Goal: Task Accomplishment & Management: Complete application form

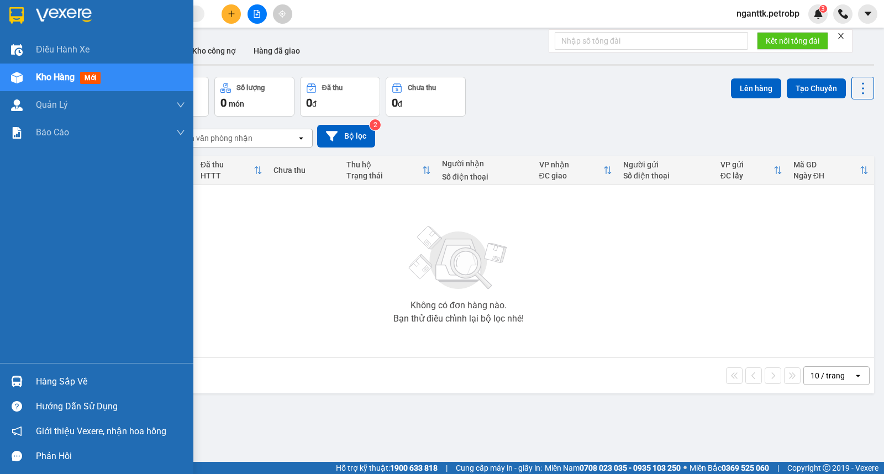
click at [14, 384] on img at bounding box center [17, 382] width 12 height 12
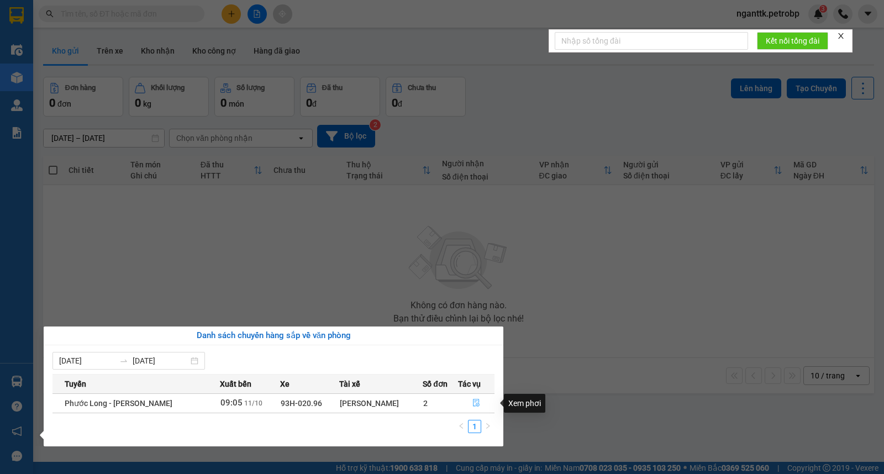
click at [473, 408] on span "file-done" at bounding box center [477, 403] width 8 height 9
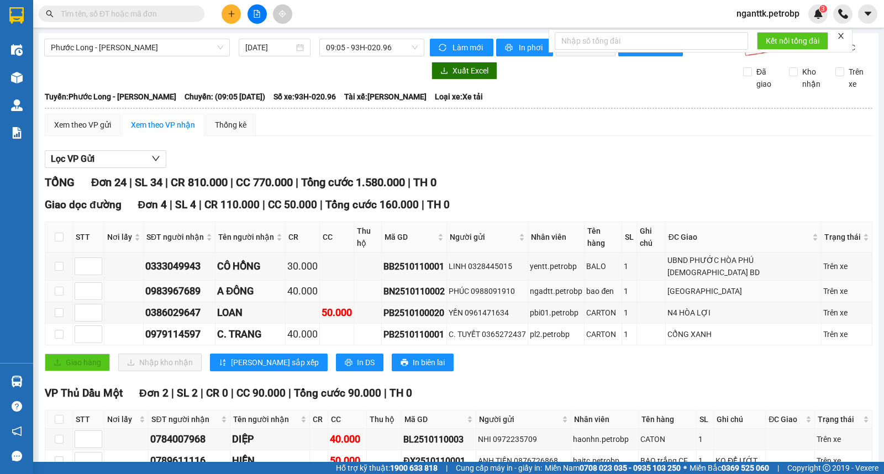
scroll to position [123, 0]
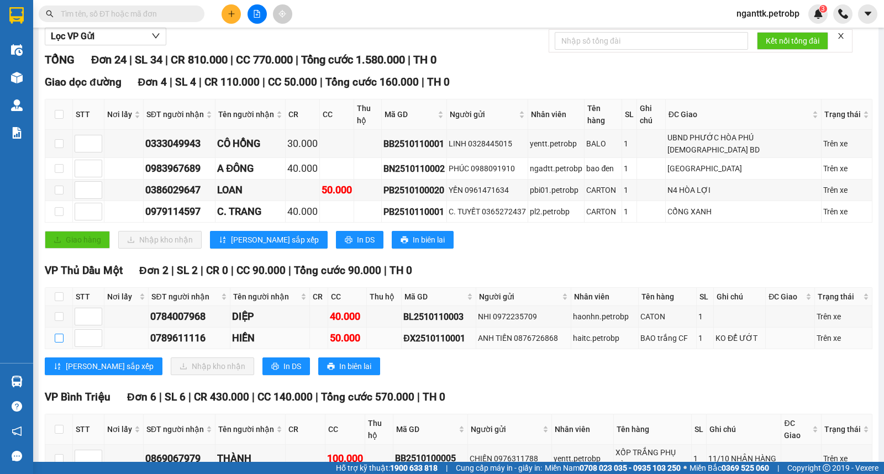
click at [62, 334] on input "checkbox" at bounding box center [59, 338] width 9 height 9
checkbox input "true"
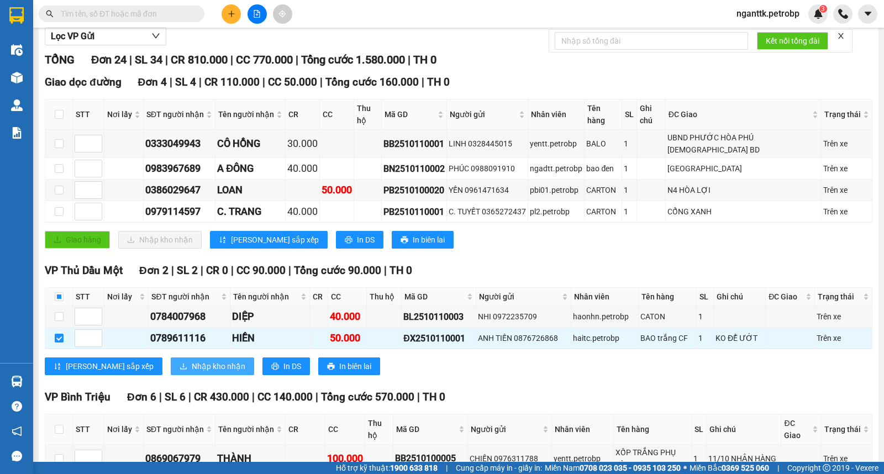
click at [192, 360] on span "Nhập kho nhận" at bounding box center [219, 366] width 54 height 12
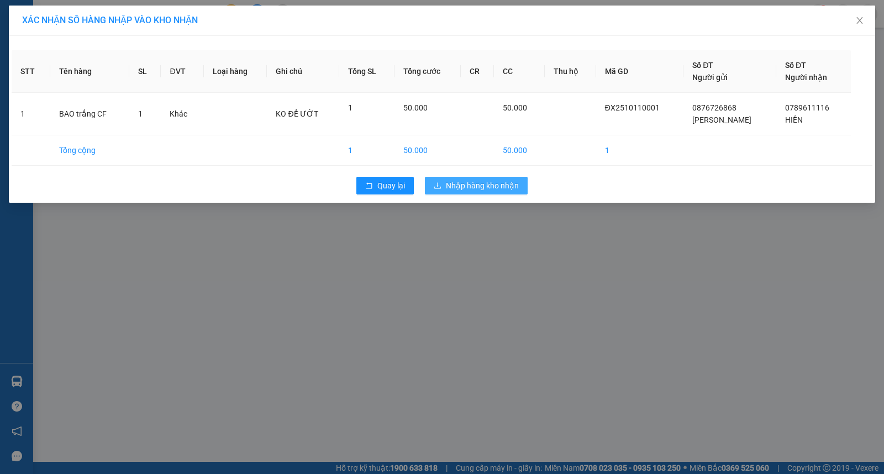
click at [473, 182] on span "Nhập hàng kho nhận" at bounding box center [482, 186] width 73 height 12
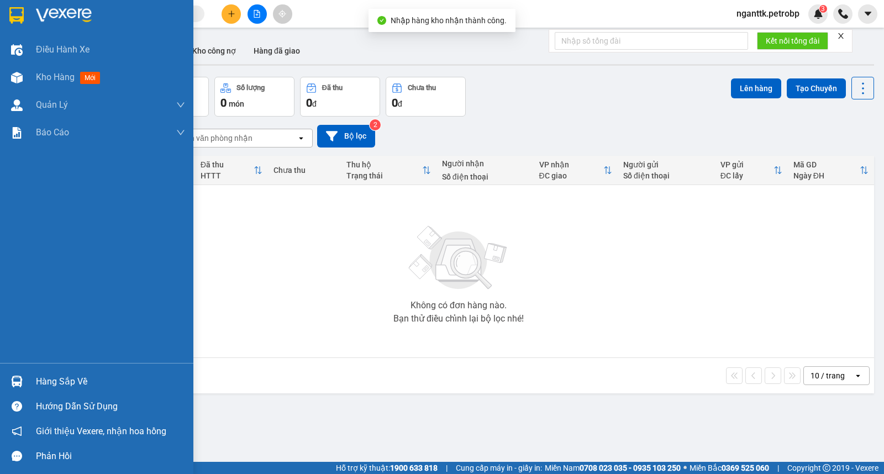
click at [46, 375] on div "Hàng sắp về" at bounding box center [110, 382] width 149 height 17
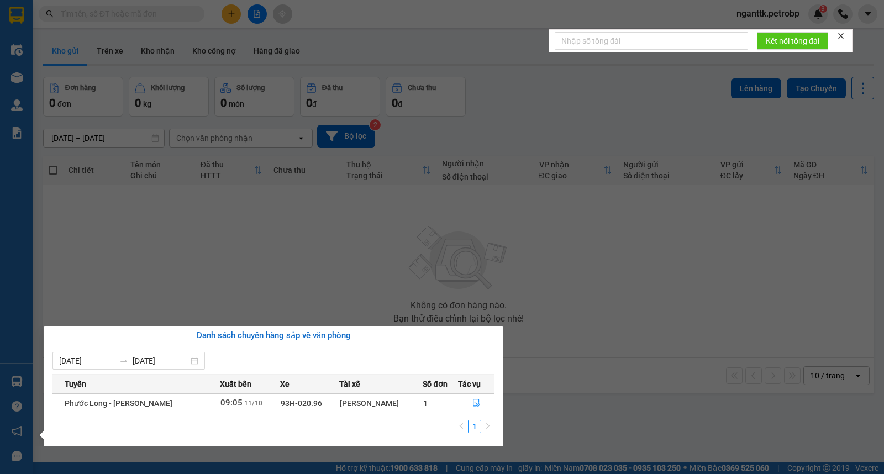
click at [531, 342] on section "Kết quả tìm kiếm ( 0 ) Bộ lọc No Data nganttk.petrobp 3 Điều hành xe Kho hàng m…" at bounding box center [442, 237] width 884 height 474
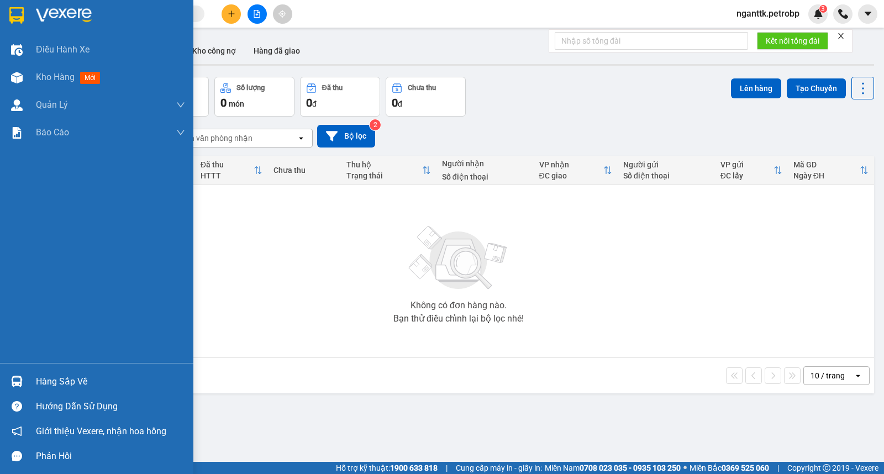
click at [62, 381] on div "Hàng sắp về" at bounding box center [110, 382] width 149 height 17
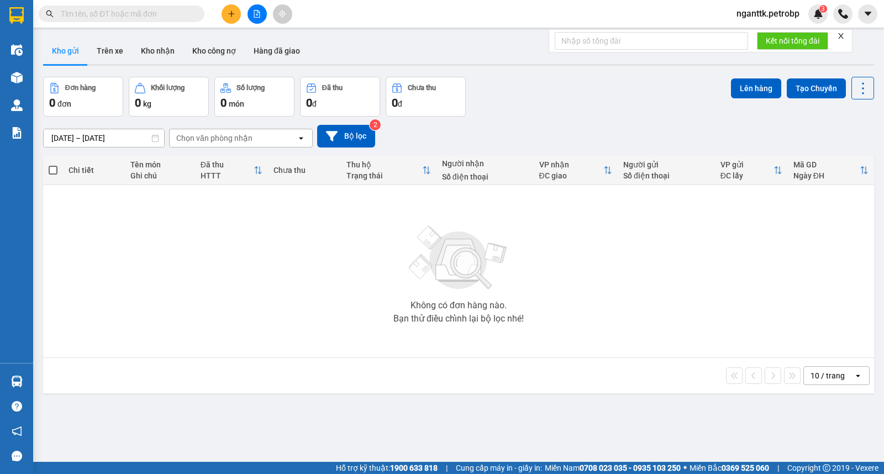
click at [436, 254] on section "Kết quả tìm kiếm ( 0 ) Bộ lọc No Data nganttk.petrobp 3 Điều hành xe Kho hàng m…" at bounding box center [442, 237] width 884 height 474
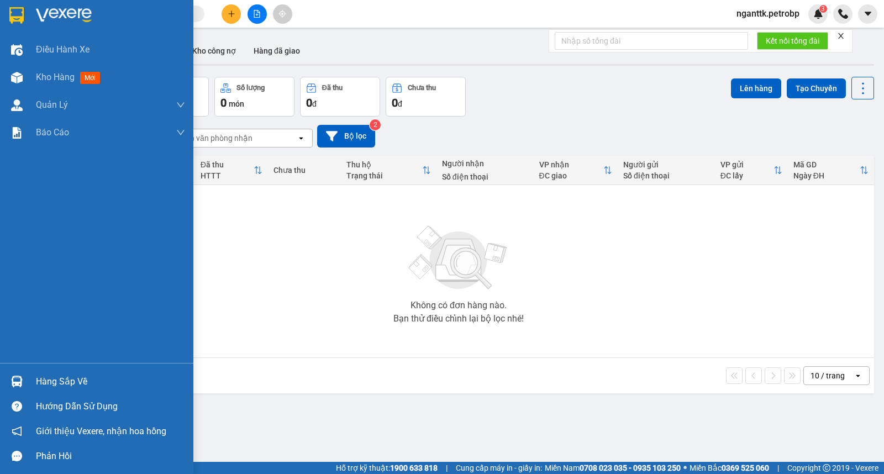
click at [74, 382] on div "Hàng sắp về" at bounding box center [110, 382] width 149 height 17
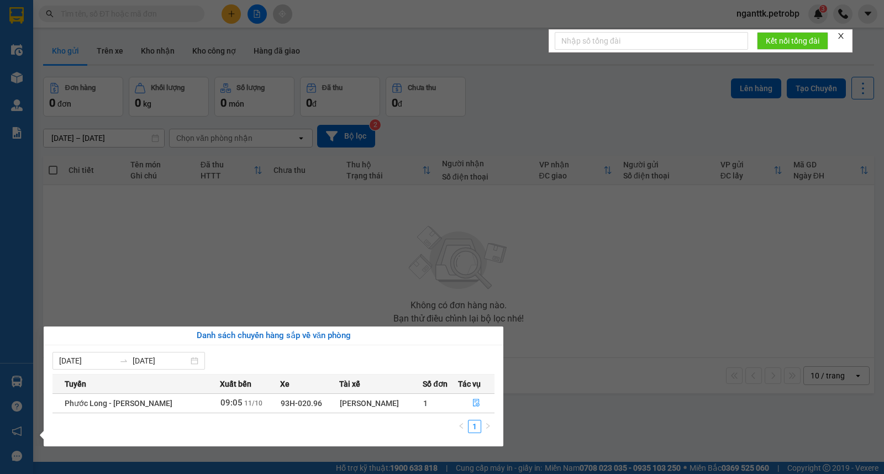
click at [293, 199] on section "Kết quả tìm kiếm ( 0 ) Bộ lọc No Data nganttk.petrobp 3 Điều hành xe Kho hàng m…" at bounding box center [442, 237] width 884 height 474
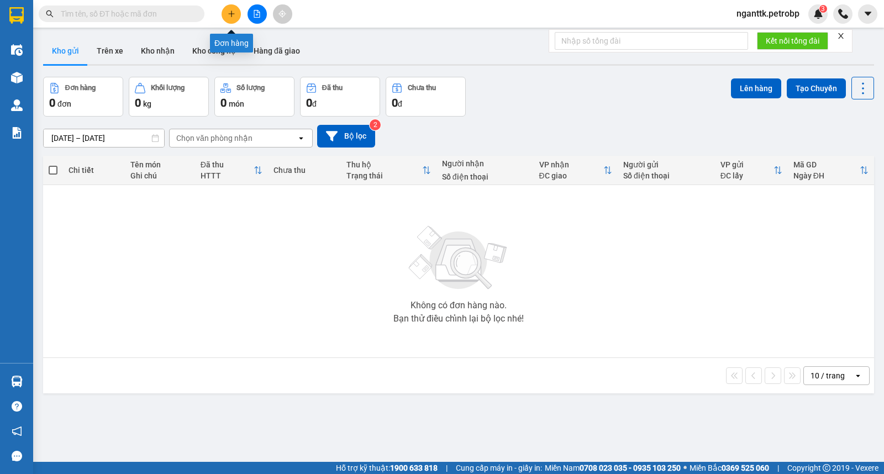
click at [229, 10] on icon "plus" at bounding box center [232, 14] width 8 height 8
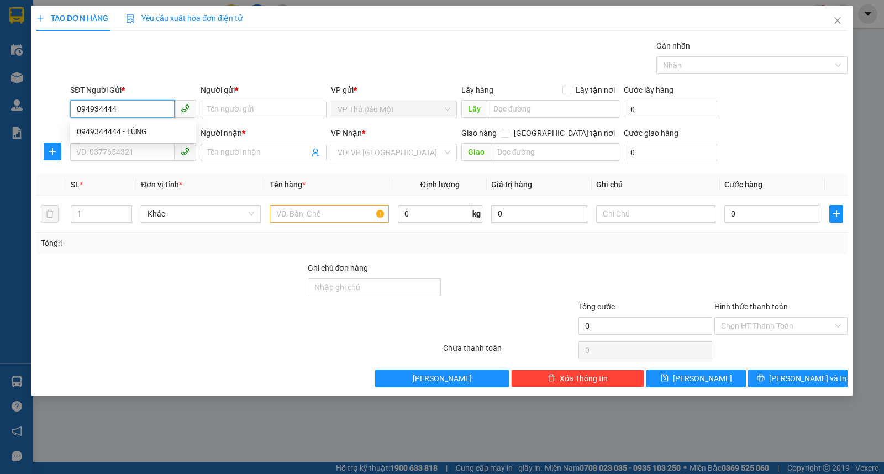
type input "0949344444"
click at [108, 133] on div "0949344444 - TÙNG" at bounding box center [133, 131] width 113 height 12
type input "TÙNG"
type input "0934409118"
type input "QUÂN"
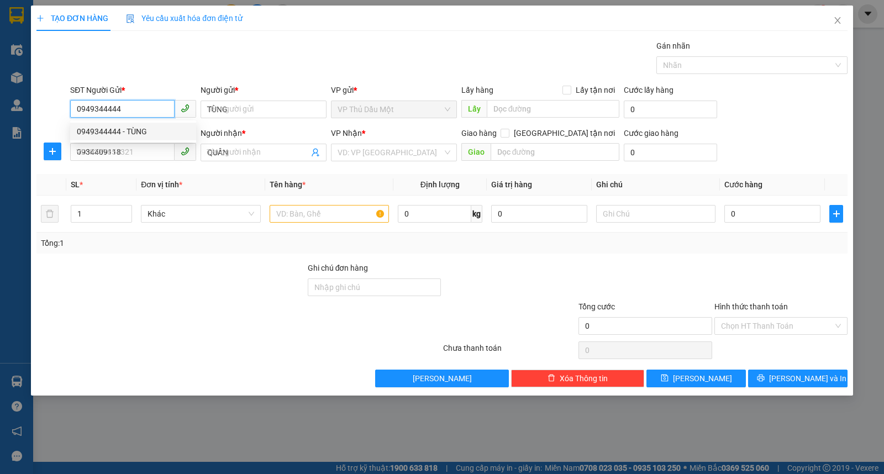
type input "50.000"
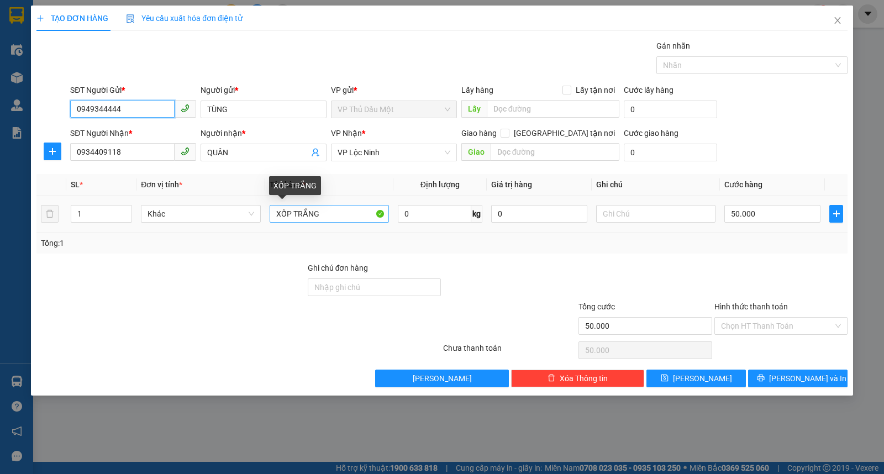
type input "0949344444"
click at [340, 206] on input "XỐP TRẮNG" at bounding box center [329, 214] width 119 height 18
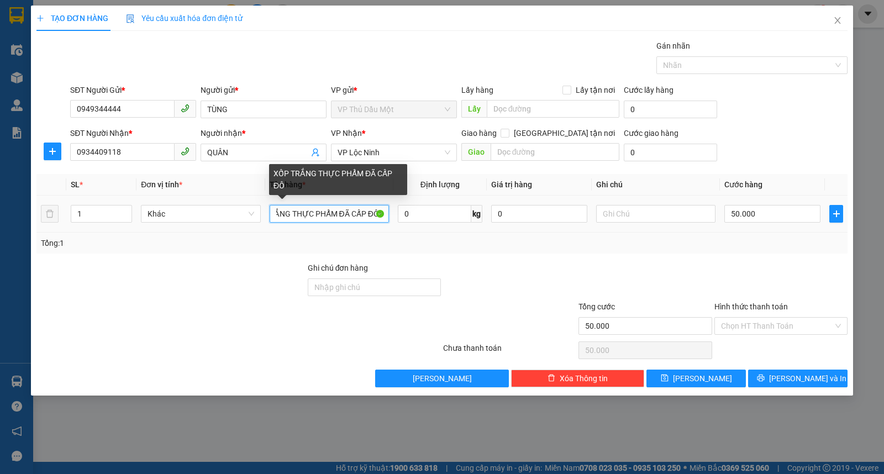
scroll to position [0, 34]
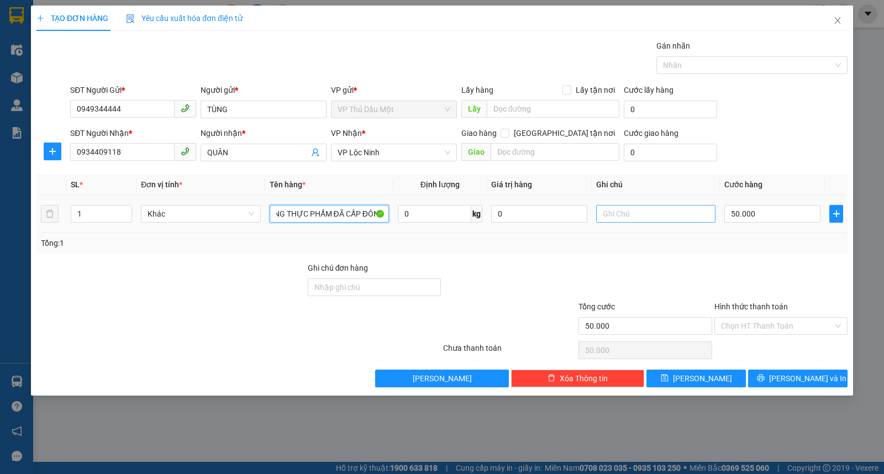
type input "XỐP TRẮNG THỰC PHẨM ĐÃ CẤP ĐÔNG"
click at [626, 206] on input "text" at bounding box center [655, 214] width 119 height 18
click at [50, 153] on icon "plus" at bounding box center [52, 151] width 9 height 9
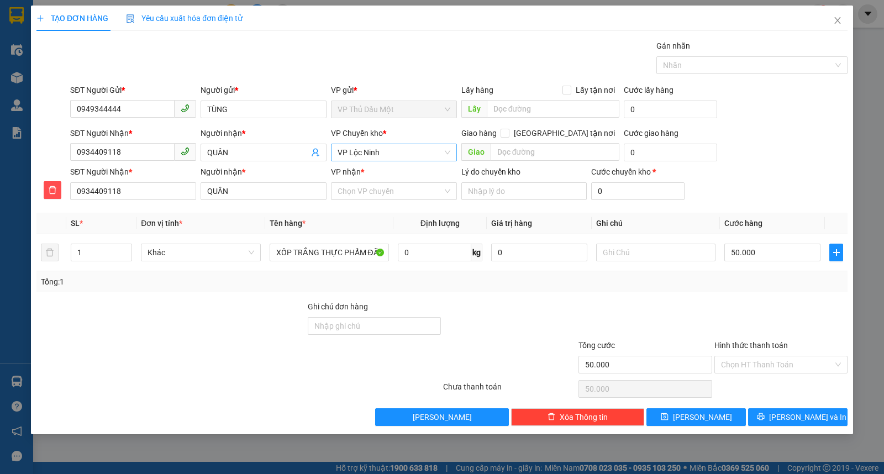
click at [387, 155] on span "VP Lộc Ninh" at bounding box center [394, 152] width 113 height 17
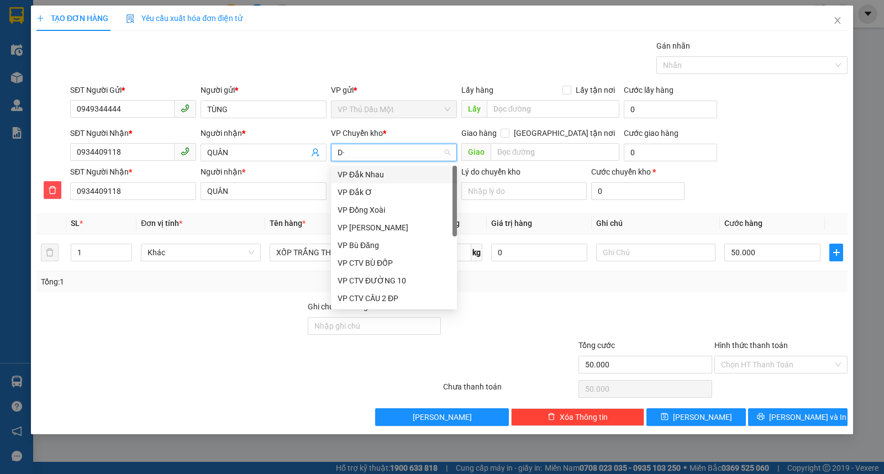
type input "D"
type input "ĐO"
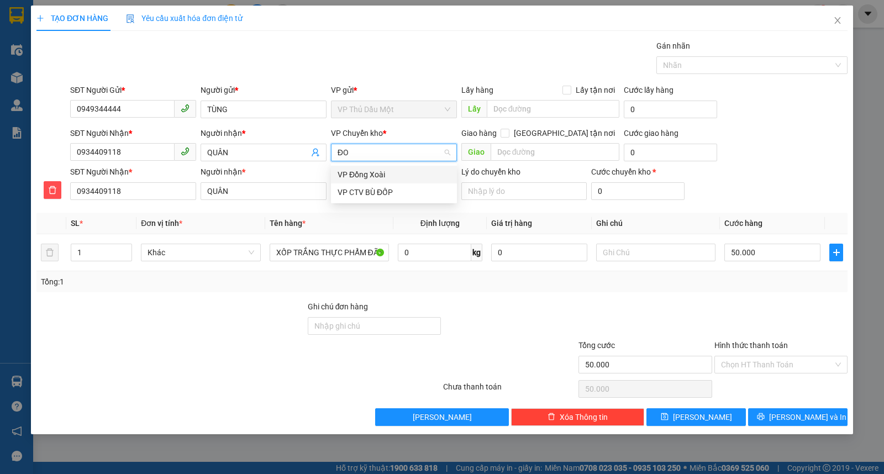
click at [379, 175] on div "VP Đồng Xoài" at bounding box center [394, 175] width 113 height 12
click at [378, 199] on input "VP nhận *" at bounding box center [390, 191] width 105 height 17
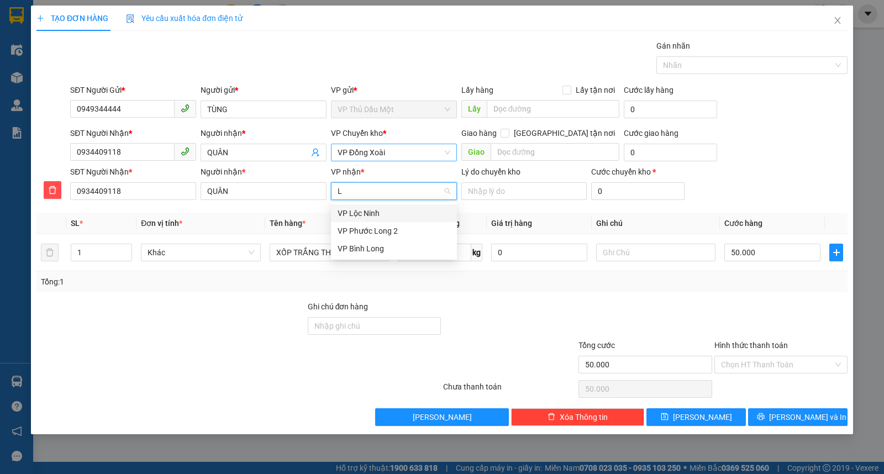
type input "LỘ"
click at [341, 213] on div "VP Lộc Ninh" at bounding box center [394, 213] width 113 height 12
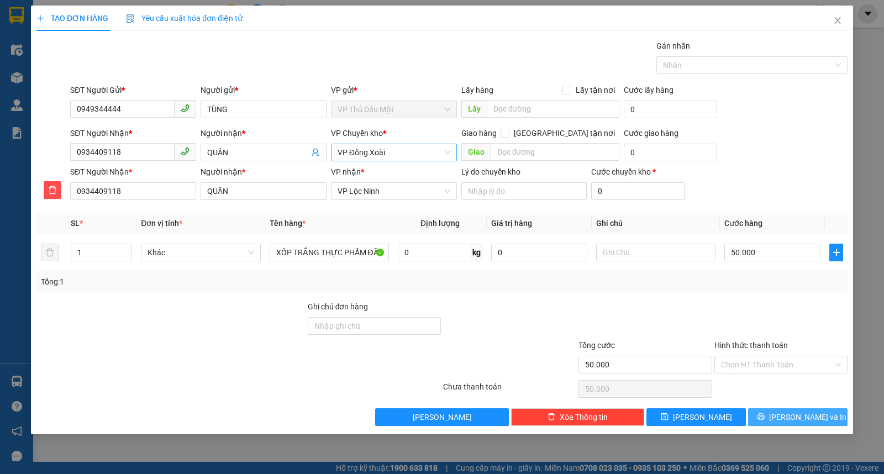
click at [765, 415] on icon "printer" at bounding box center [761, 417] width 8 height 8
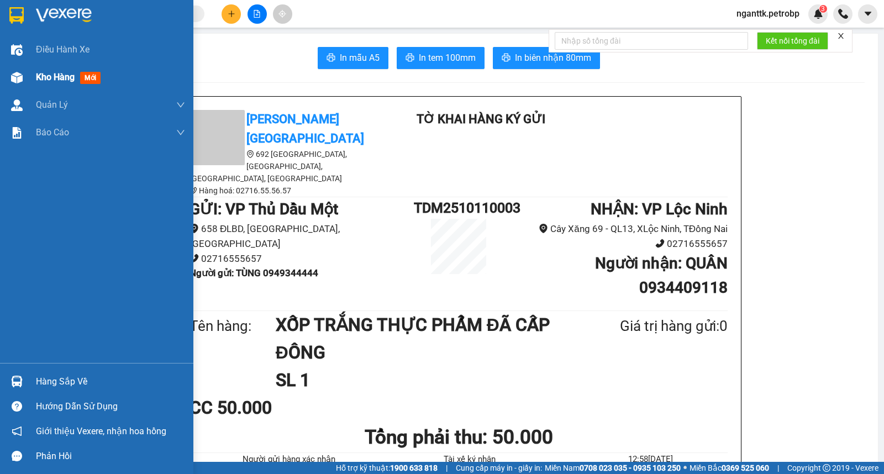
click at [54, 80] on span "Kho hàng" at bounding box center [55, 77] width 39 height 11
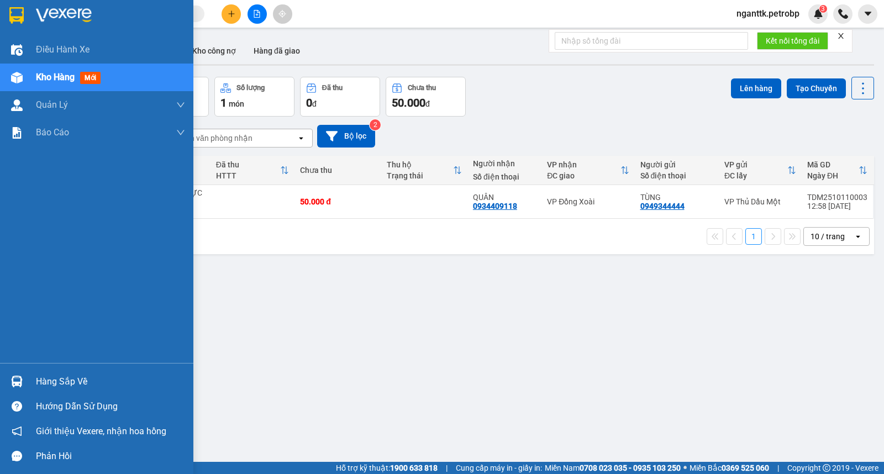
click at [62, 387] on div "Hàng sắp về" at bounding box center [110, 382] width 149 height 17
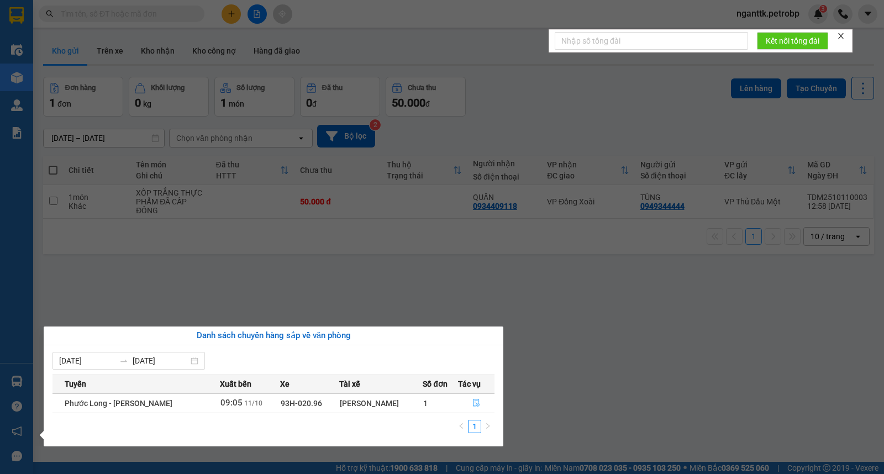
click at [479, 404] on icon "file-done" at bounding box center [477, 403] width 8 height 8
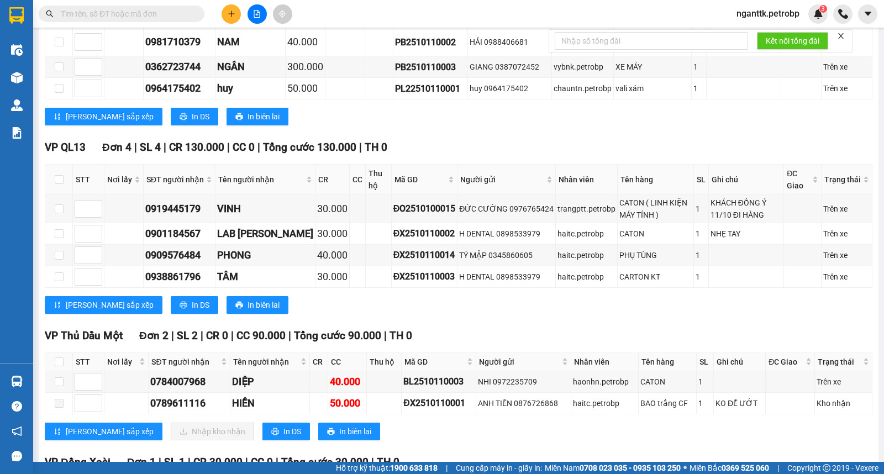
scroll to position [737, 0]
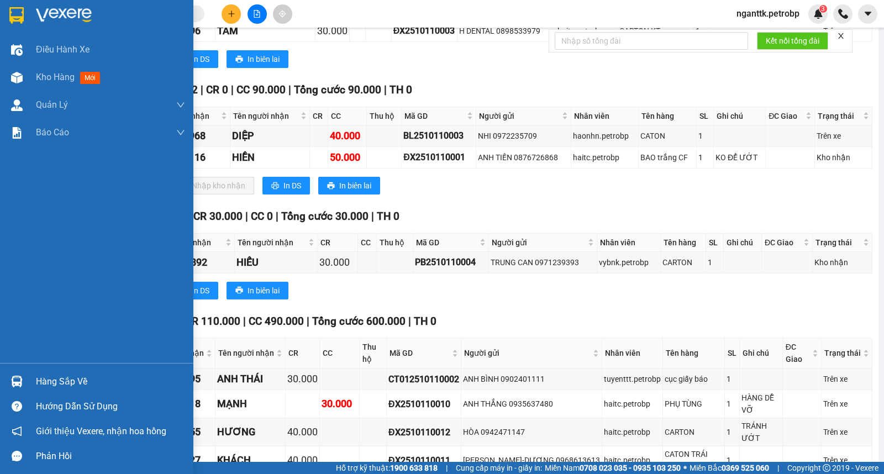
click at [19, 388] on img at bounding box center [17, 382] width 12 height 12
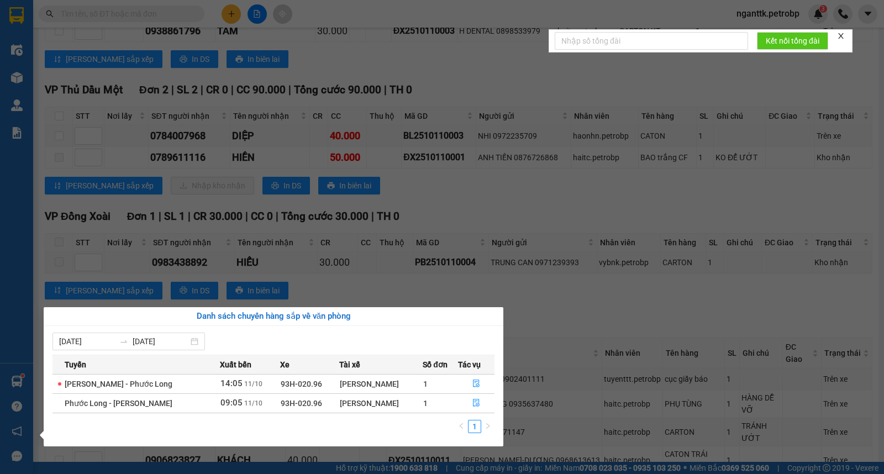
click at [538, 291] on section "Kết quả tìm kiếm ( 0 ) Bộ lọc No Data nganttk.petrobp 3 Điều hành xe Kho hàng m…" at bounding box center [442, 237] width 884 height 474
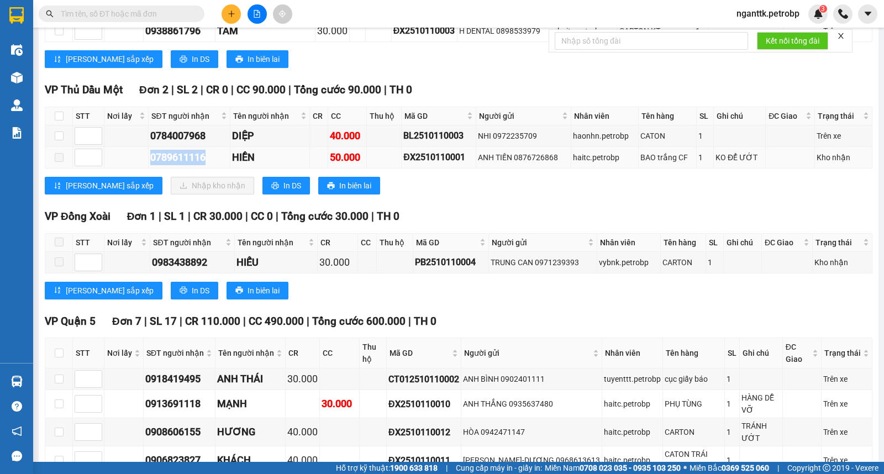
drag, startPoint x: 150, startPoint y: 149, endPoint x: 210, endPoint y: 153, distance: 60.3
click at [210, 153] on td "0789611116" at bounding box center [189, 158] width 81 height 22
copy div "0789611116"
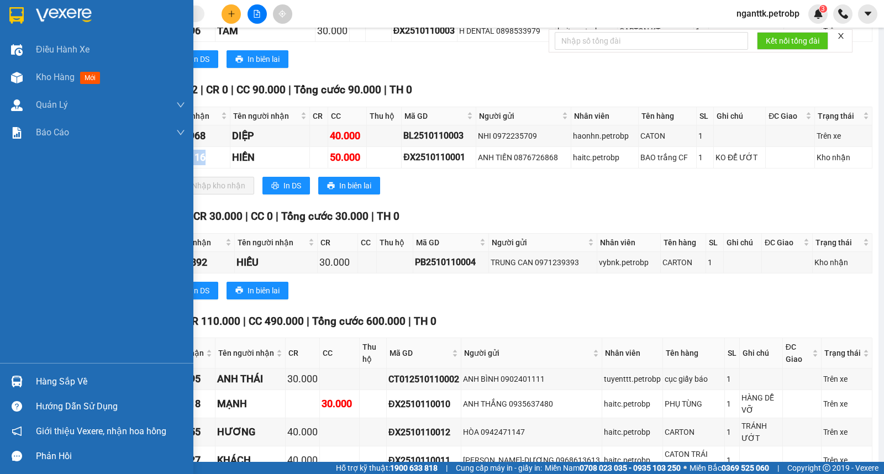
click at [14, 379] on img at bounding box center [17, 382] width 12 height 12
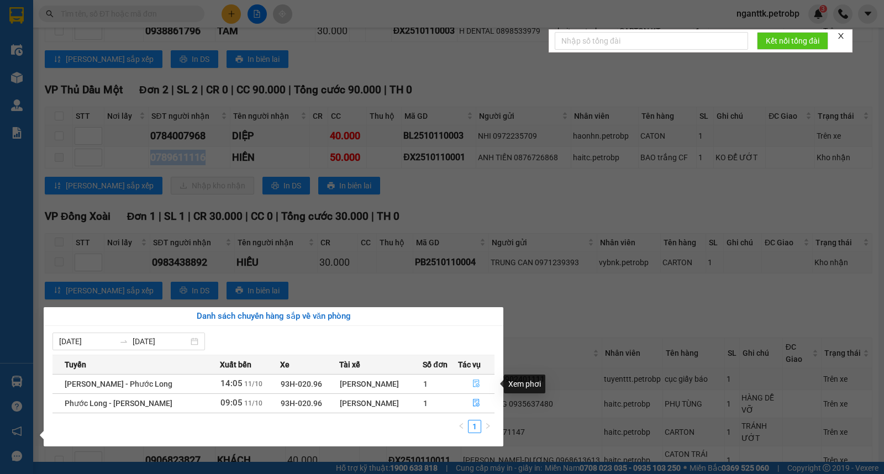
click at [480, 387] on button "button" at bounding box center [477, 384] width 36 height 18
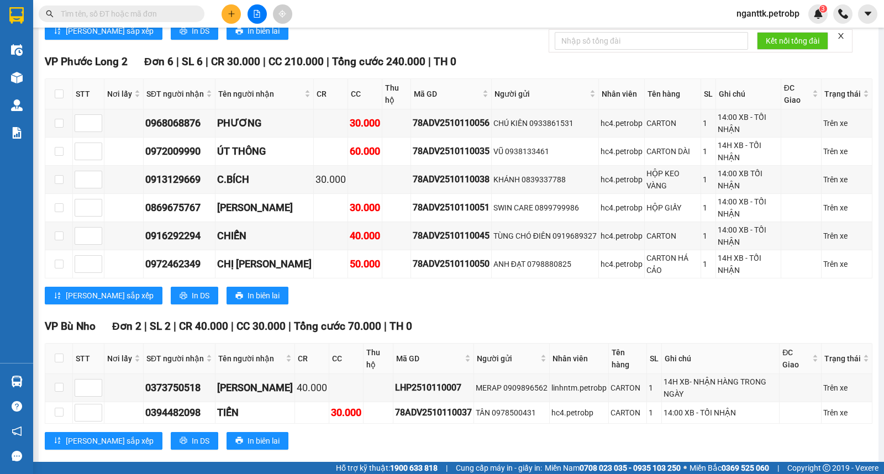
scroll to position [2007, 0]
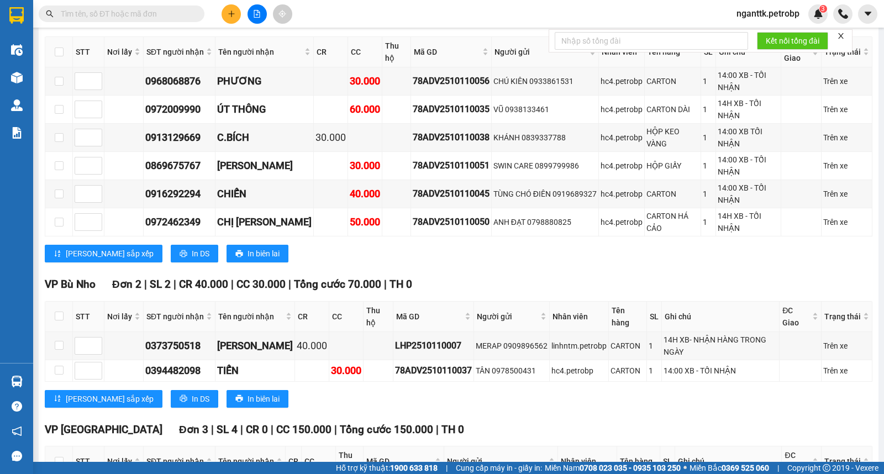
click at [222, 12] on button at bounding box center [231, 13] width 19 height 19
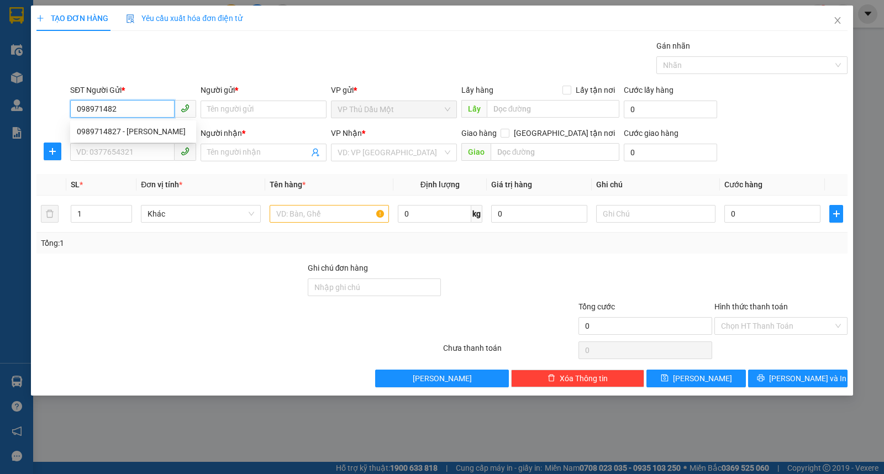
type input "0989714827"
click at [124, 135] on div "0989714827 - [PERSON_NAME]" at bounding box center [133, 131] width 113 height 12
type input "VŨ"
type input "0986292206"
type input "CÔ LAN"
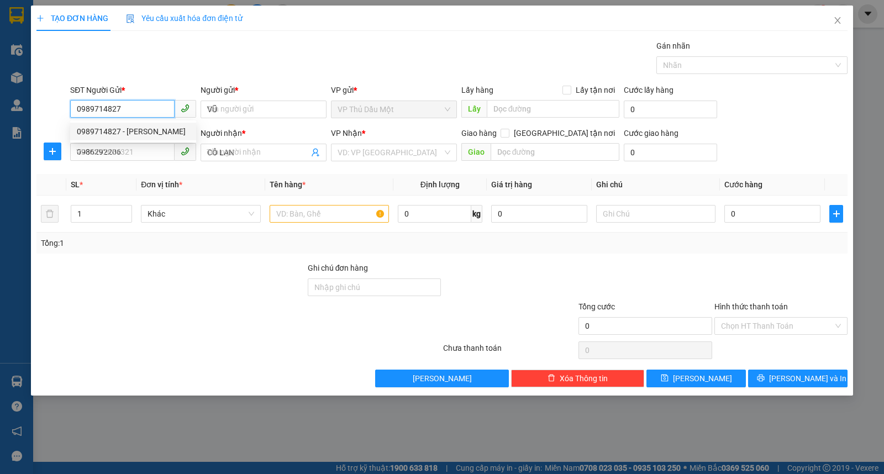
type input "50.000"
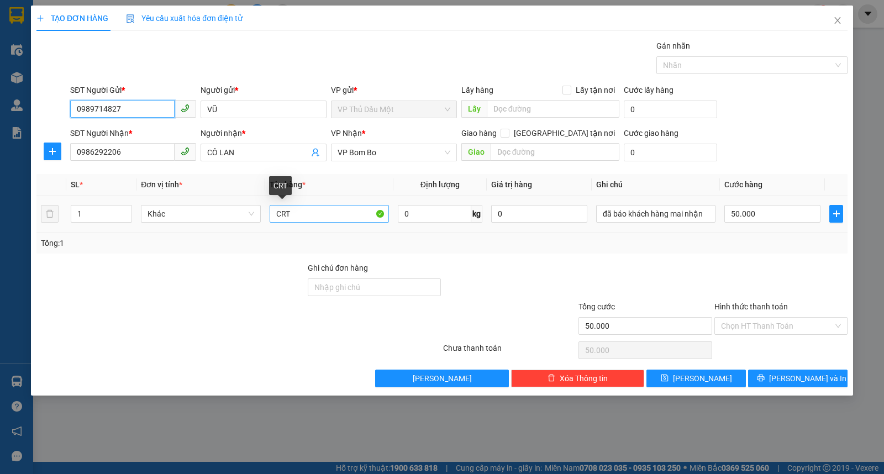
type input "0989714827"
click at [306, 217] on input "CRT" at bounding box center [329, 214] width 119 height 18
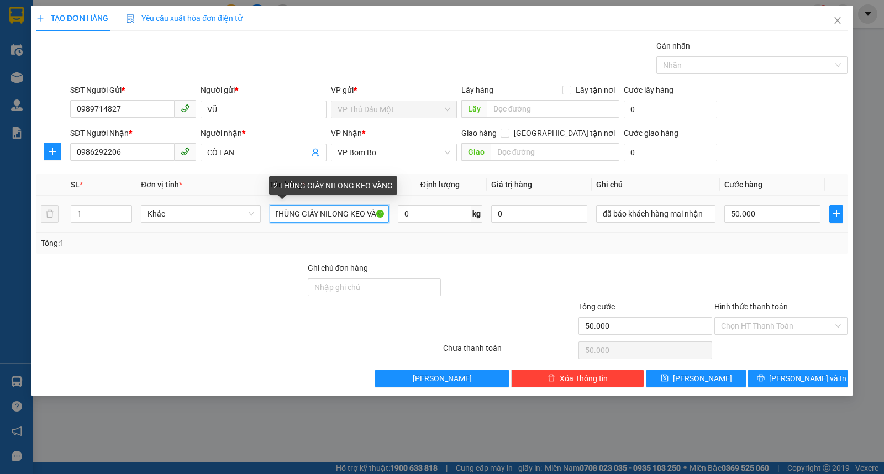
scroll to position [0, 13]
type input "2 THÙNG GIẤY NILONG KEO VÀNG"
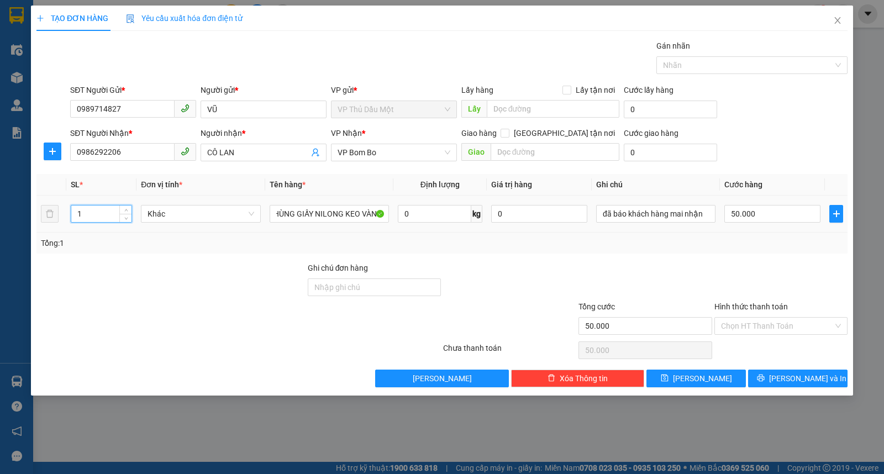
scroll to position [0, 0]
drag, startPoint x: 97, startPoint y: 219, endPoint x: 70, endPoint y: 223, distance: 26.7
click at [71, 223] on div "1" at bounding box center [101, 214] width 61 height 22
type input "2"
click at [758, 211] on input "50.000" at bounding box center [773, 214] width 96 height 18
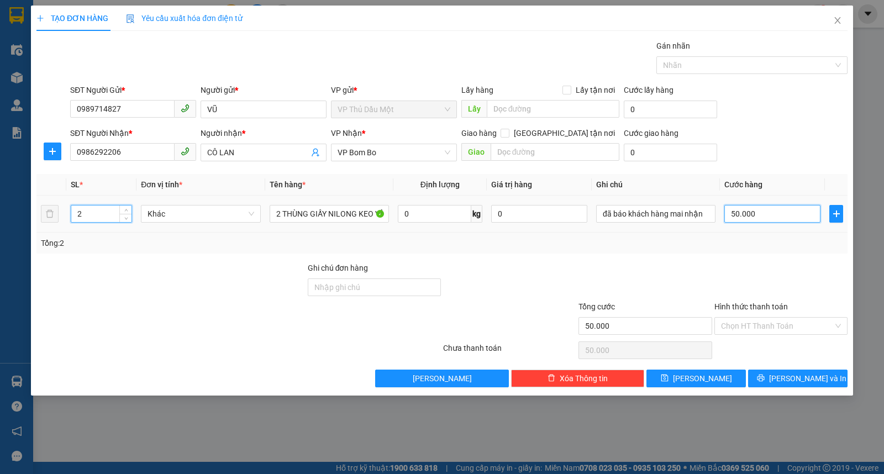
type input "0"
click at [766, 217] on input "0" at bounding box center [773, 214] width 96 height 18
type input "9"
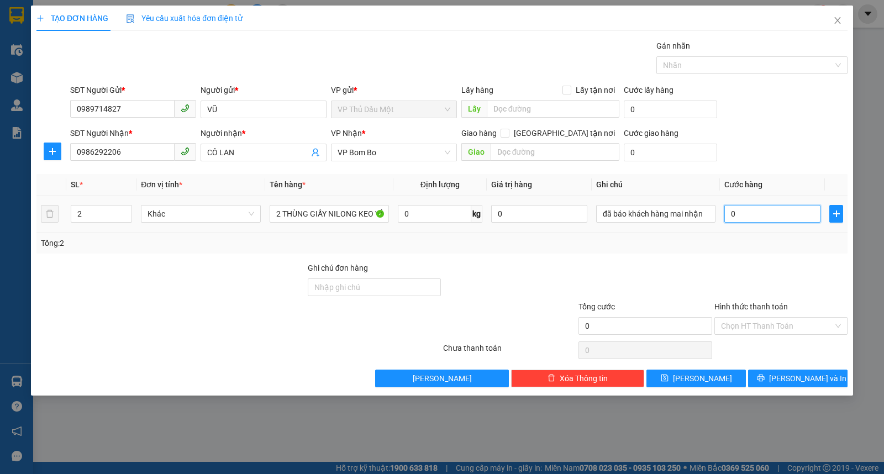
type input "9"
type input "09"
type input "90"
type input "090"
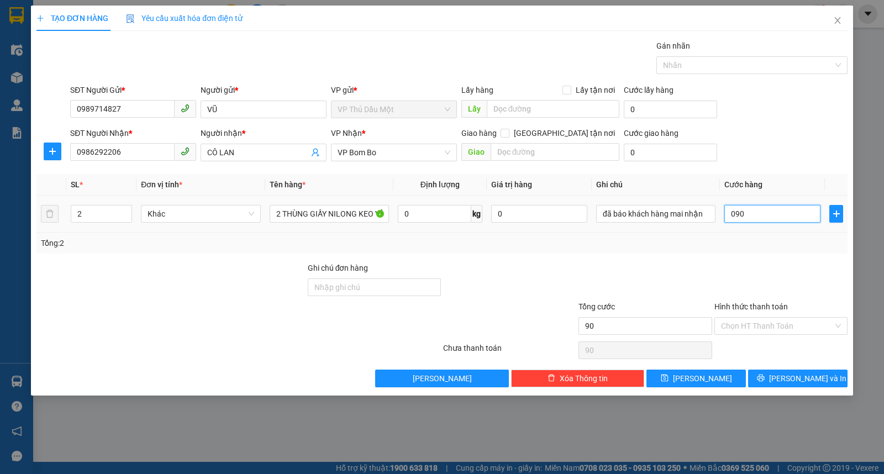
type input "900"
type input "0.900"
type input "9.000"
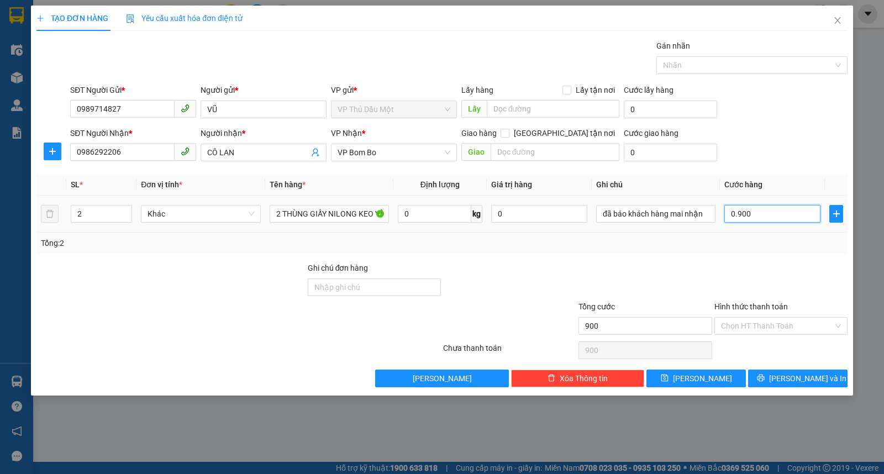
type input "09.000"
type input "90.000"
click at [772, 265] on div at bounding box center [781, 281] width 135 height 39
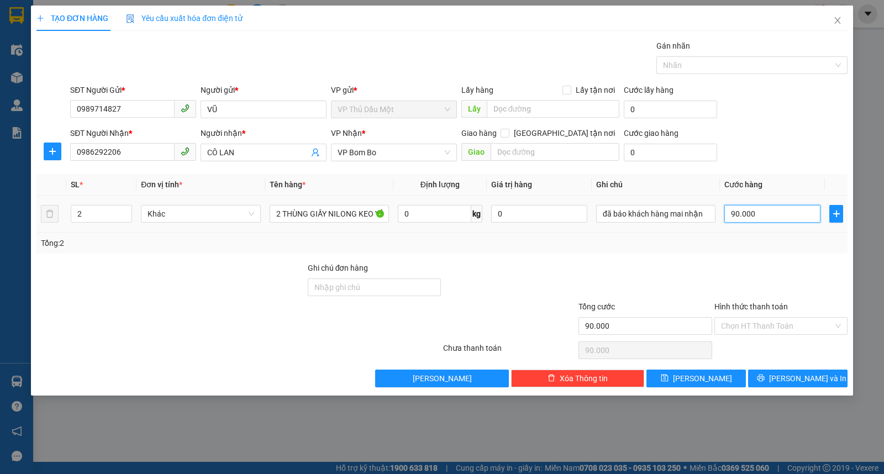
click at [789, 216] on input "90.000" at bounding box center [773, 214] width 96 height 18
type input "8"
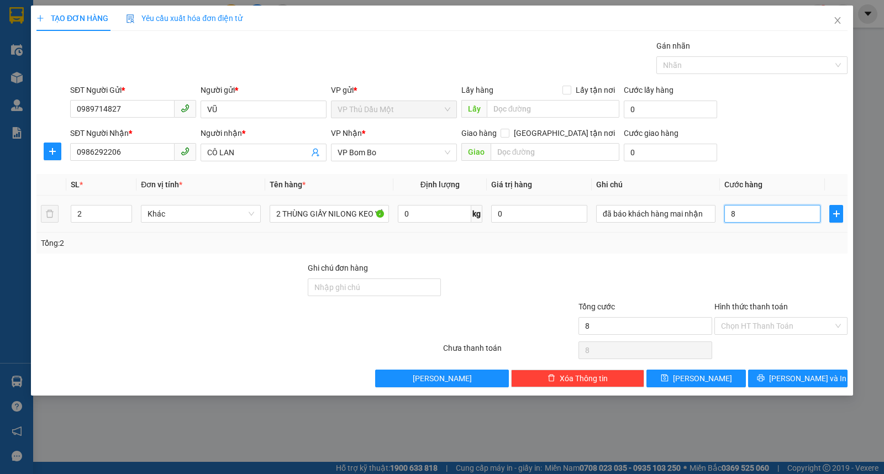
type input "80"
type input "800"
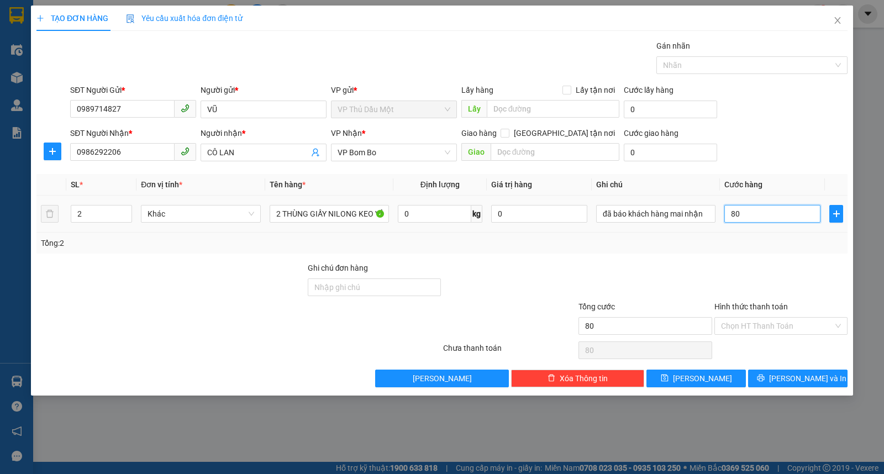
type input "800"
type input "8.000"
type input "80.000"
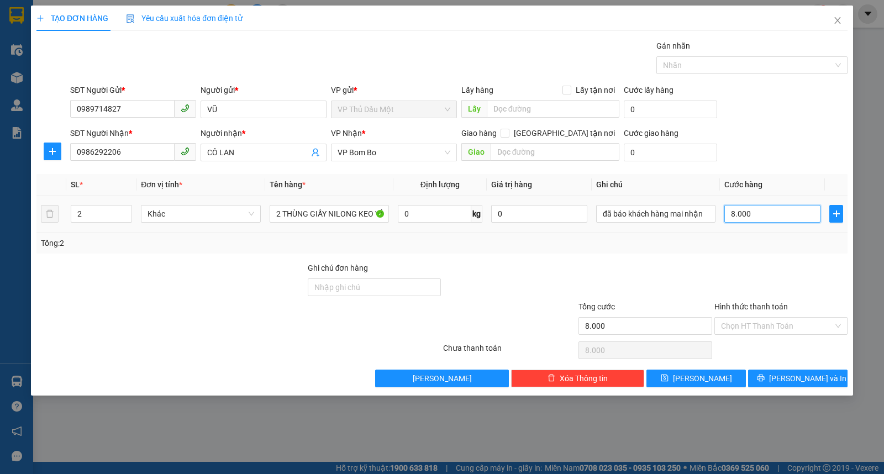
type input "80.000"
click at [774, 331] on input "Hình thức thanh toán" at bounding box center [777, 326] width 112 height 17
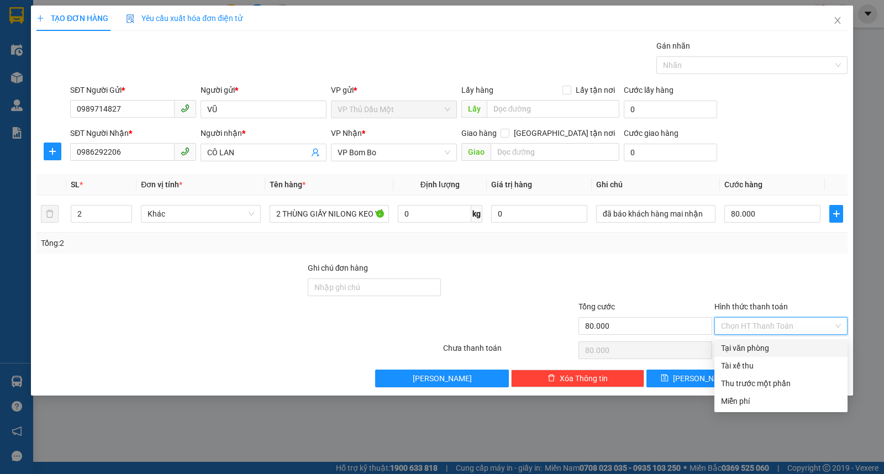
click at [774, 340] on div "Tại văn phòng" at bounding box center [781, 348] width 133 height 18
type input "0"
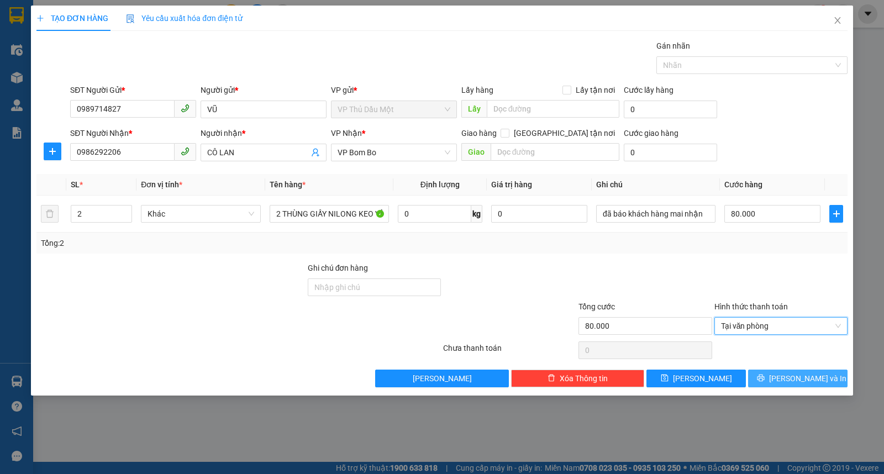
click at [807, 379] on span "[PERSON_NAME] và In" at bounding box center [808, 379] width 77 height 12
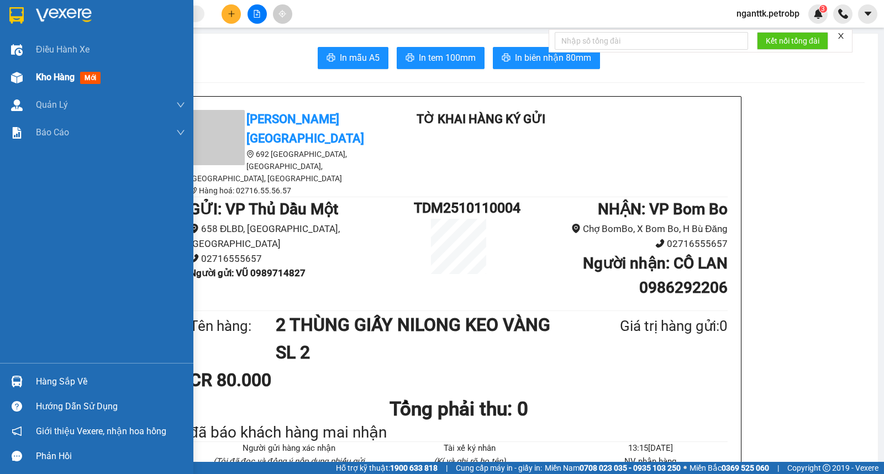
click at [36, 75] on span "Kho hàng" at bounding box center [55, 77] width 39 height 11
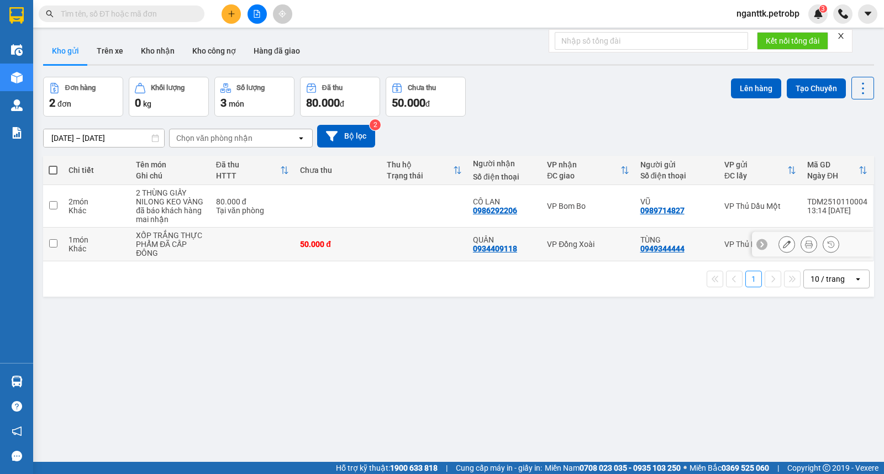
click at [779, 250] on button at bounding box center [786, 244] width 15 height 19
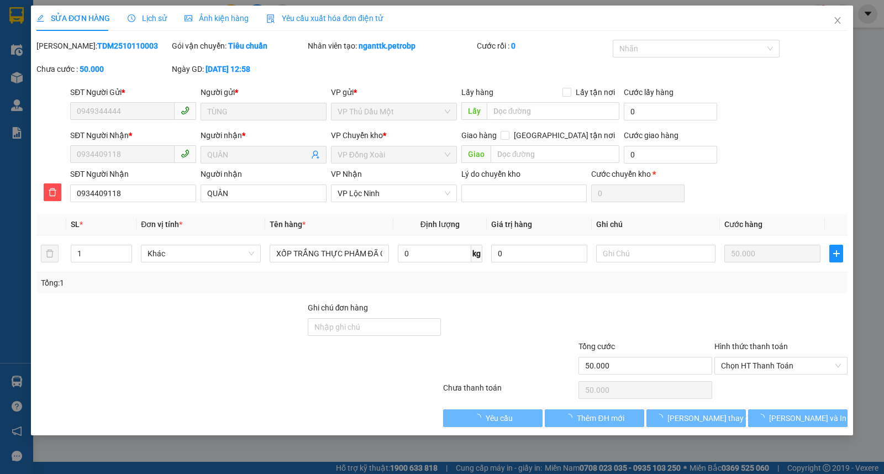
type input "0949344444"
type input "0934409118"
type input "50.000"
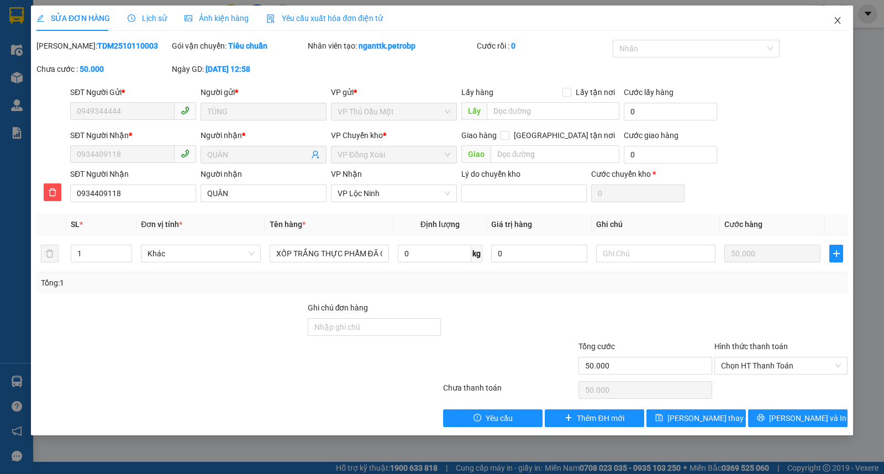
click at [841, 17] on icon "close" at bounding box center [838, 20] width 9 height 9
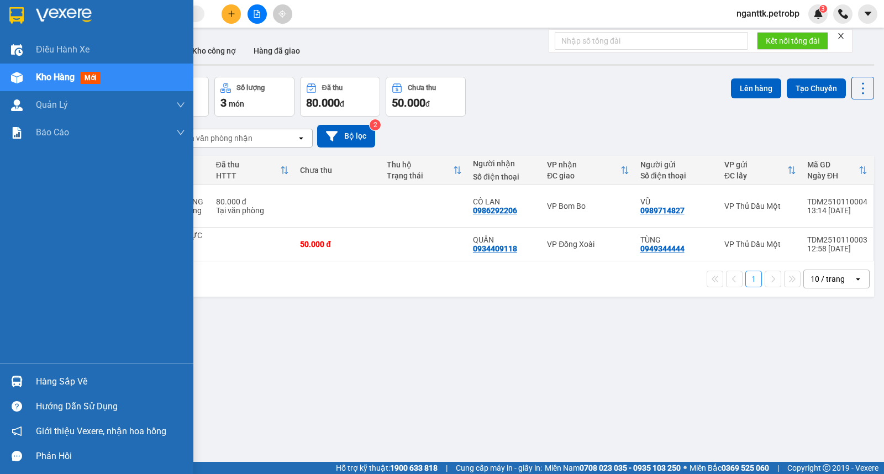
click at [74, 384] on div "Hàng sắp về" at bounding box center [110, 382] width 149 height 17
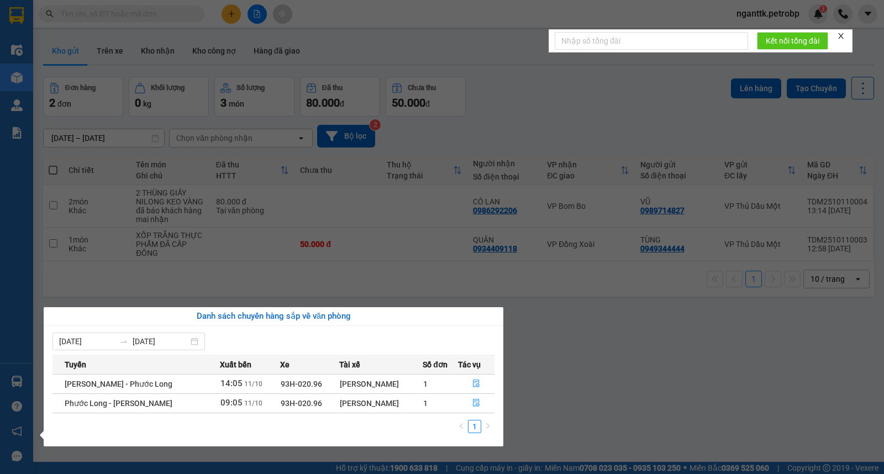
click at [350, 245] on section "Kết quả tìm kiếm ( 0 ) Bộ lọc No Data nganttk.petrobp 3 Điều hành xe Kho hàng m…" at bounding box center [442, 237] width 884 height 474
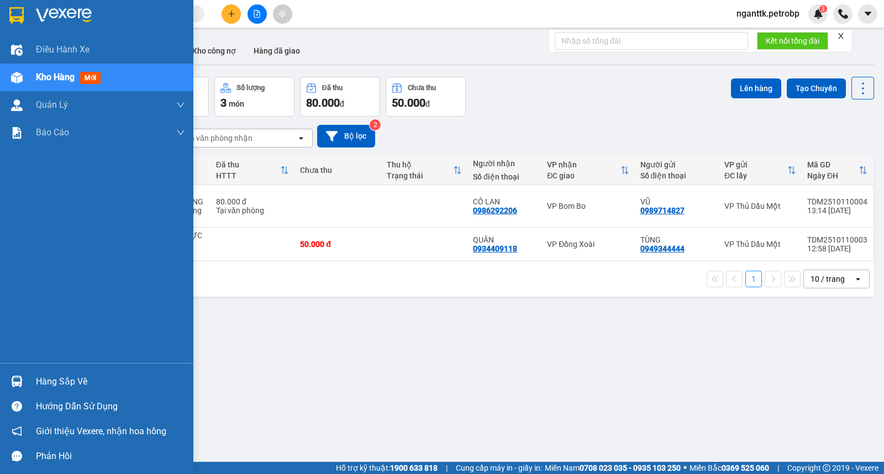
click at [18, 379] on img at bounding box center [17, 382] width 12 height 12
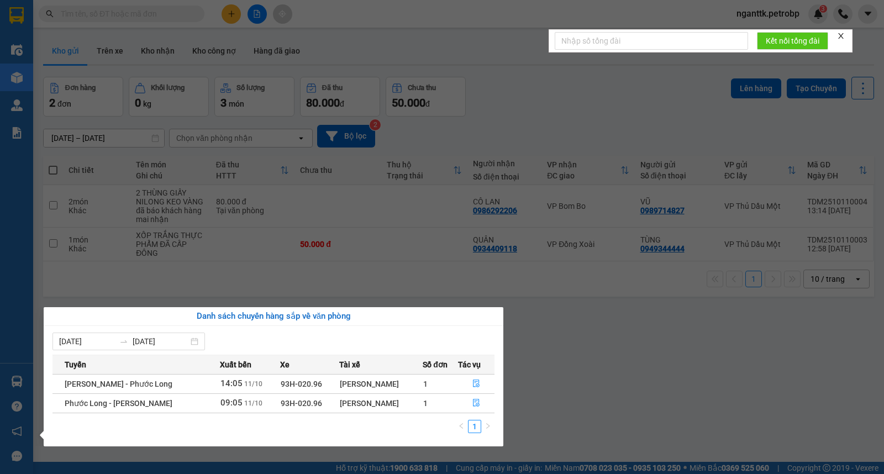
click at [622, 350] on section "Kết quả tìm kiếm ( 0 ) Bộ lọc No Data nganttk.petrobp 3 Điều hành xe Kho hàng m…" at bounding box center [442, 237] width 884 height 474
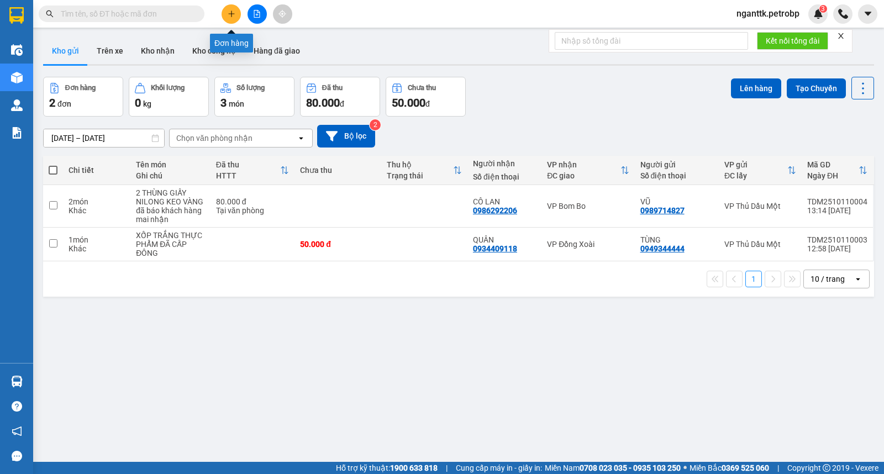
click at [233, 18] on button at bounding box center [231, 13] width 19 height 19
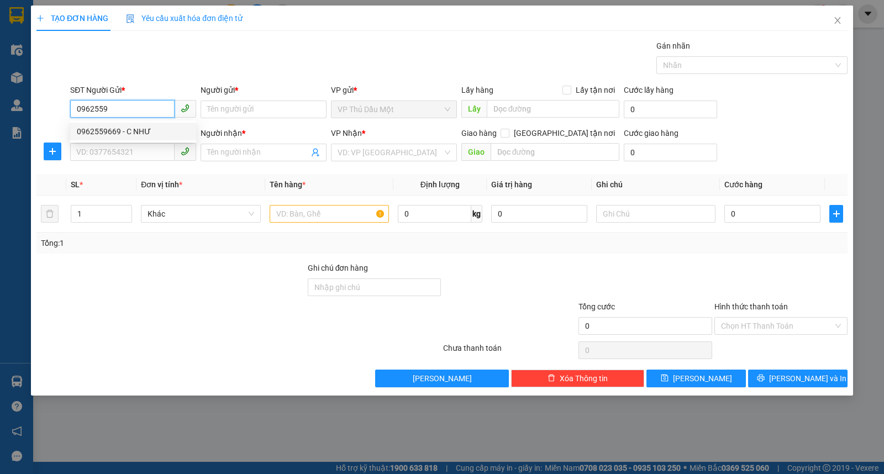
click at [107, 127] on div "0962559669 - C NHƯ" at bounding box center [133, 131] width 113 height 12
type input "0962559669"
type input "C NHƯ"
type input "0902289696"
type input "THUONG"
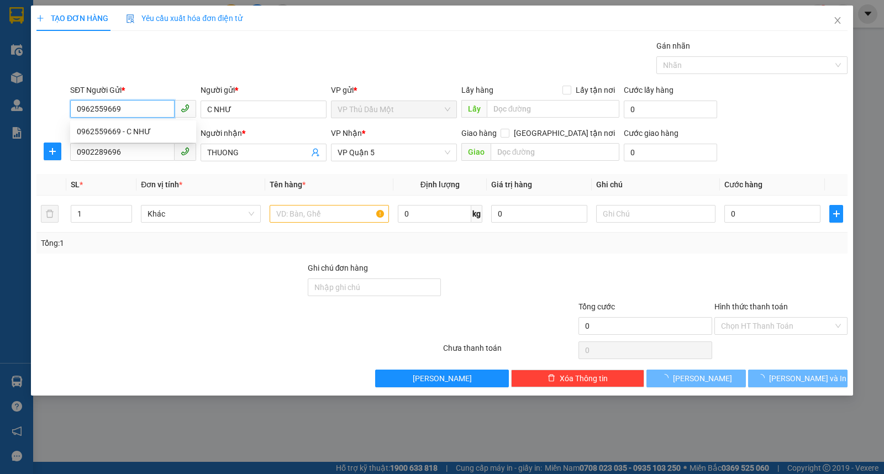
type input "30.000"
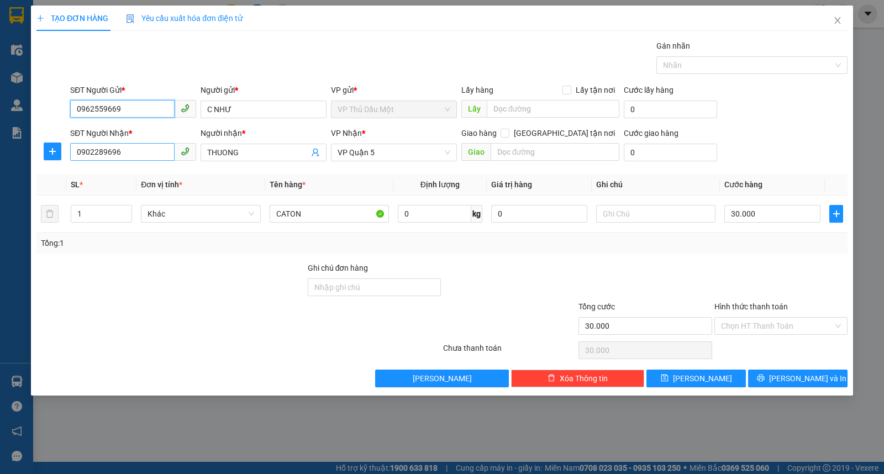
type input "0962559669"
click at [125, 148] on input "0902289696" at bounding box center [122, 152] width 104 height 18
type input "0949373937"
click at [262, 148] on input "THUONG" at bounding box center [258, 152] width 102 height 12
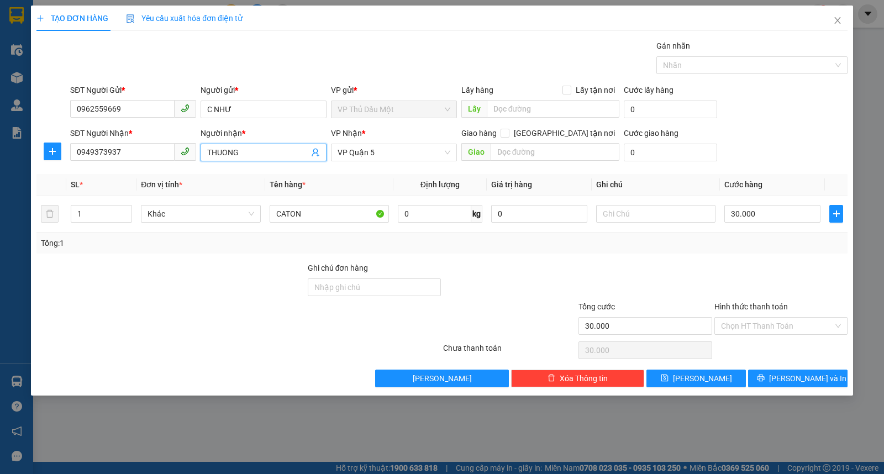
click at [262, 148] on input "THUONG" at bounding box center [258, 152] width 102 height 12
click at [392, 159] on span "VP Quận 5" at bounding box center [394, 152] width 113 height 17
type input "chị sử"
click at [392, 159] on span "VP Quận 5" at bounding box center [394, 152] width 113 height 17
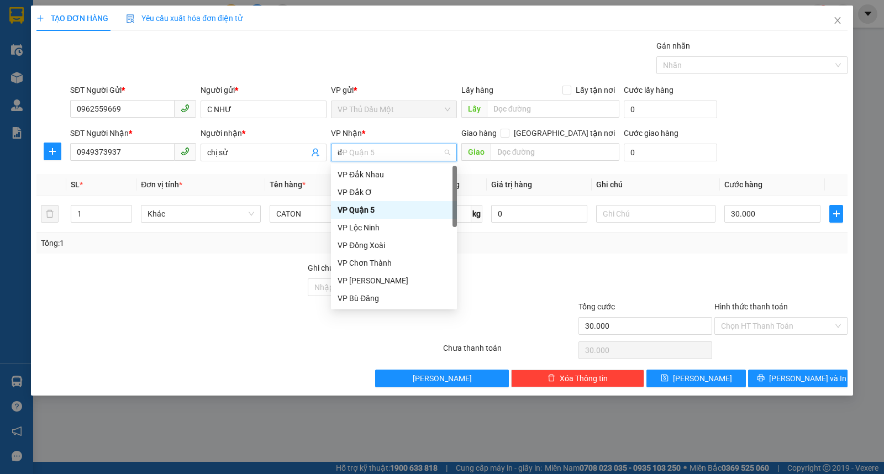
type input "d"
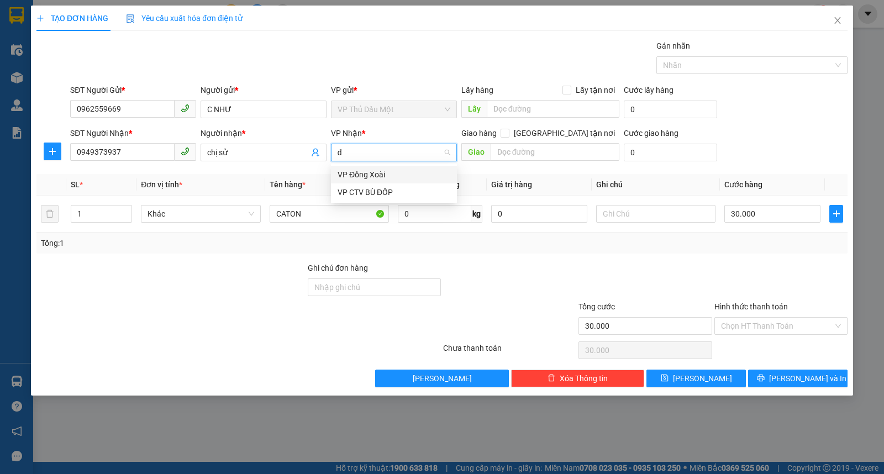
type input "đô"
click at [370, 174] on div "VP Đồng Xoài" at bounding box center [394, 175] width 113 height 12
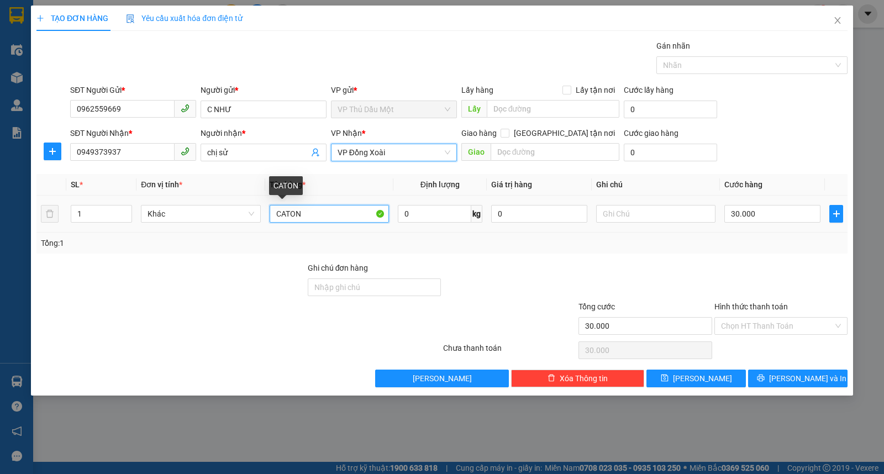
click at [323, 212] on input "CATON" at bounding box center [329, 214] width 119 height 18
type input "C"
type input "THÙNG GIẤY TRÁI CÂY"
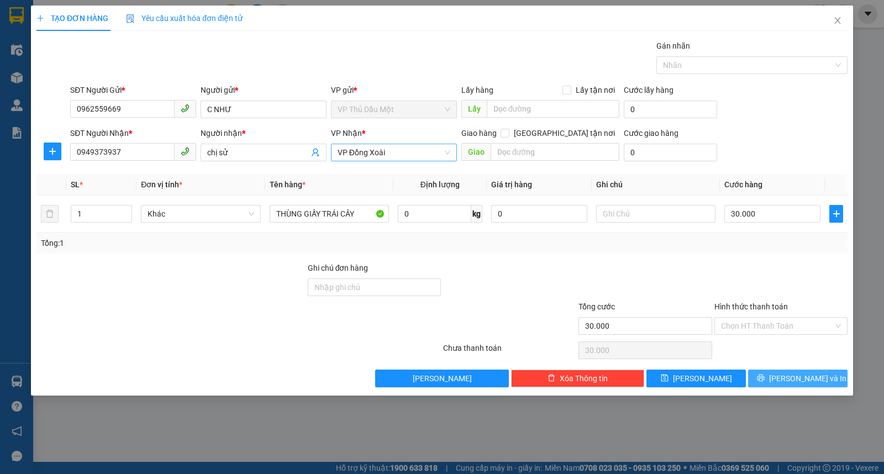
click at [803, 377] on span "[PERSON_NAME] và In" at bounding box center [808, 379] width 77 height 12
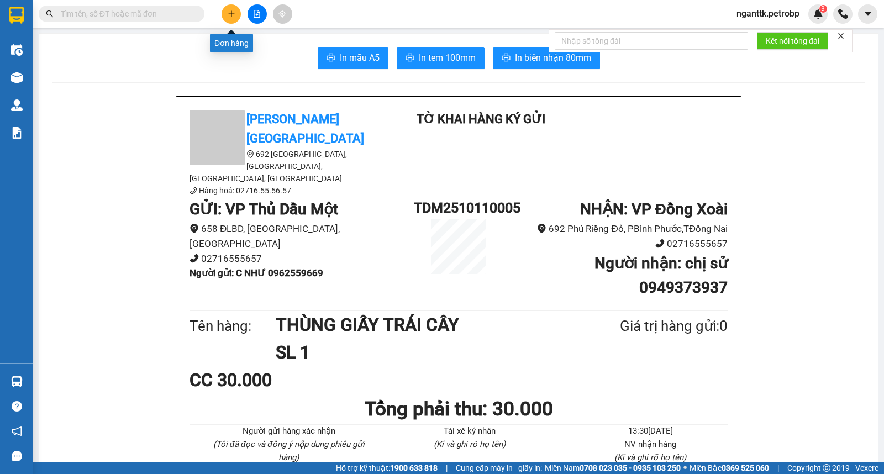
click at [231, 15] on icon "plus" at bounding box center [231, 14] width 1 height 6
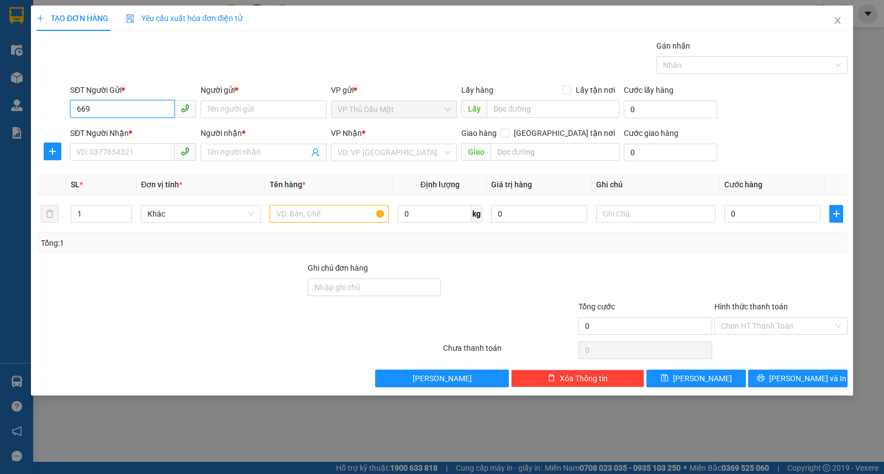
click at [118, 107] on input "669" at bounding box center [122, 109] width 104 height 18
click at [128, 133] on div "0962559669 - C NHƯ" at bounding box center [133, 131] width 113 height 12
type input "0962559669"
type input "C NHƯ"
type input "0949373937"
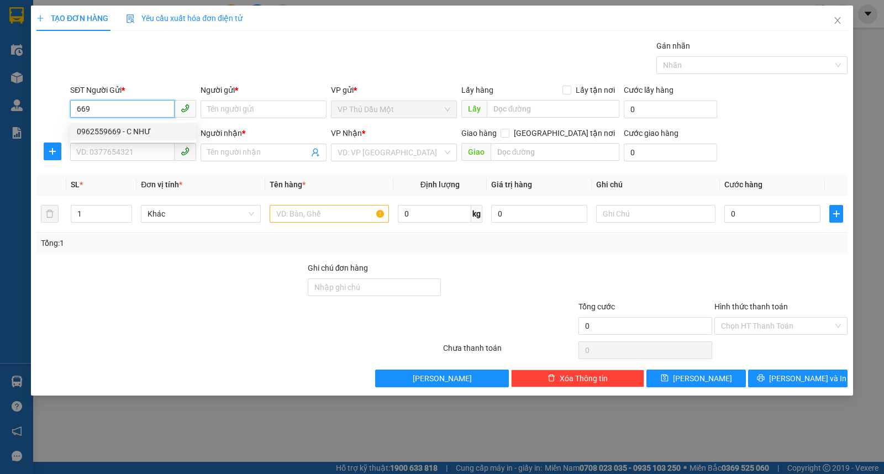
type input "chị sử"
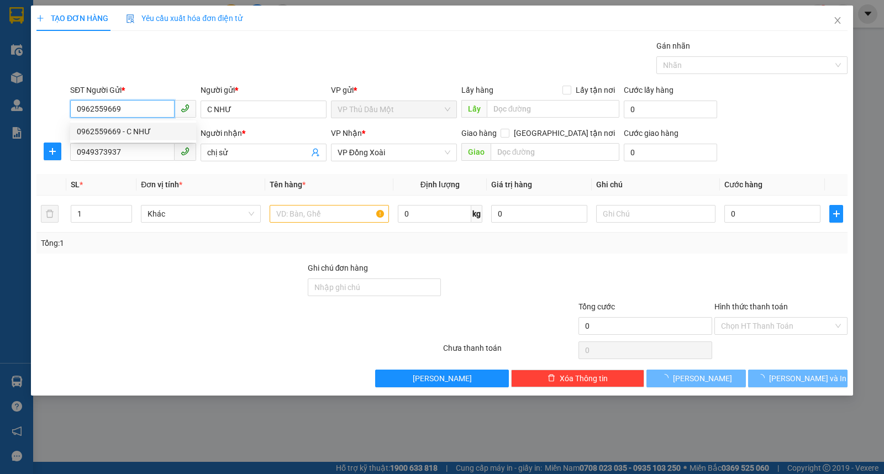
type input "30.000"
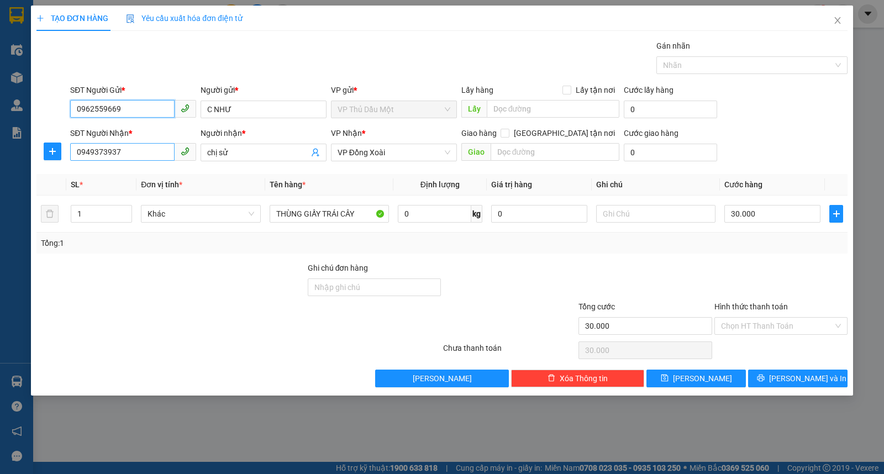
type input "0962559669"
click at [134, 144] on input "0949373937" at bounding box center [122, 152] width 104 height 18
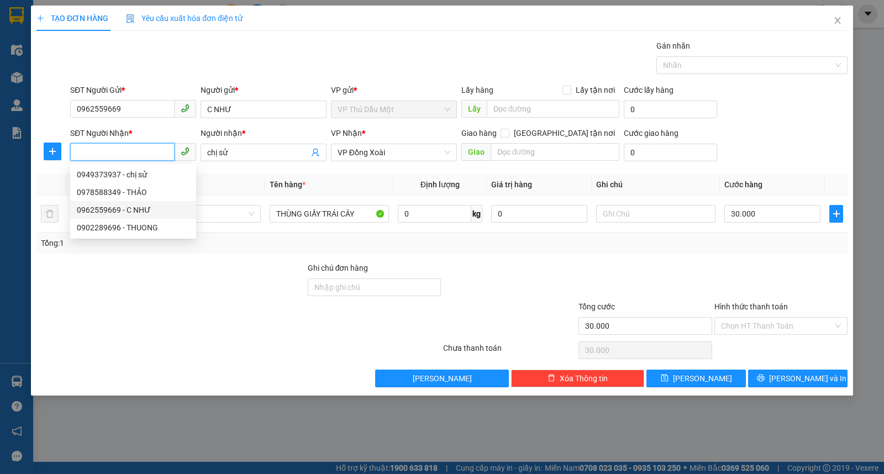
click at [144, 209] on div "0962559669 - C NHƯ" at bounding box center [133, 210] width 113 height 12
type input "0962559669"
type input "C NHƯ"
type input "50.000"
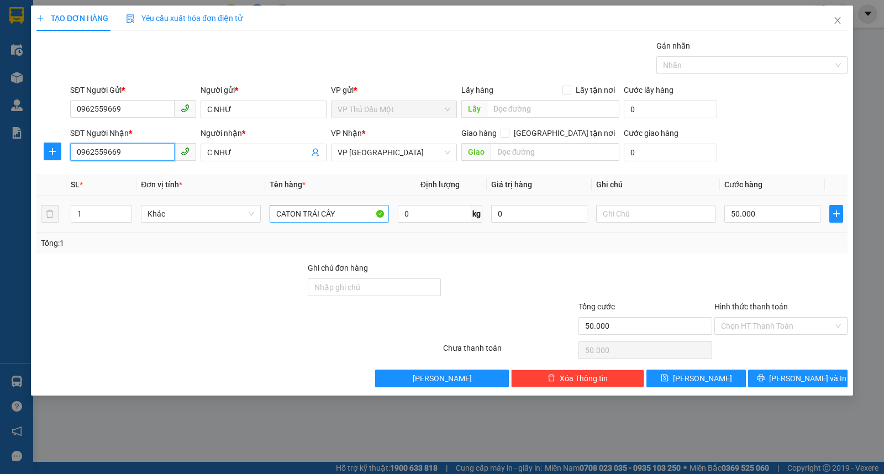
type input "0962559669"
click at [348, 214] on input "CATON TRÁI CÂY" at bounding box center [329, 214] width 119 height 18
click at [778, 216] on input "50.000" at bounding box center [773, 214] width 96 height 18
type input "4"
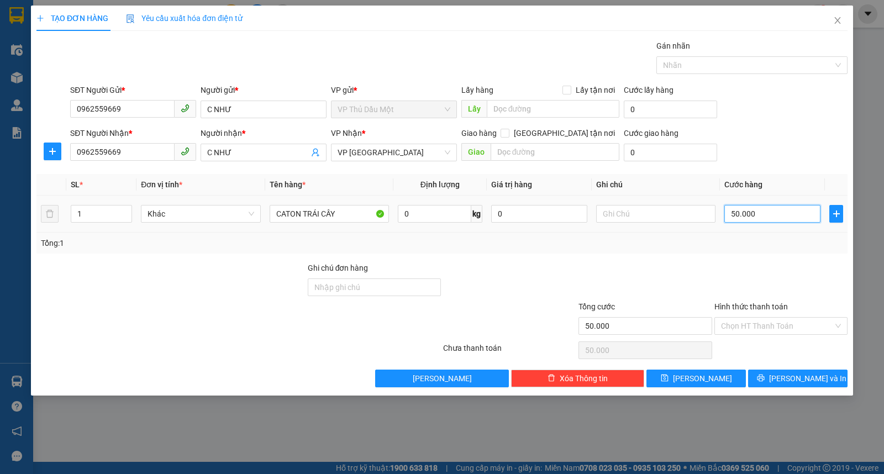
type input "4"
type input "40"
type input "400"
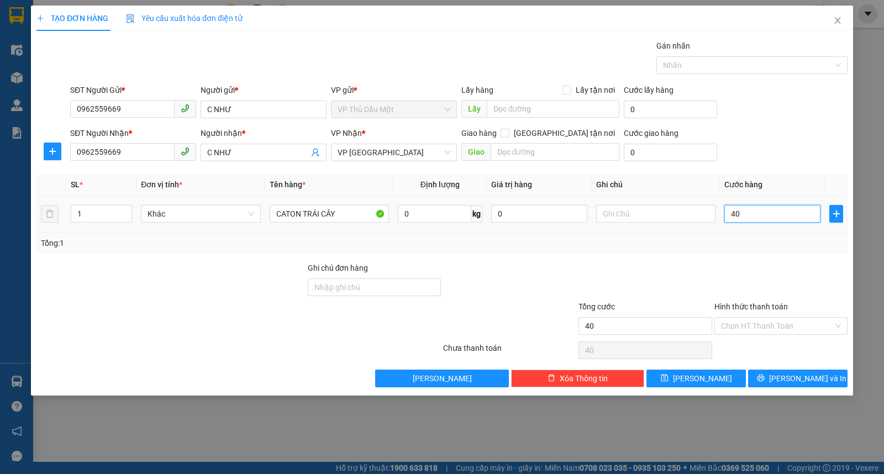
type input "400"
type input "4.000"
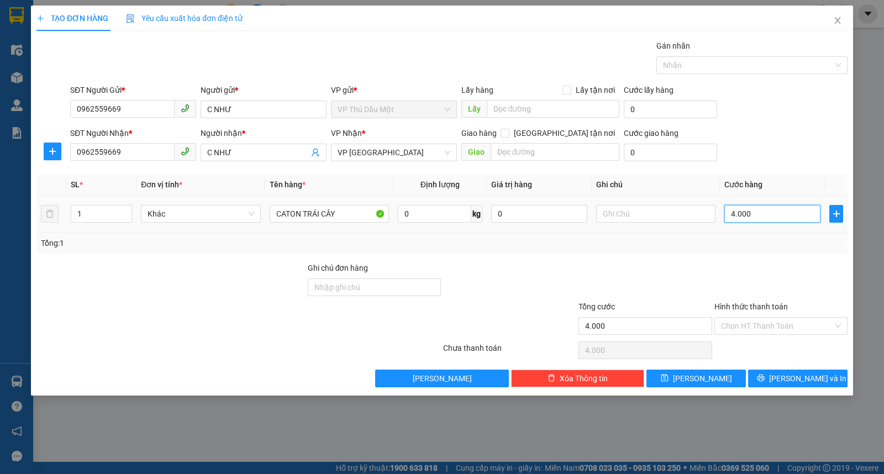
type input "40.000"
click at [301, 210] on input "CATON TRÁI CÂY" at bounding box center [329, 214] width 119 height 18
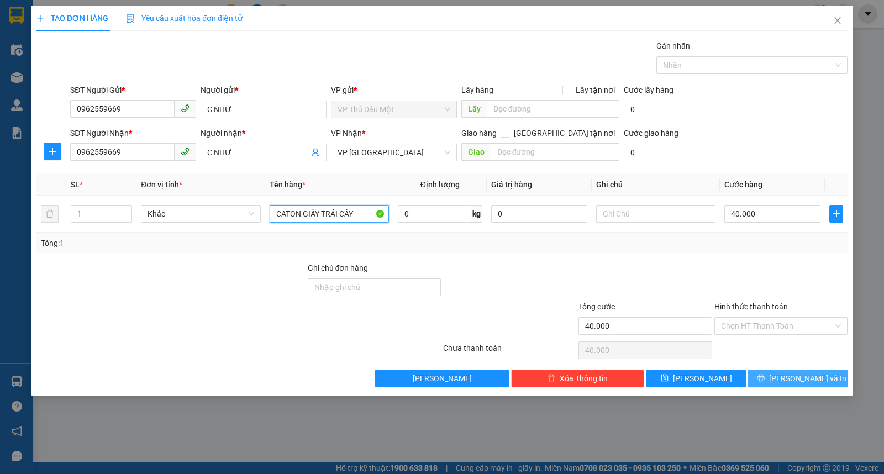
type input "CATON GIẤY TRÁI CÂY"
click at [812, 376] on span "[PERSON_NAME] và In" at bounding box center [808, 379] width 77 height 12
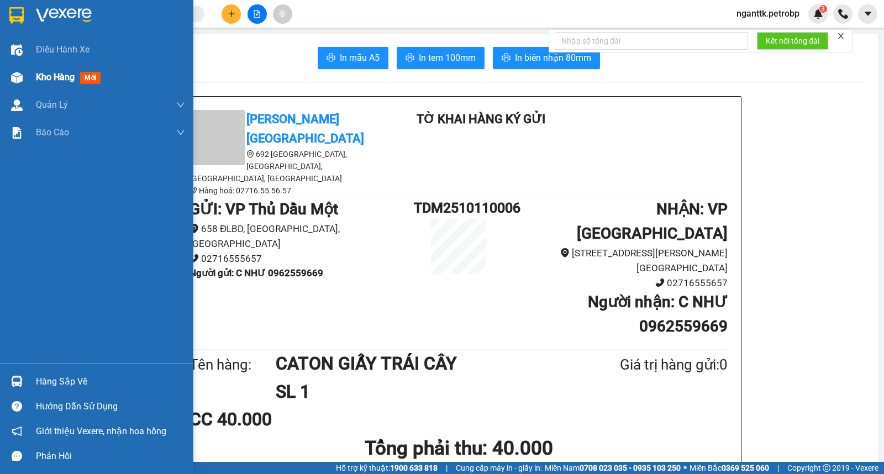
click at [20, 81] on img at bounding box center [17, 78] width 12 height 12
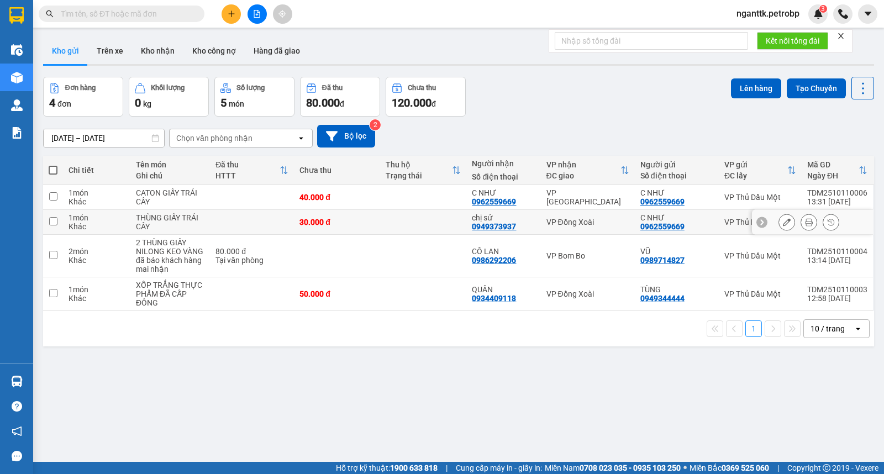
click at [805, 223] on icon at bounding box center [809, 222] width 8 height 8
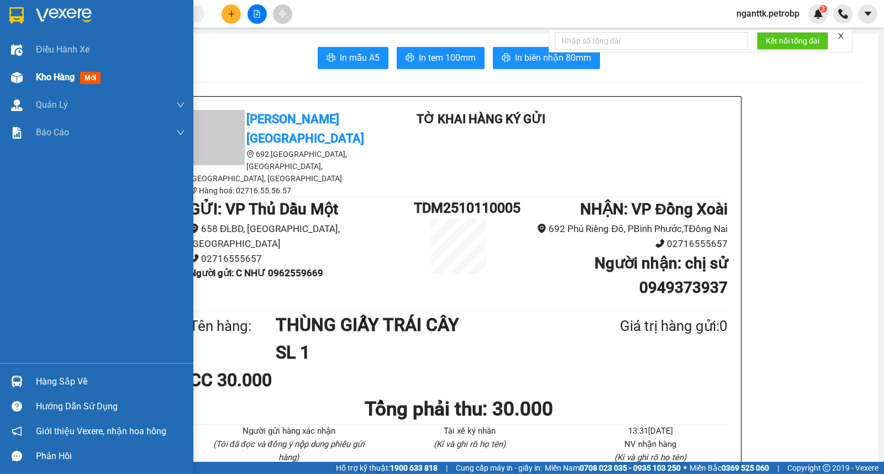
click at [19, 65] on div "Kho hàng mới" at bounding box center [96, 78] width 193 height 28
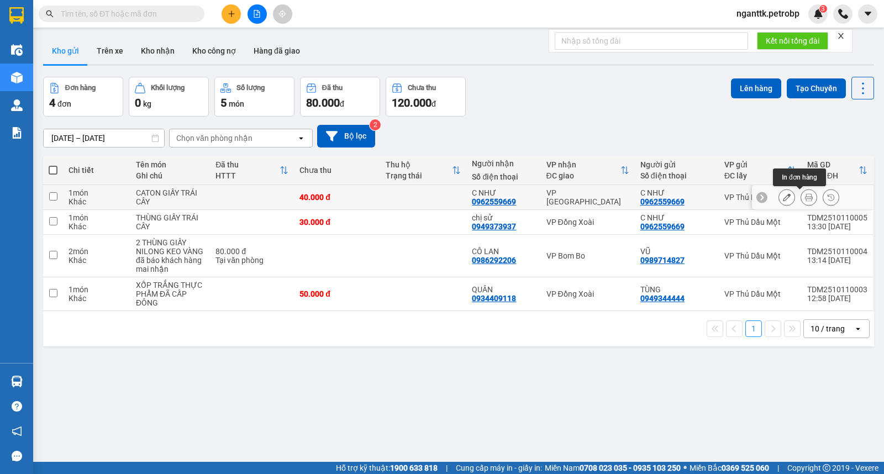
click at [758, 196] on icon at bounding box center [762, 197] width 8 height 8
click at [862, 198] on div at bounding box center [867, 197] width 11 height 11
click at [805, 199] on icon at bounding box center [809, 197] width 8 height 8
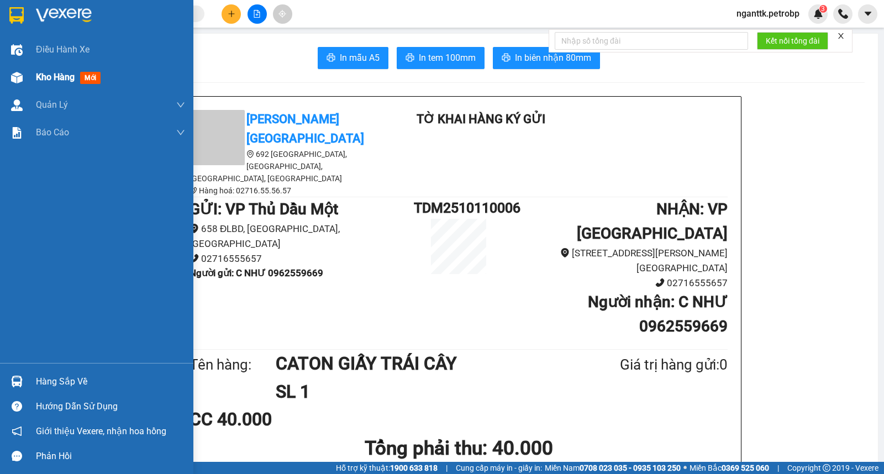
click at [18, 81] on img at bounding box center [17, 78] width 12 height 12
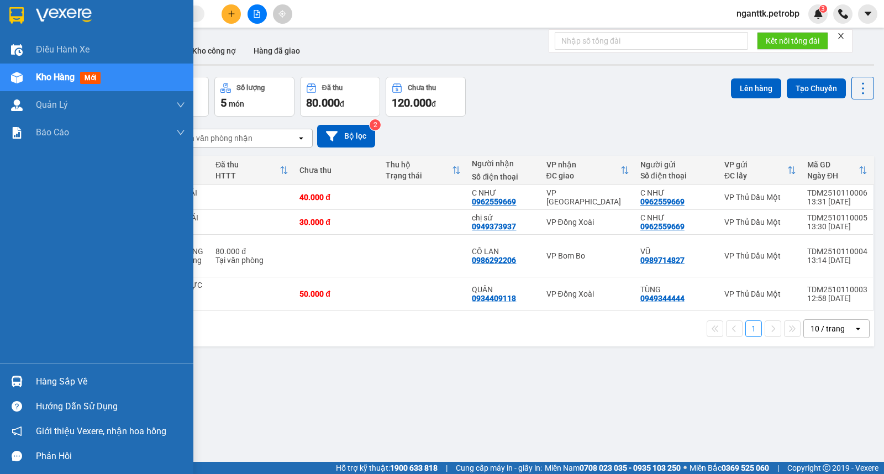
click at [24, 383] on div at bounding box center [16, 381] width 19 height 19
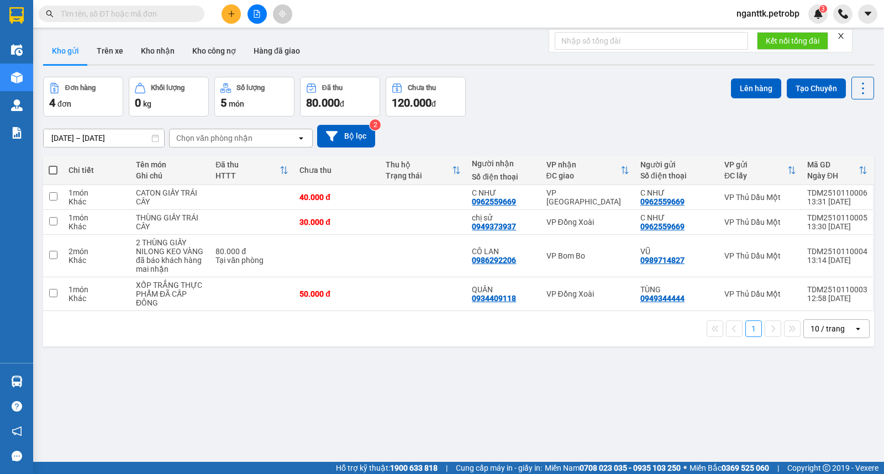
click at [631, 400] on section "Kết quả tìm kiếm ( 0 ) Bộ lọc No Data nganttk.petrobp 3 Điều hành xe Kho hàng m…" at bounding box center [442, 237] width 884 height 474
click at [231, 15] on icon "plus" at bounding box center [232, 14] width 8 height 8
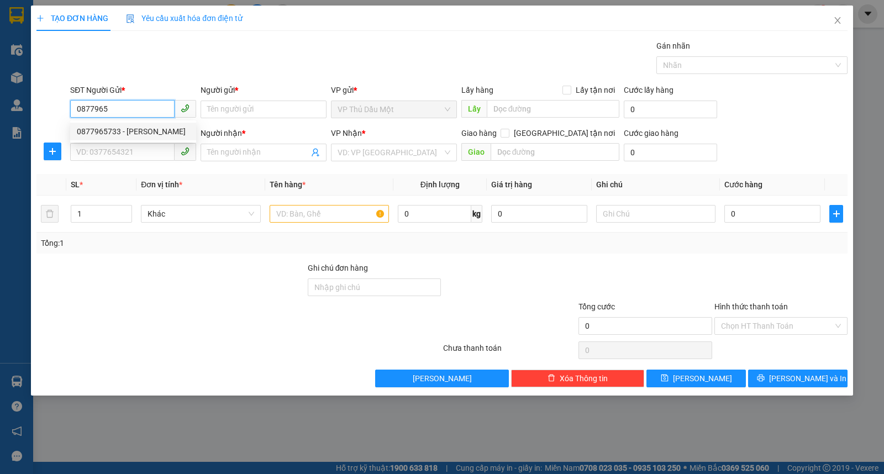
click at [122, 131] on div "0877965733 - [PERSON_NAME]" at bounding box center [133, 131] width 113 height 12
type input "0877965733"
type input "LINH"
type input "0962454692"
type input "LINH LONG"
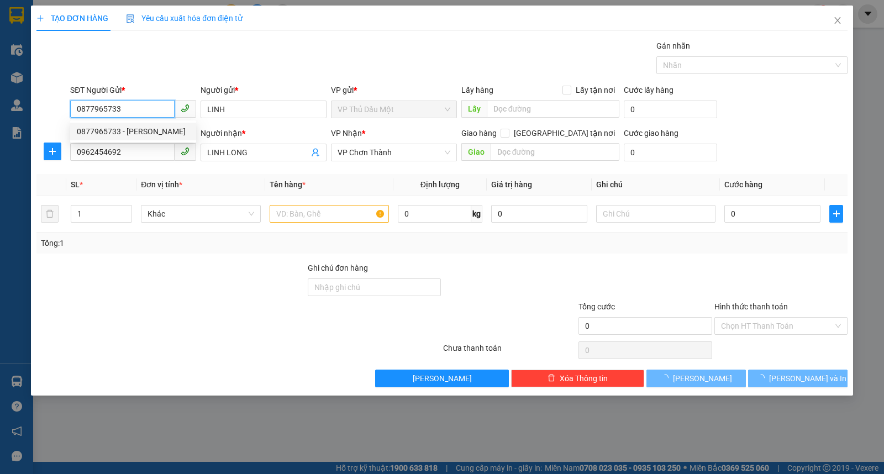
type input "40.000"
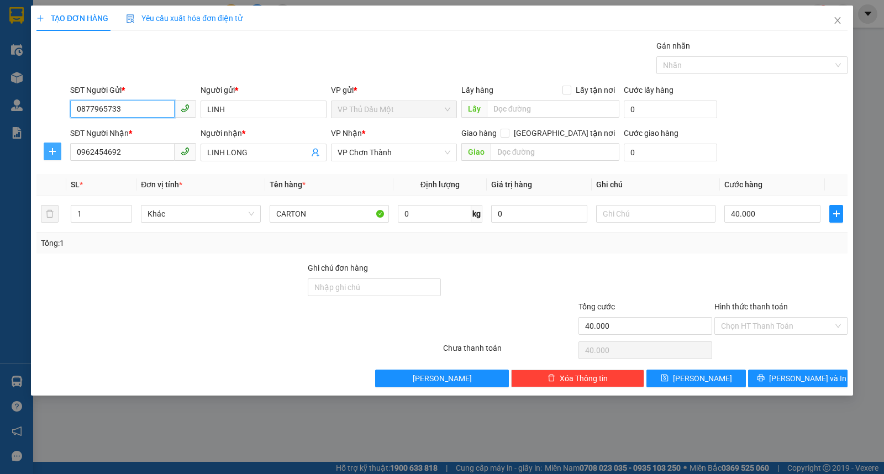
type input "0877965733"
click at [49, 156] on button "button" at bounding box center [53, 152] width 18 height 18
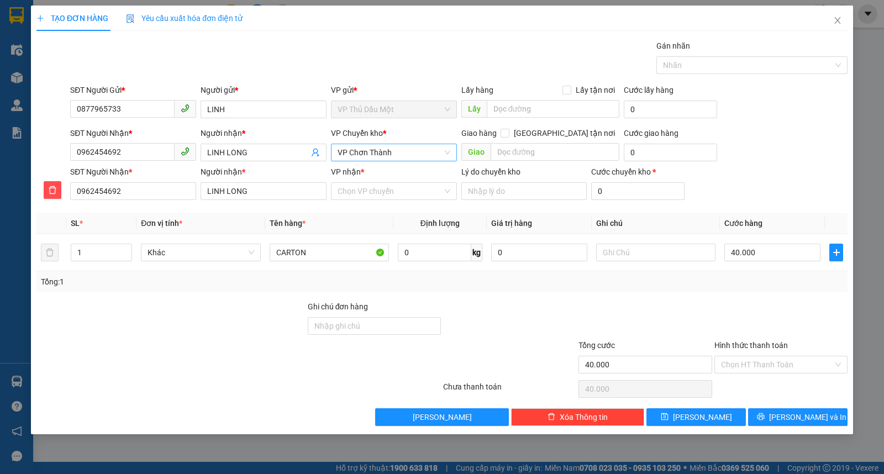
click at [398, 156] on span "VP Chơn Thành" at bounding box center [394, 152] width 113 height 17
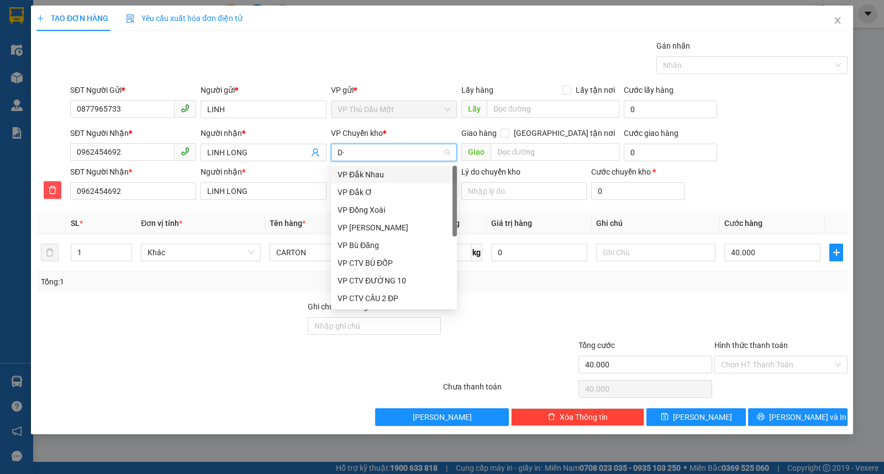
type input "D"
type input "Đ"
click at [368, 208] on div "VP Đồng Xoài" at bounding box center [394, 210] width 113 height 12
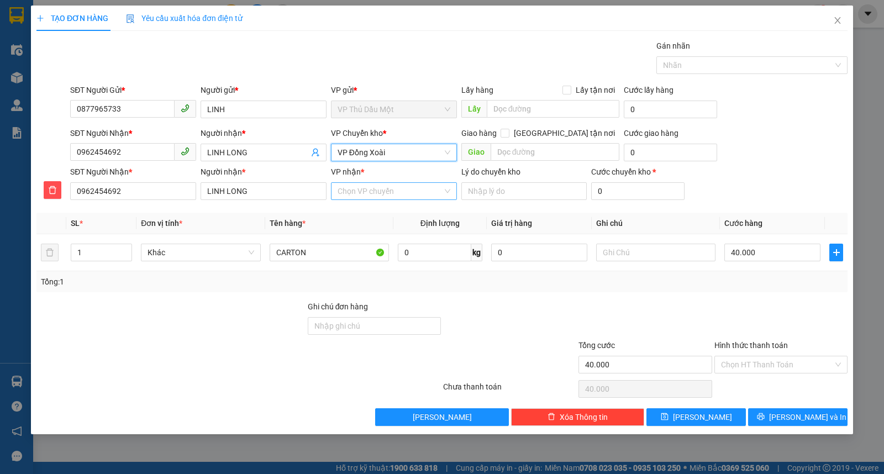
click at [367, 193] on input "VP nhận *" at bounding box center [390, 191] width 105 height 17
type input "CHƠN"
click at [369, 213] on div "VP Chơn Thành" at bounding box center [394, 213] width 113 height 12
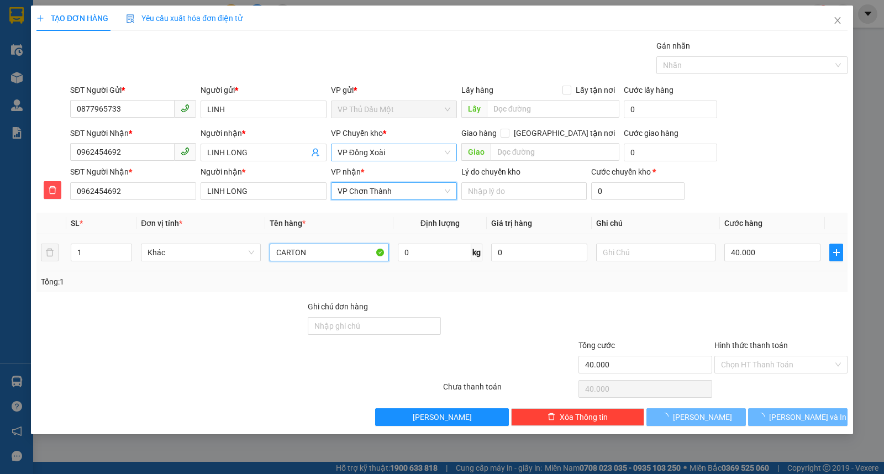
click at [334, 260] on input "CARTON" at bounding box center [329, 253] width 119 height 18
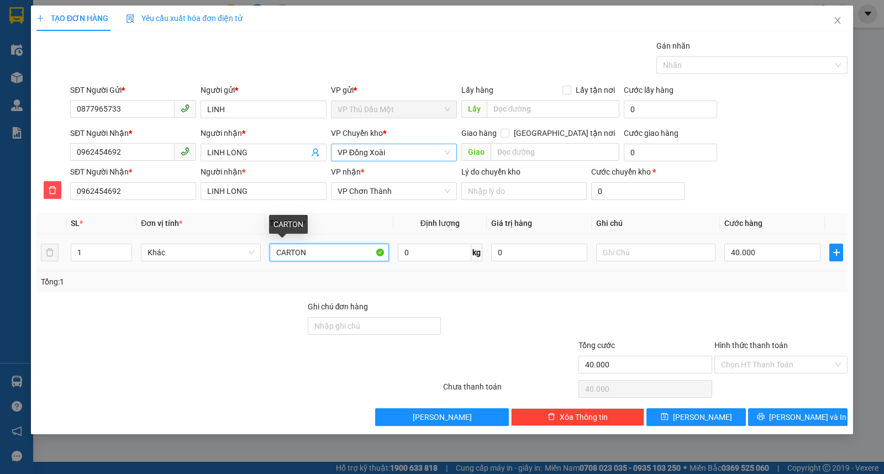
click at [334, 260] on input "CARTON" at bounding box center [329, 253] width 119 height 18
type input "THÙNG GIẤY SỮA ( LỐC MÁY )"
click at [766, 239] on td "40.000" at bounding box center [772, 252] width 105 height 37
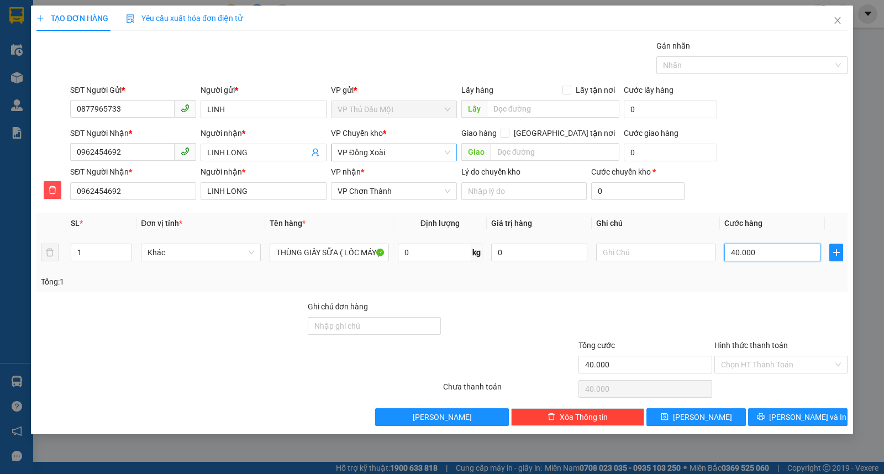
click at [765, 248] on input "40.000" at bounding box center [773, 253] width 96 height 18
type input "3"
type input "30"
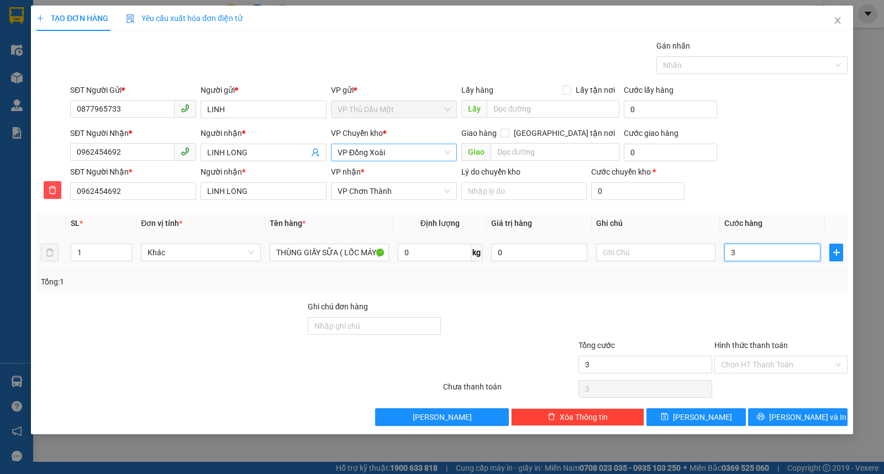
type input "30"
type input "300"
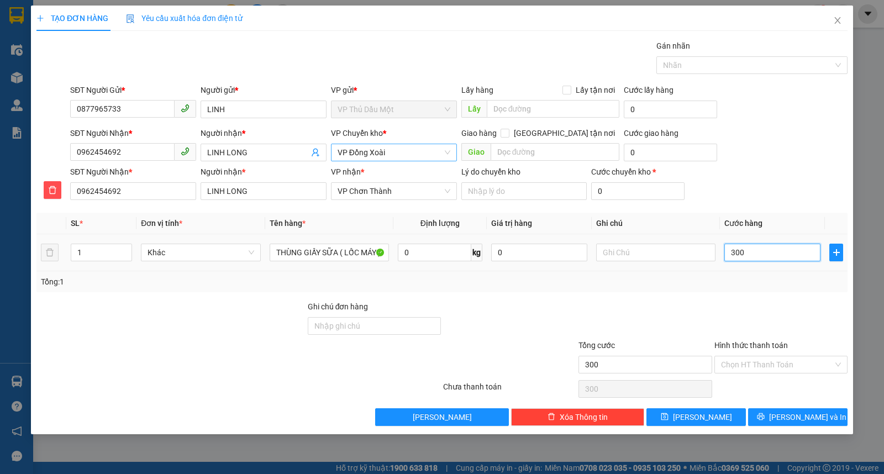
type input "3.000"
type input "30.000"
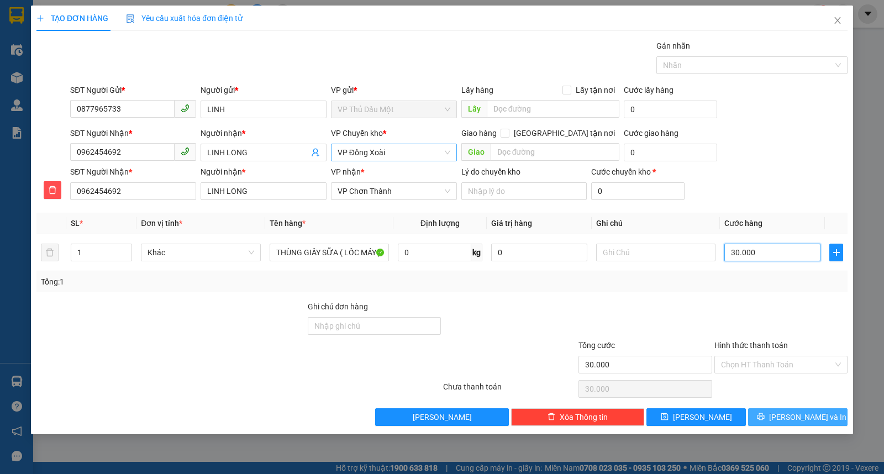
type input "30.000"
click at [795, 425] on button "[PERSON_NAME] và In" at bounding box center [799, 418] width 100 height 18
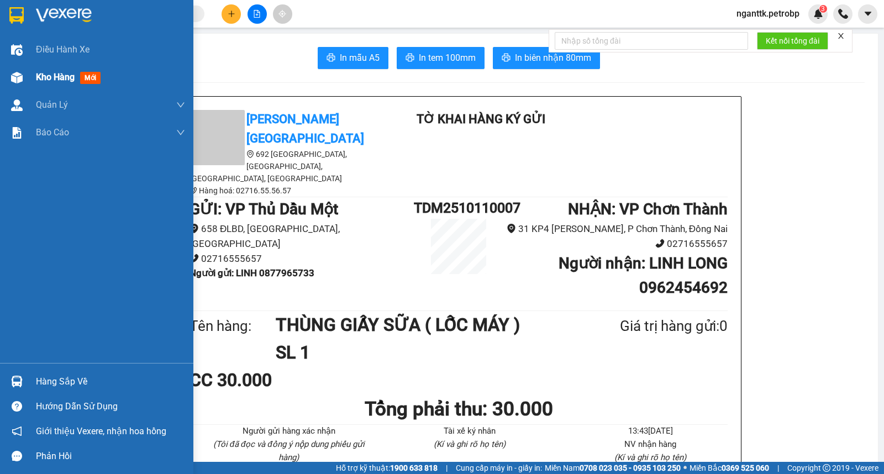
click at [11, 75] on img at bounding box center [17, 78] width 12 height 12
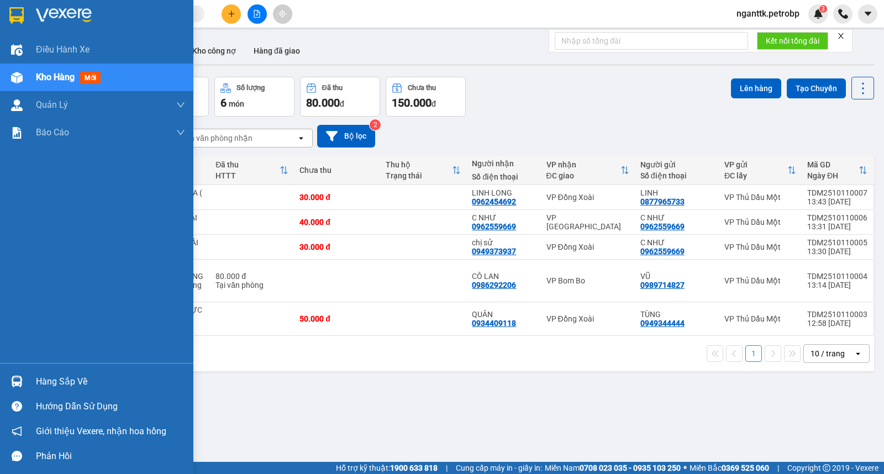
click at [21, 380] on img at bounding box center [17, 382] width 12 height 12
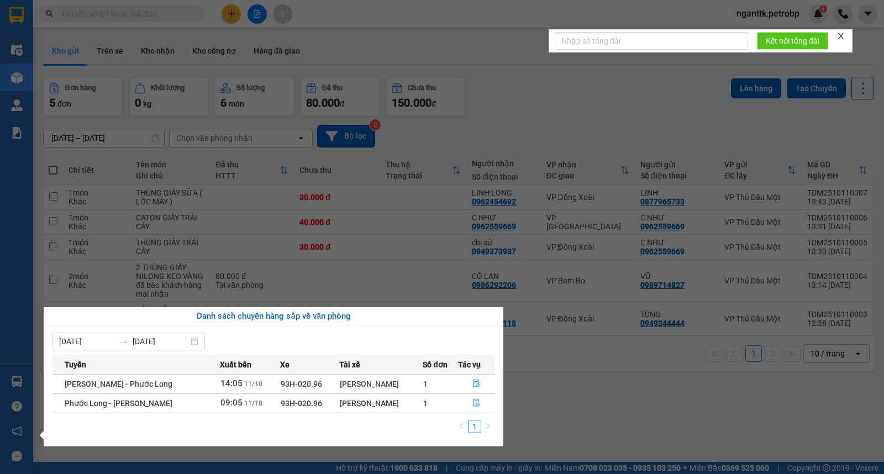
click at [600, 382] on section "Kết quả tìm kiếm ( 0 ) Bộ lọc No Data nganttk.petrobp 3 Điều hành xe Kho hàng m…" at bounding box center [442, 237] width 884 height 474
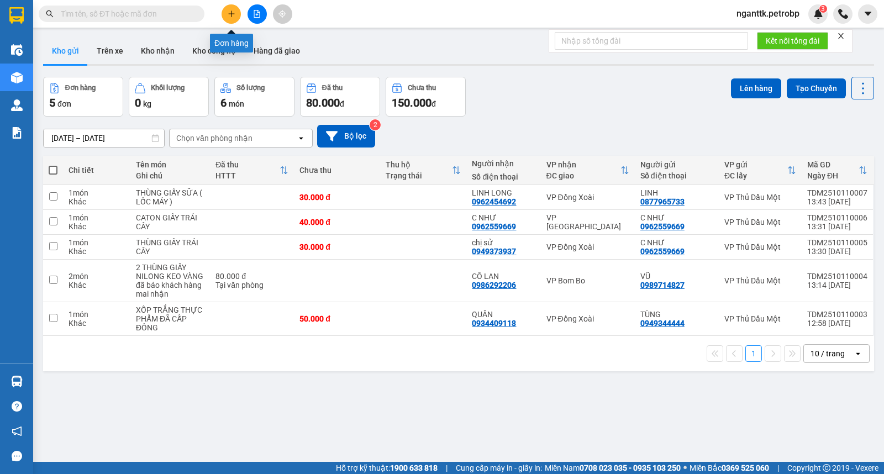
click at [228, 15] on icon "plus" at bounding box center [232, 14] width 8 height 8
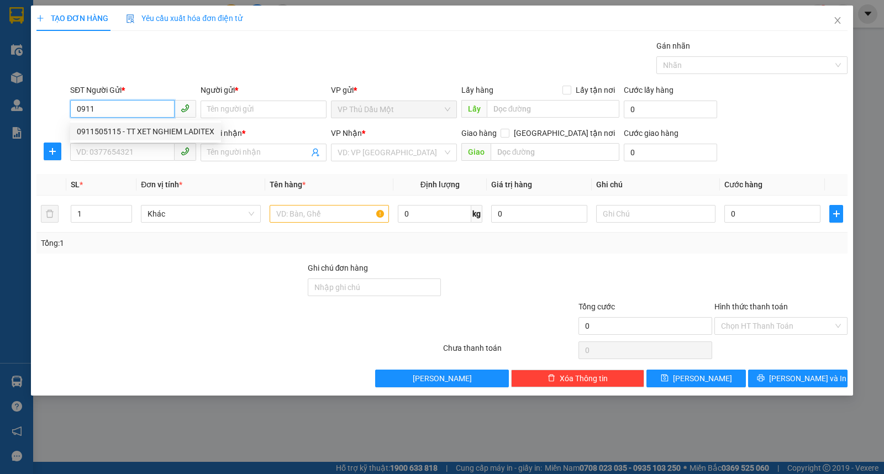
click at [148, 133] on div "0911505115 - TT XET NGHIEM LADITEX" at bounding box center [146, 131] width 138 height 12
type input "0911505115"
type input "TT XET NGHIEM LADITEX"
type input "1500 giường"
type input "0902314955"
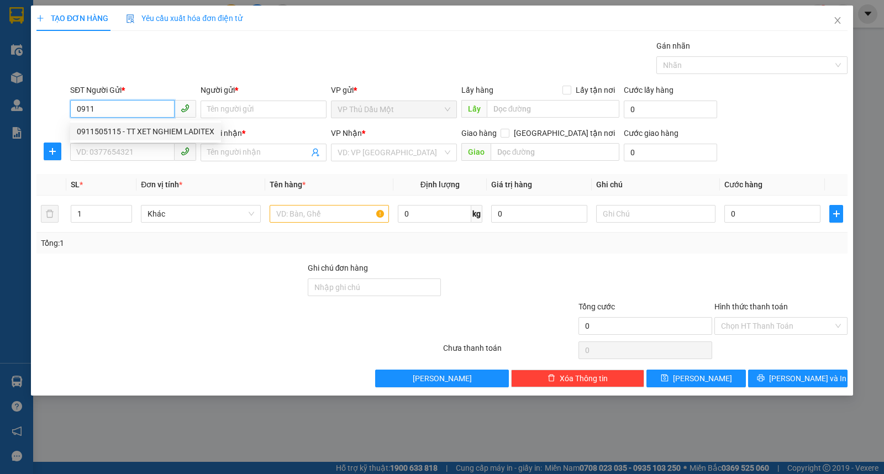
type input "THÔNG"
type input "30.000"
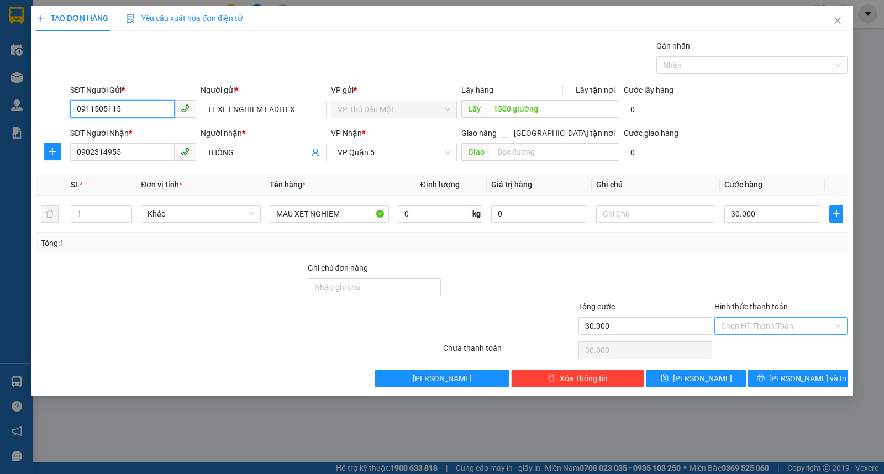
type input "0911505115"
click at [767, 321] on input "Hình thức thanh toán" at bounding box center [777, 326] width 112 height 17
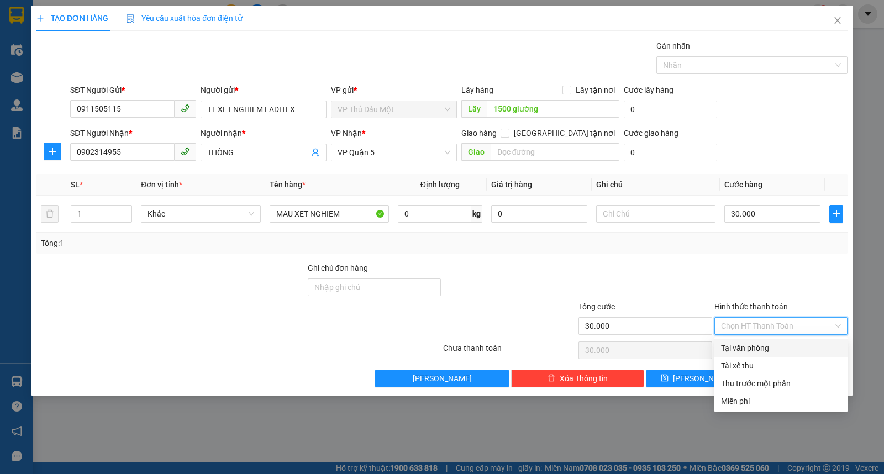
click at [761, 341] on div "Tại văn phòng" at bounding box center [781, 348] width 133 height 18
type input "0"
click at [771, 349] on div "Tại văn phòng" at bounding box center [781, 348] width 120 height 12
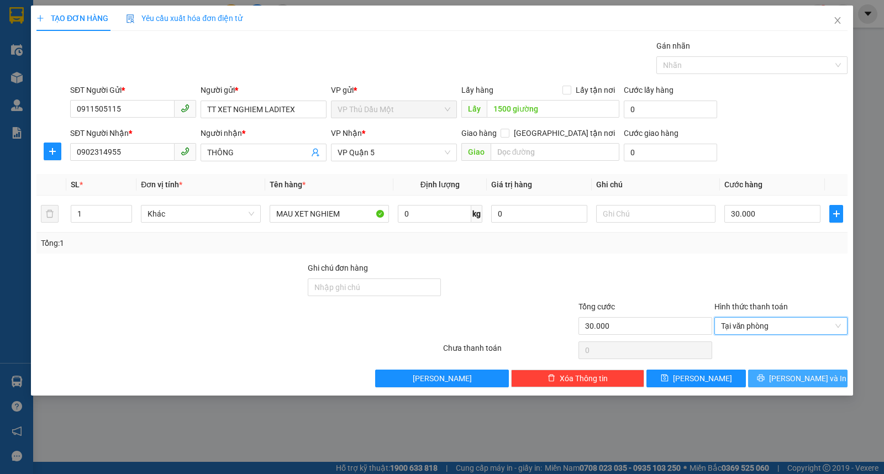
click at [802, 377] on span "[PERSON_NAME] và In" at bounding box center [808, 379] width 77 height 12
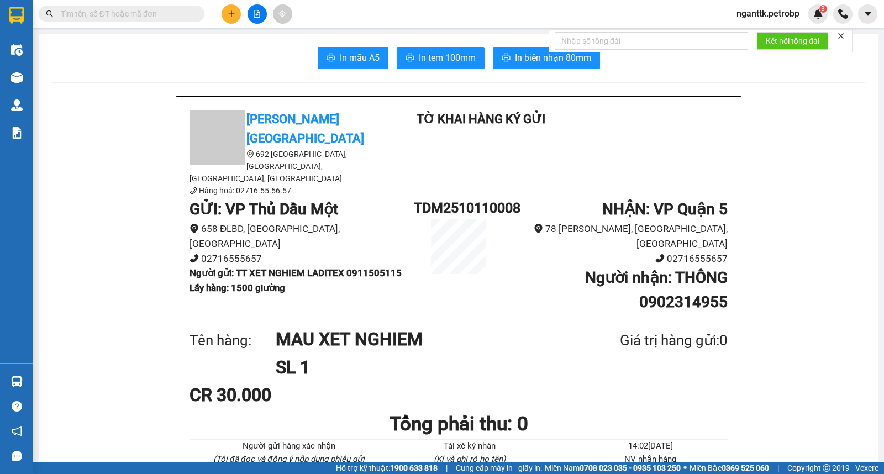
click at [226, 12] on button at bounding box center [231, 13] width 19 height 19
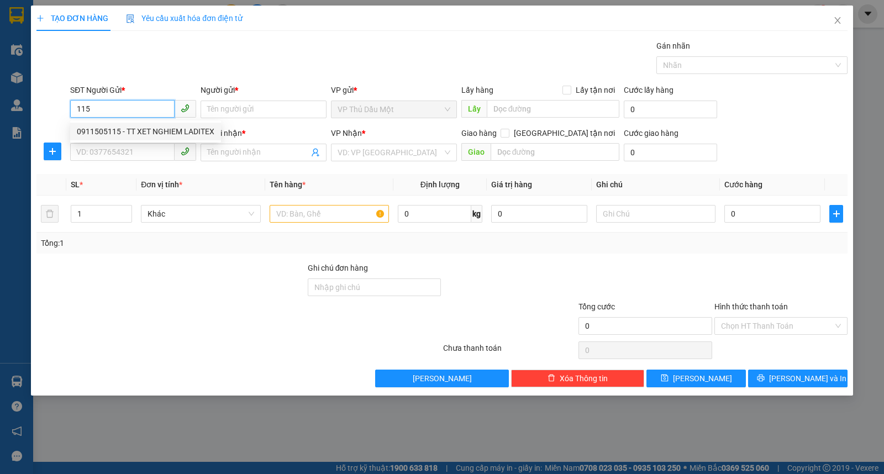
click at [147, 129] on div "0911505115 - TT XET NGHIEM LADITEX" at bounding box center [146, 131] width 138 height 12
type input "0911505115"
type input "TT XET NGHIEM LADITEX"
type input "1500 giường"
type input "0902314955"
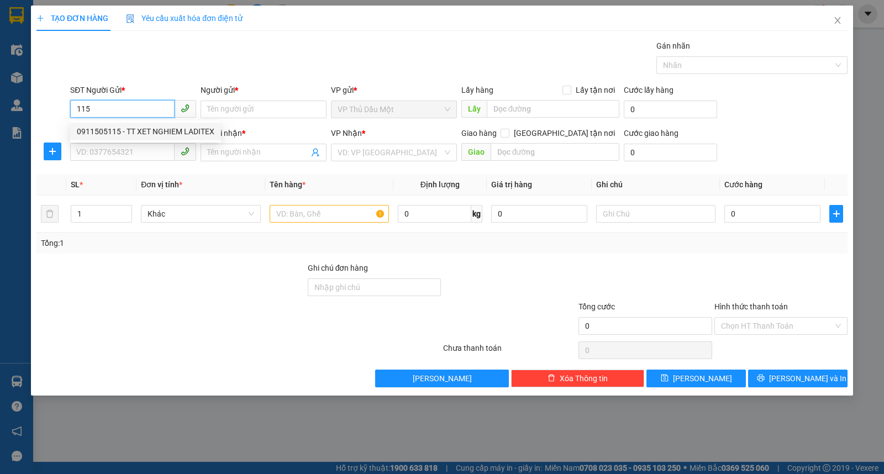
type input "THÔNG"
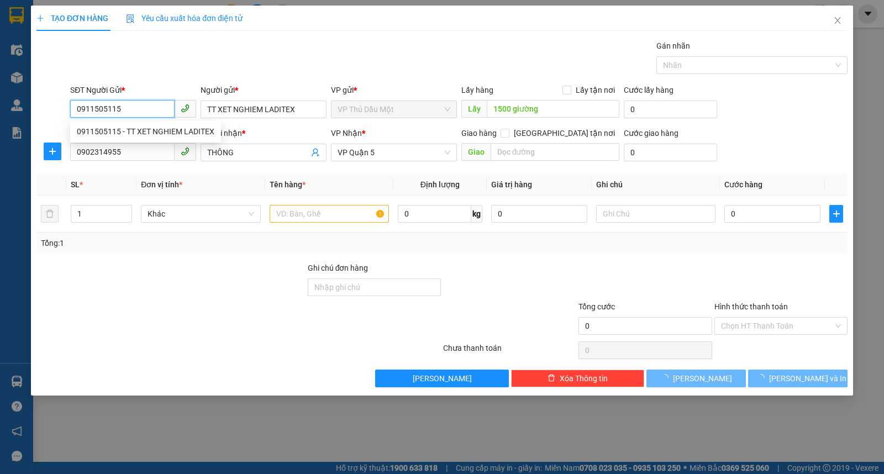
type input "30.000"
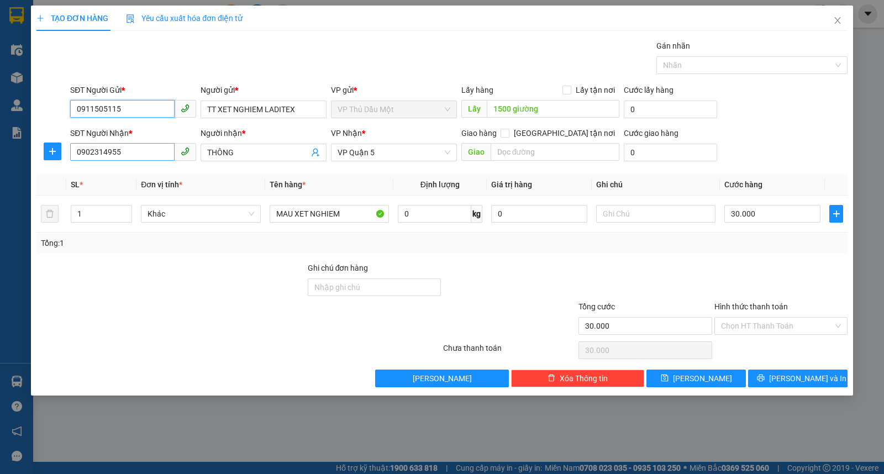
type input "0911505115"
click at [145, 153] on input "0902314955" at bounding box center [122, 152] width 104 height 18
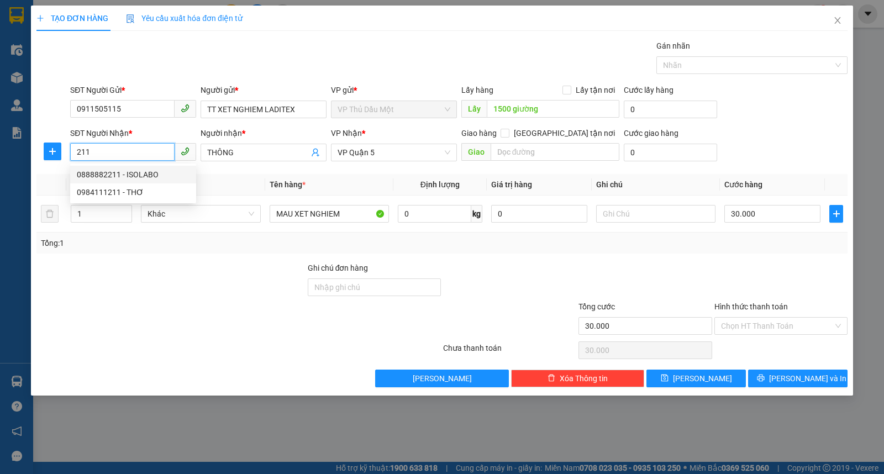
click at [151, 172] on div "0888882211 - ISOLABO" at bounding box center [133, 175] width 113 height 12
type input "0888882211"
type input "ISOLABO"
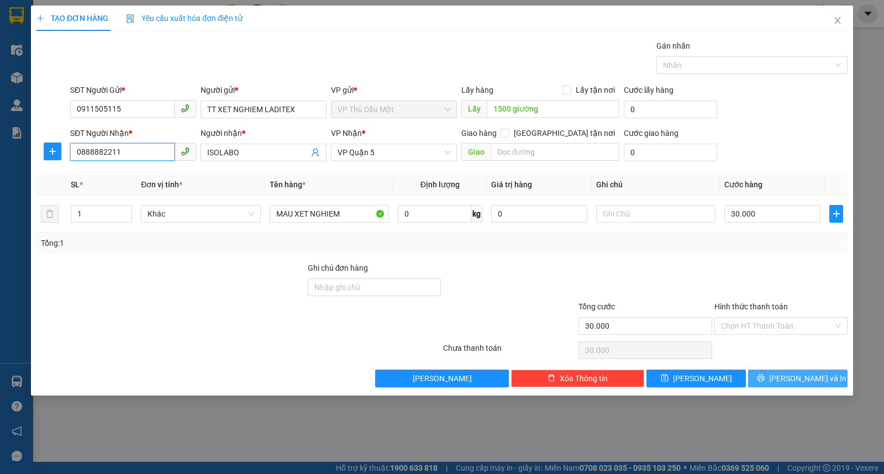
type input "0888882211"
click at [810, 383] on span "[PERSON_NAME] và In" at bounding box center [808, 379] width 77 height 12
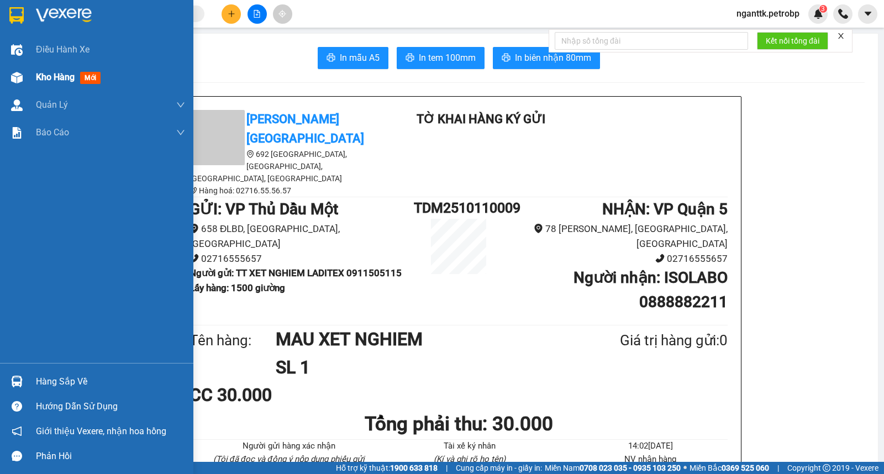
click at [21, 78] on img at bounding box center [17, 78] width 12 height 12
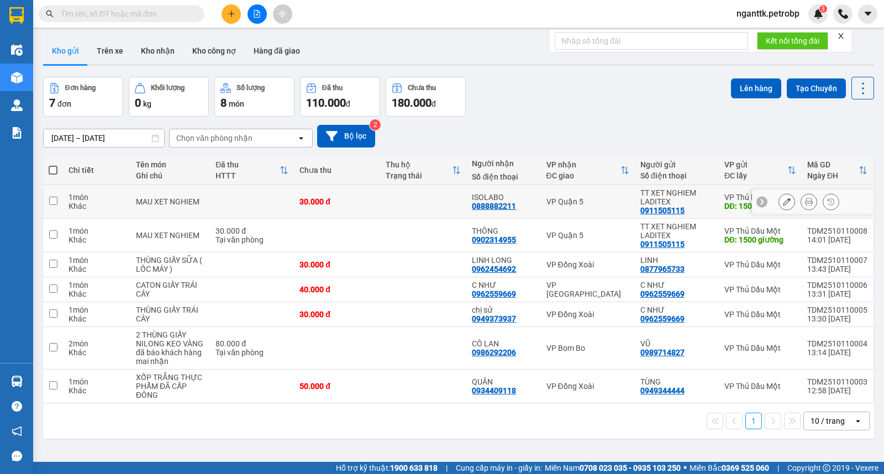
click at [134, 197] on td "MAU XET NGHIEM" at bounding box center [170, 202] width 80 height 34
checkbox input "true"
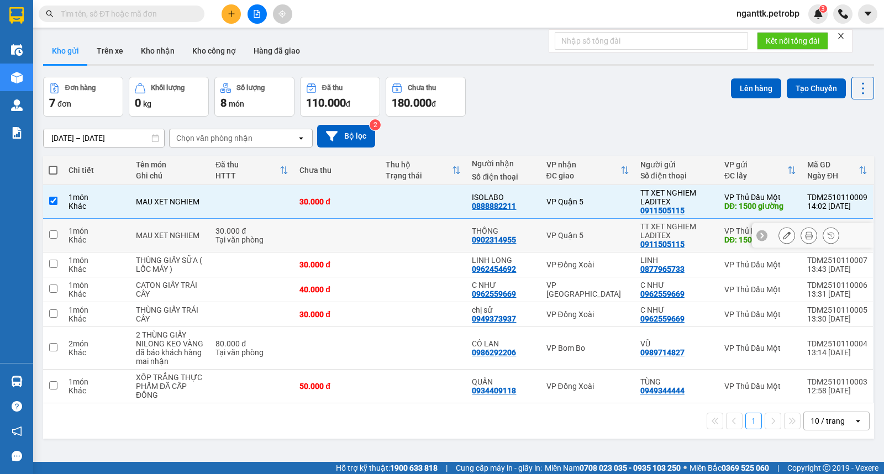
click at [139, 231] on div "MAU XET NGHIEM" at bounding box center [170, 235] width 69 height 9
checkbox input "true"
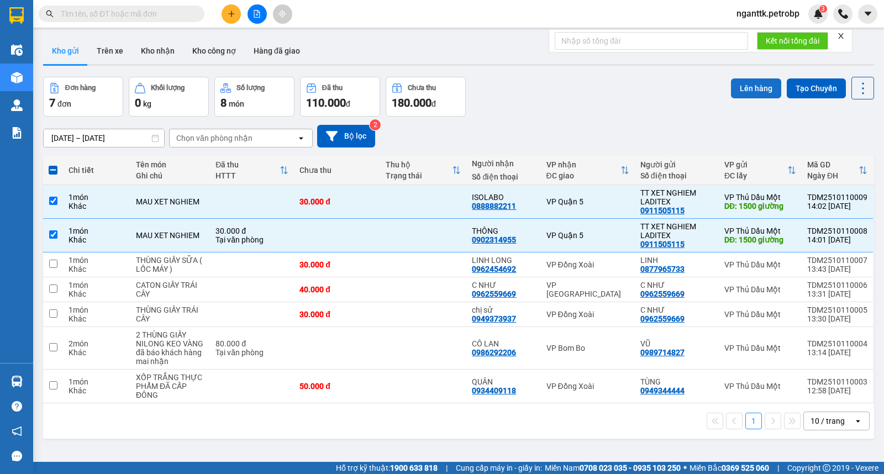
click at [756, 95] on button "Lên hàng" at bounding box center [756, 88] width 50 height 20
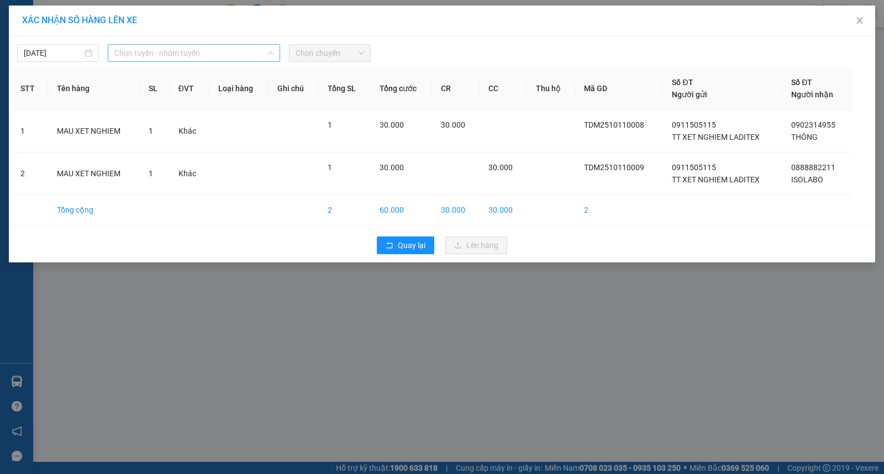
click at [211, 45] on span "Chọn tuyến - nhóm tuyến" at bounding box center [193, 53] width 159 height 17
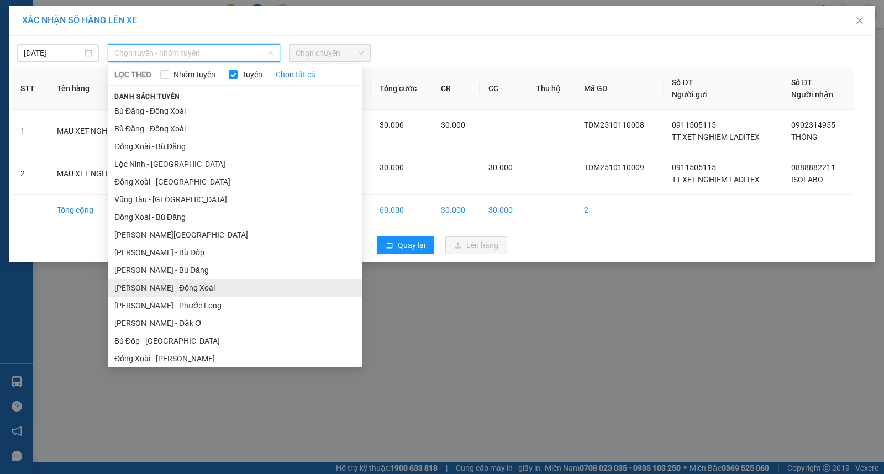
scroll to position [92, 0]
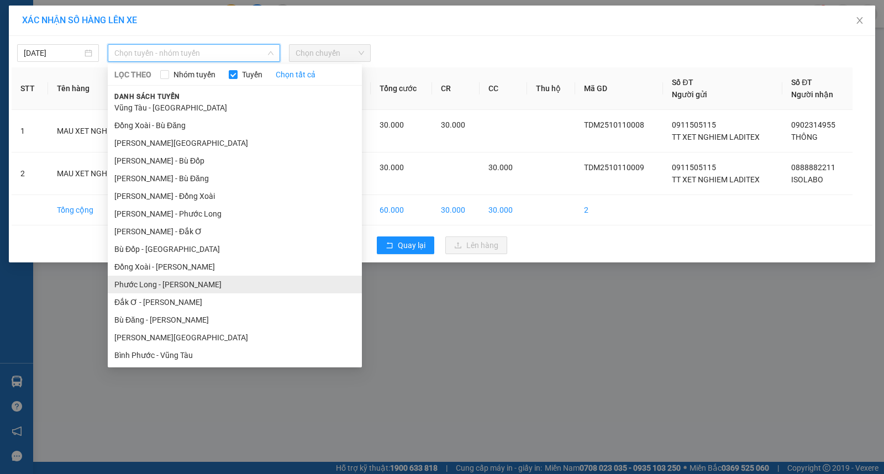
click at [199, 281] on li "Phước Long - [PERSON_NAME]" at bounding box center [235, 285] width 254 height 18
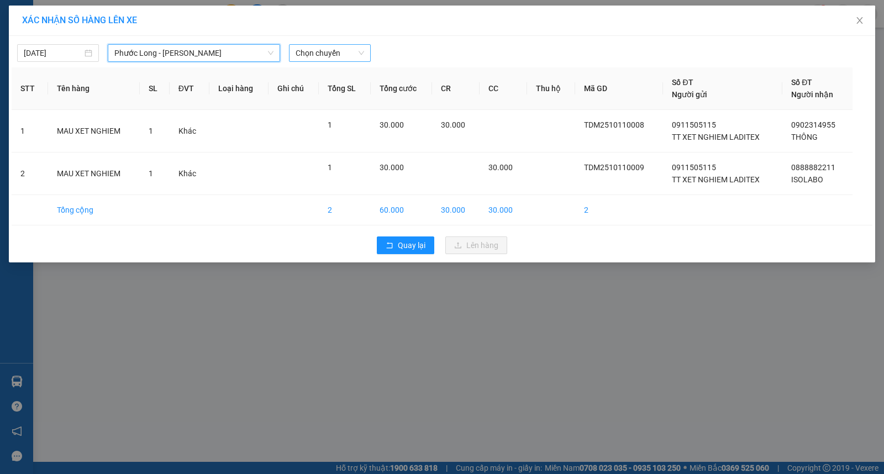
click at [354, 51] on span "Chọn chuyến" at bounding box center [330, 53] width 69 height 17
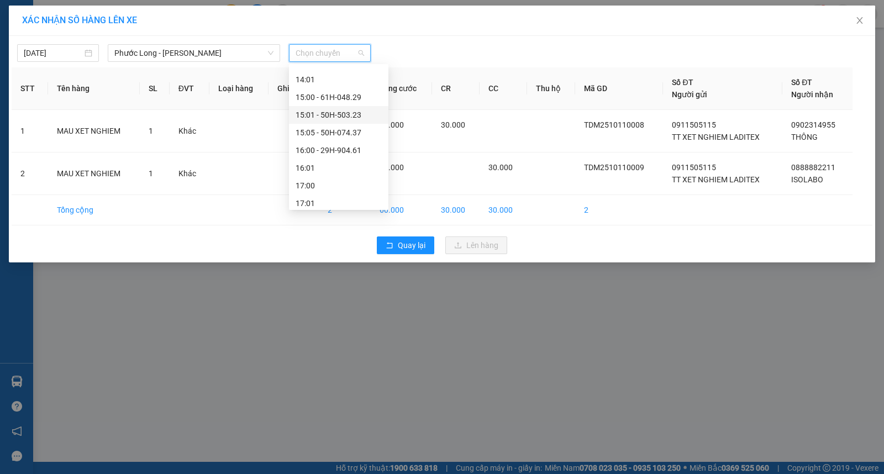
scroll to position [368, 0]
click at [358, 88] on div "11:01" at bounding box center [339, 96] width 100 height 18
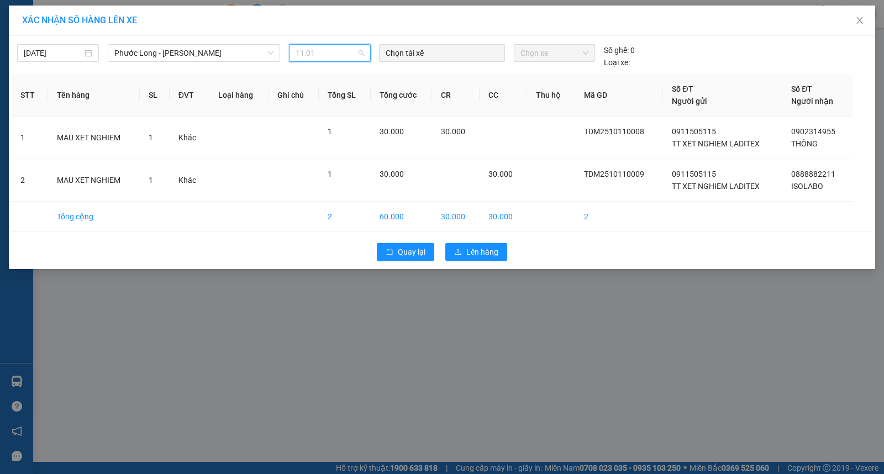
click at [355, 56] on span "11:01" at bounding box center [330, 53] width 69 height 17
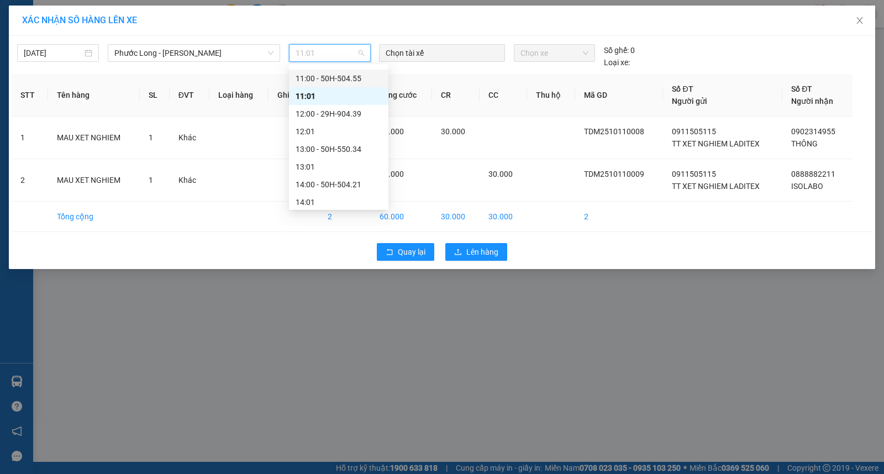
click at [348, 79] on div "11:00 - 50H-504.55" at bounding box center [339, 78] width 86 height 12
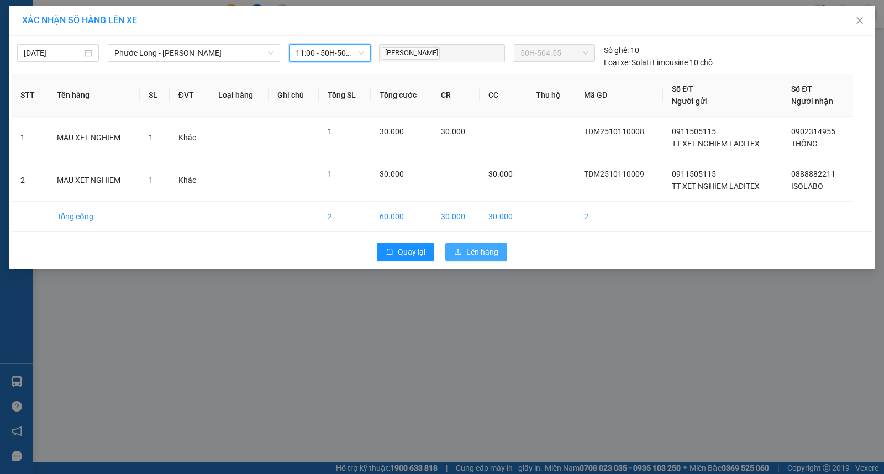
click at [473, 246] on span "Lên hàng" at bounding box center [483, 252] width 32 height 12
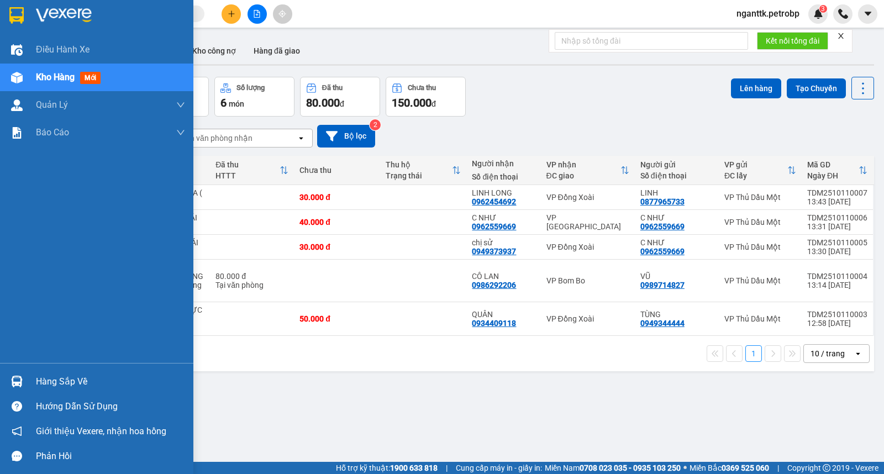
click at [25, 379] on div at bounding box center [16, 381] width 19 height 19
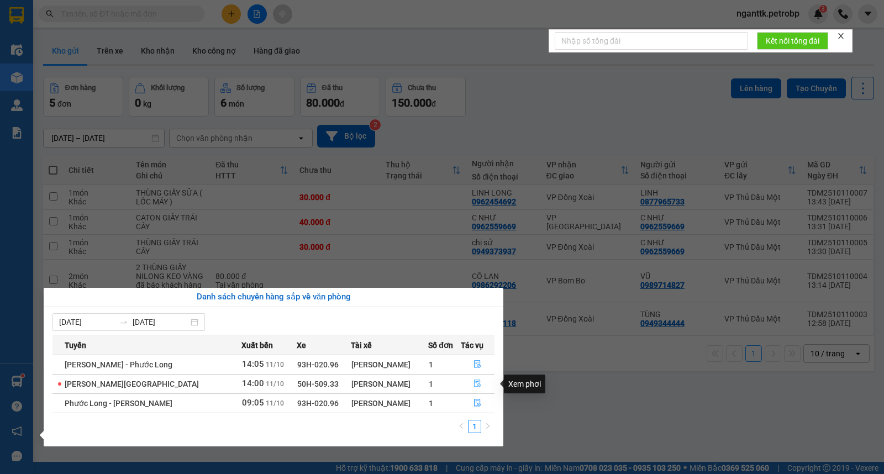
click at [476, 382] on icon "file-done" at bounding box center [478, 384] width 8 height 8
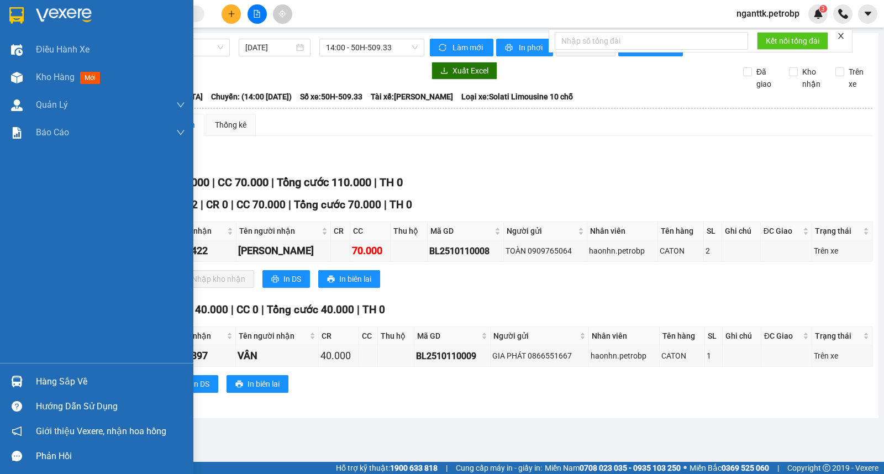
click at [25, 379] on div at bounding box center [16, 381] width 19 height 19
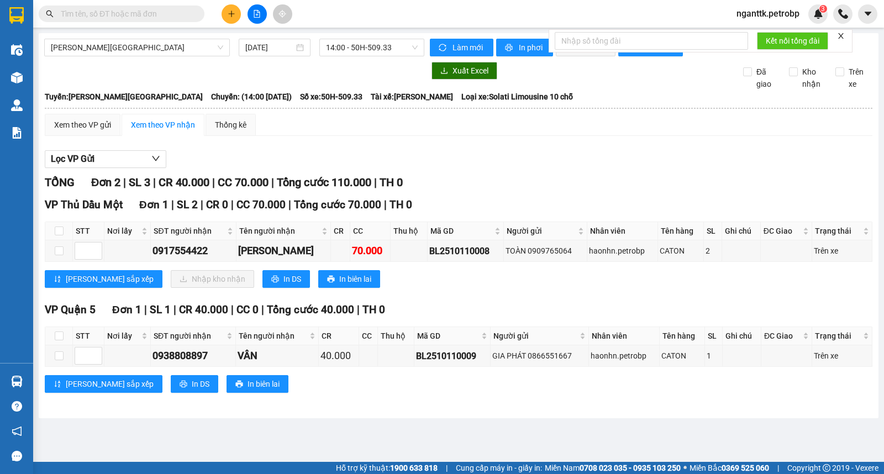
click at [542, 426] on section "Kết quả tìm kiếm ( 0 ) Bộ lọc No Data nganttk.petrobp 3 Điều hành xe Kho hàng m…" at bounding box center [442, 237] width 884 height 474
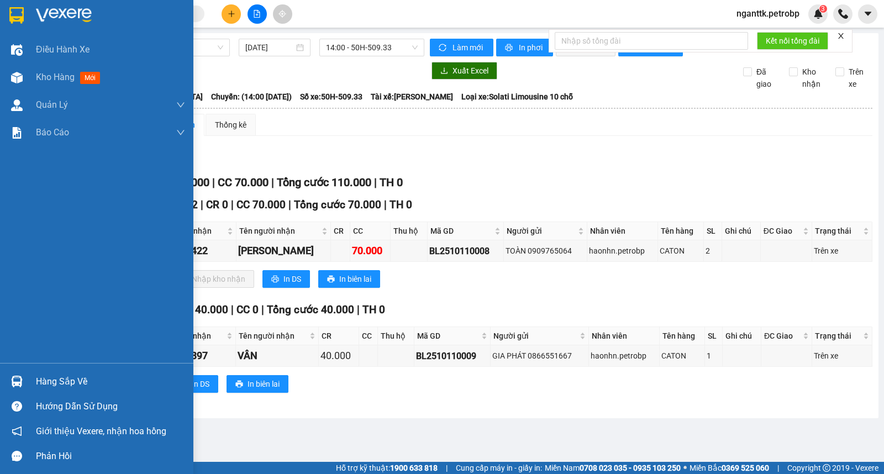
click at [19, 385] on img at bounding box center [17, 382] width 12 height 12
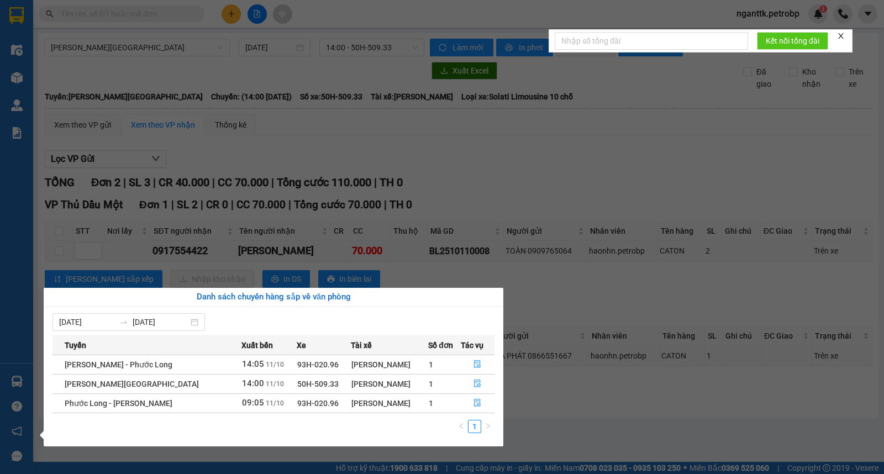
click at [395, 206] on section "Kết quả tìm kiếm ( 0 ) Bộ lọc No Data nganttk.petrobp 3 Điều hành xe Kho hàng m…" at bounding box center [442, 237] width 884 height 474
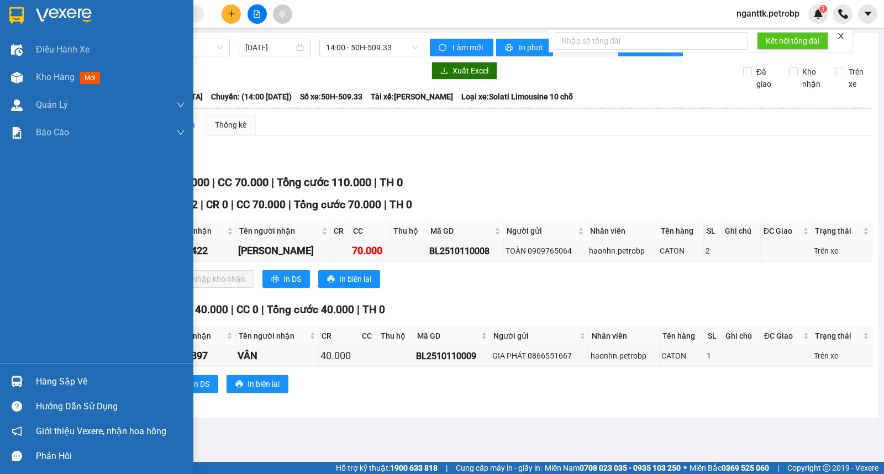
click at [40, 382] on div "Hàng sắp về" at bounding box center [110, 382] width 149 height 17
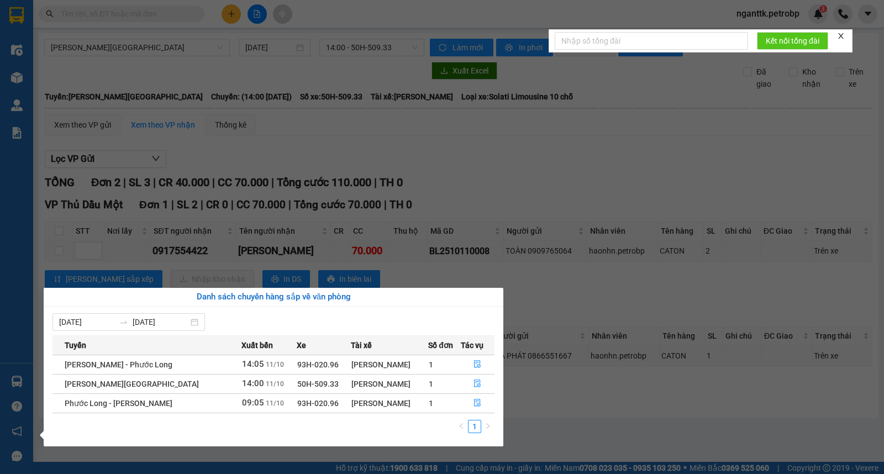
click at [443, 264] on section "Kết quả tìm kiếm ( 0 ) Bộ lọc No Data nganttk.petrobp 3 Điều hành xe Kho hàng m…" at bounding box center [442, 237] width 884 height 474
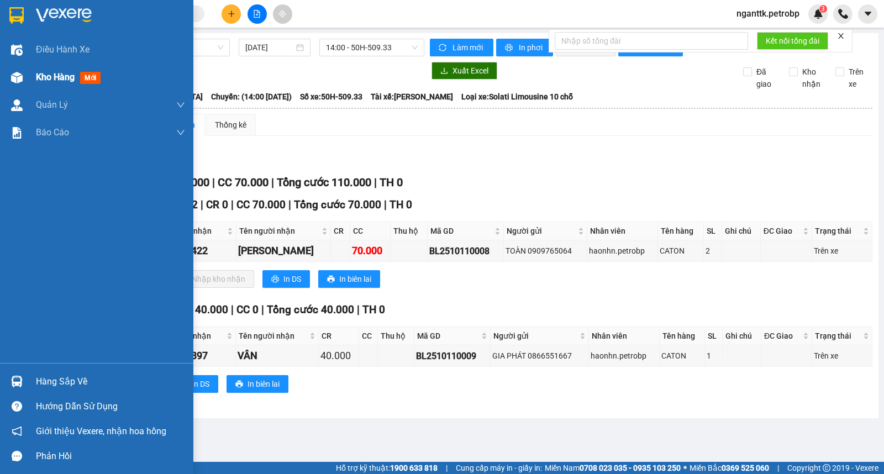
click at [18, 74] on img at bounding box center [17, 78] width 12 height 12
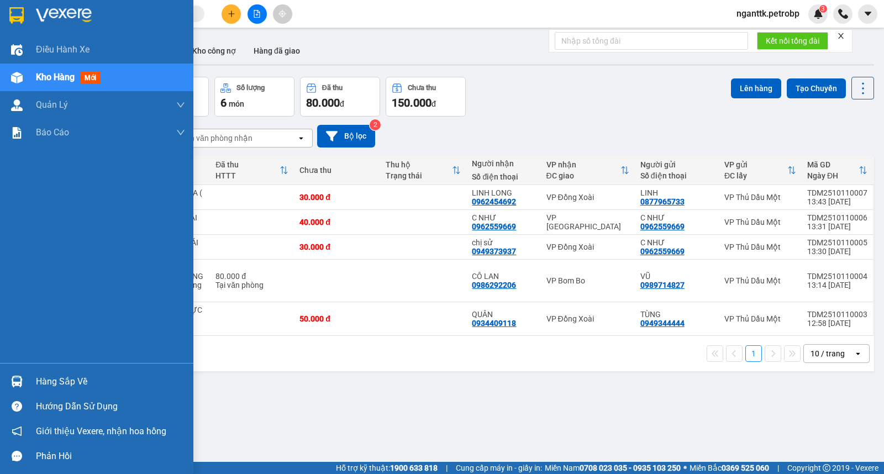
click at [17, 379] on img at bounding box center [17, 382] width 12 height 12
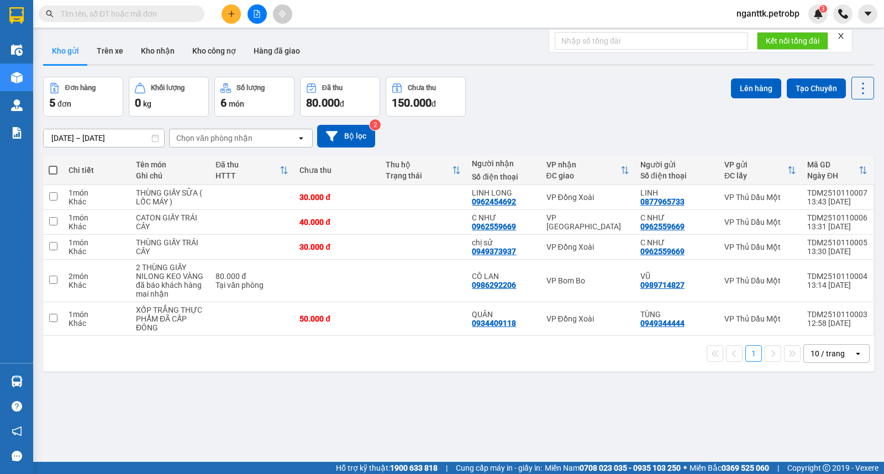
click at [559, 421] on section "Kết quả tìm kiếm ( 0 ) Bộ lọc No Data nganttk.petrobp 3 Điều hành xe Kho hàng m…" at bounding box center [442, 237] width 884 height 474
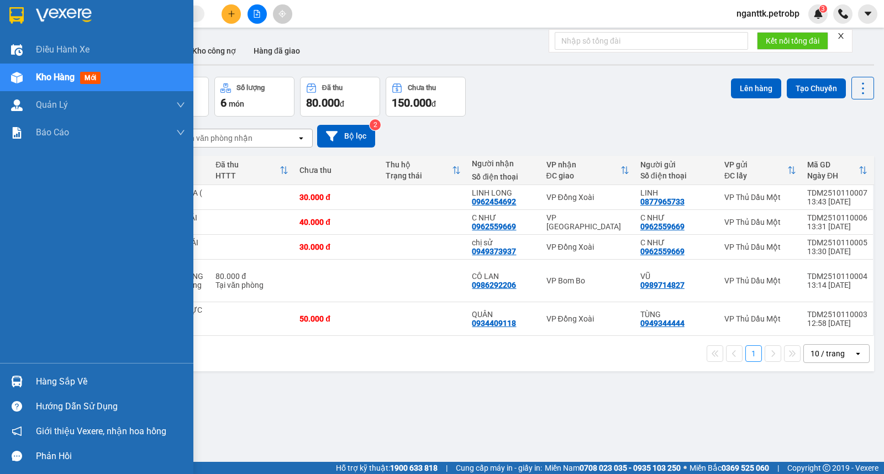
click at [29, 384] on div "Hàng sắp về" at bounding box center [96, 381] width 193 height 25
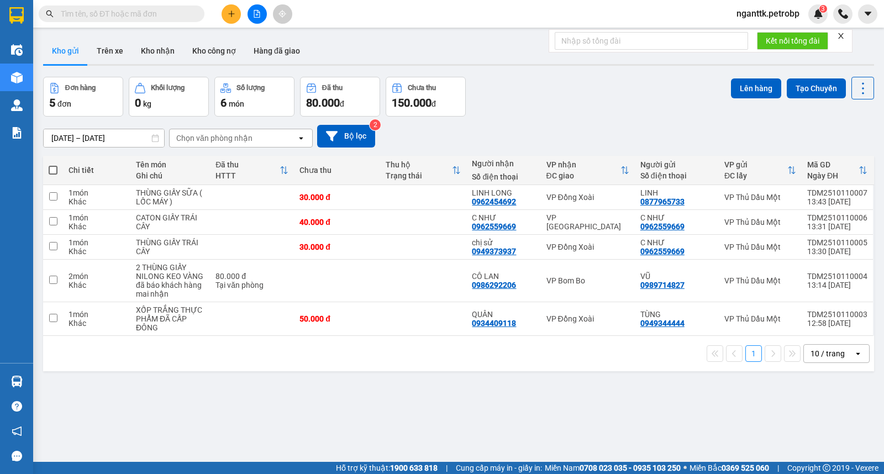
click at [561, 381] on section "Kết quả tìm kiếm ( 0 ) Bộ lọc No Data nganttk.petrobp 3 Điều hành xe Kho hàng m…" at bounding box center [442, 237] width 884 height 474
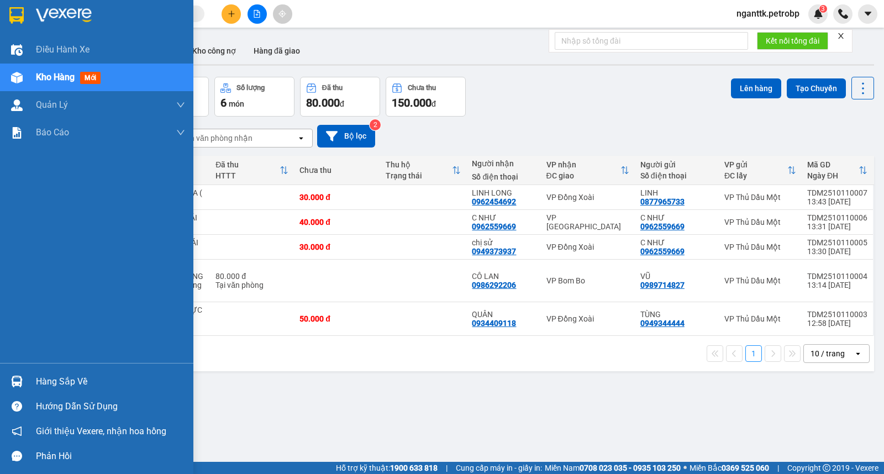
click at [46, 376] on div "Hàng sắp về" at bounding box center [110, 382] width 149 height 17
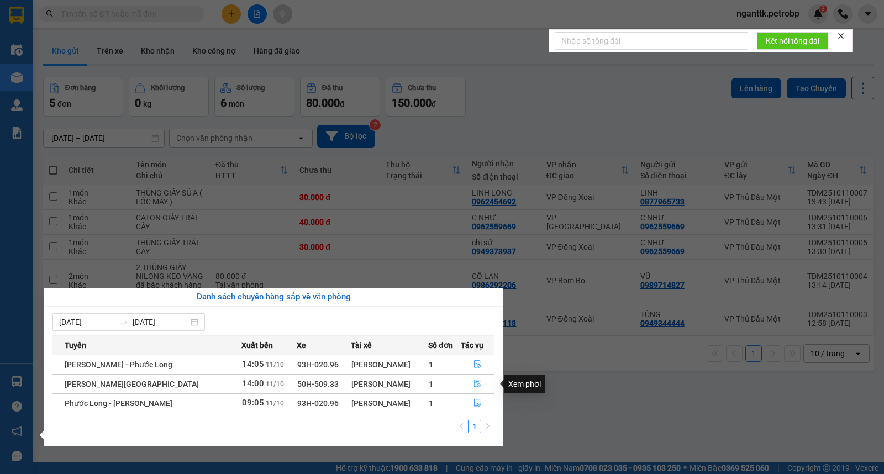
click at [476, 387] on icon "file-done" at bounding box center [478, 384] width 7 height 8
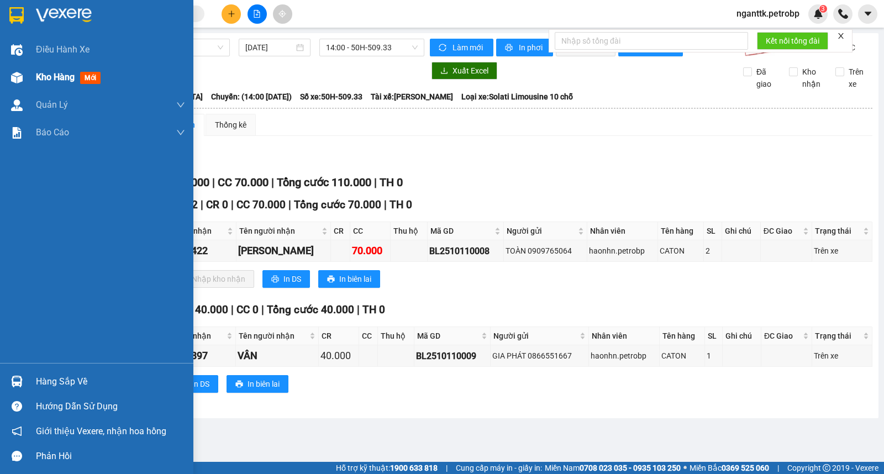
click at [13, 75] on img at bounding box center [17, 78] width 12 height 12
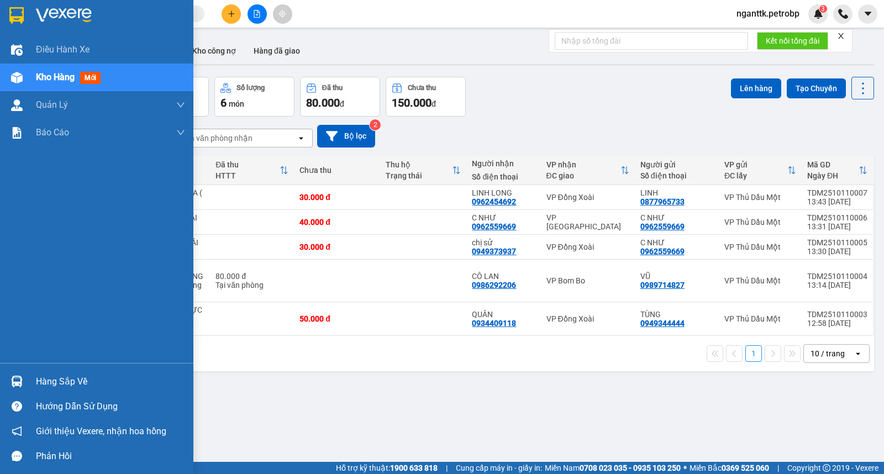
click at [14, 382] on img at bounding box center [17, 382] width 12 height 12
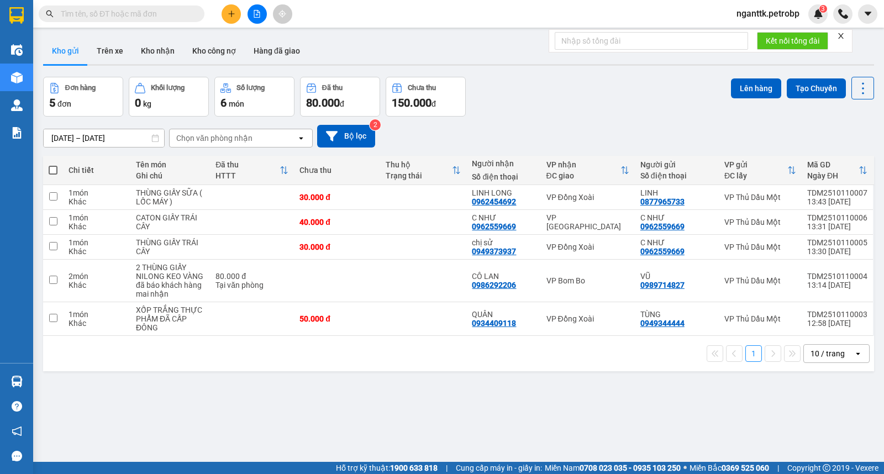
click at [560, 391] on section "Kết quả tìm kiếm ( 0 ) Bộ lọc No Data nganttk.petrobp 3 Điều hành xe Kho hàng m…" at bounding box center [442, 237] width 884 height 474
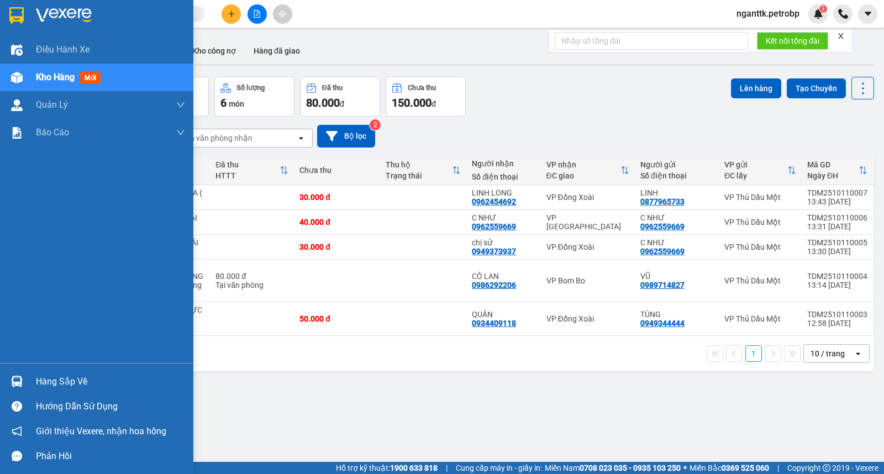
click at [12, 385] on img at bounding box center [17, 382] width 12 height 12
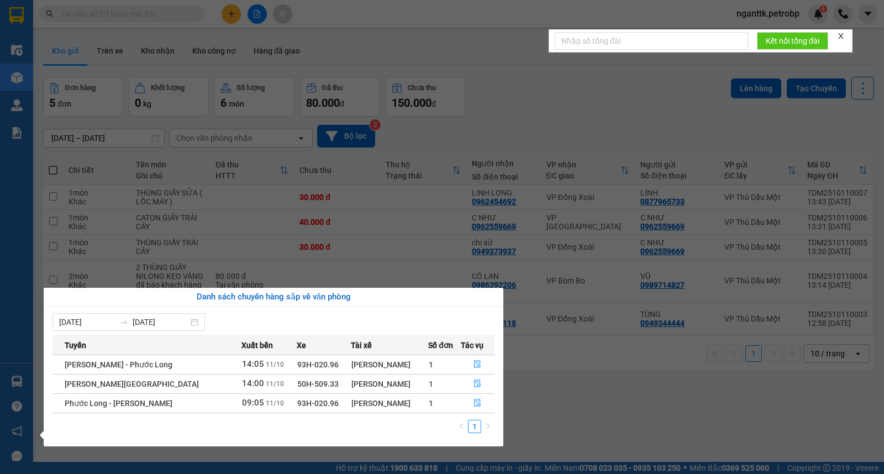
click at [532, 422] on section "Kết quả tìm kiếm ( 0 ) Bộ lọc No Data nganttk.petrobp 3 Điều hành xe Kho hàng m…" at bounding box center [442, 237] width 884 height 474
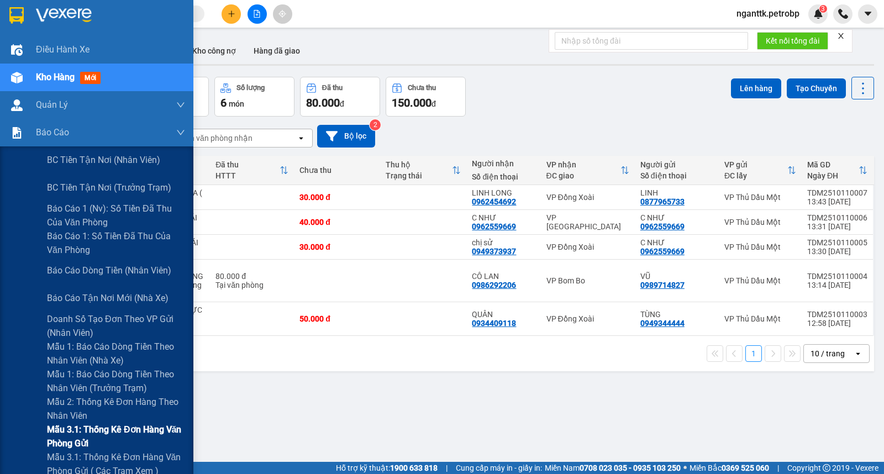
click at [148, 433] on span "Mẫu 3.1: Thống kê đơn hàng văn phòng gửi" at bounding box center [116, 437] width 138 height 28
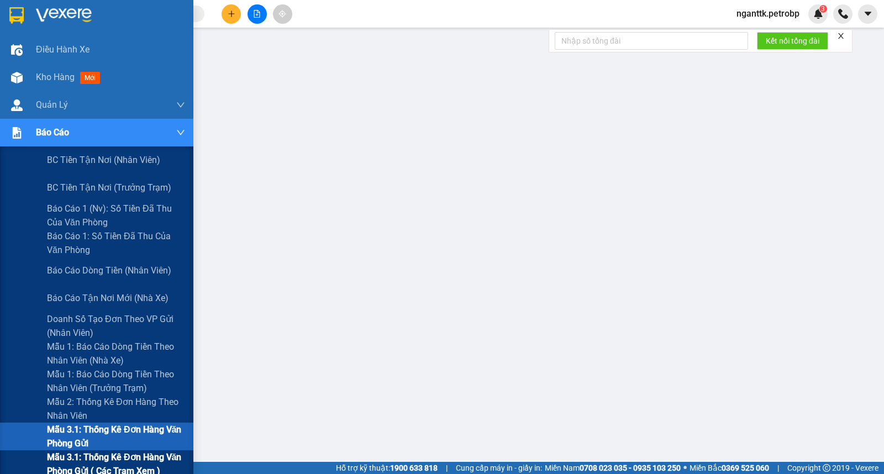
click at [98, 452] on span "Mẫu 3.1: Thống kê đơn hàng văn phòng gửi ( các trạm xem )" at bounding box center [116, 465] width 138 height 28
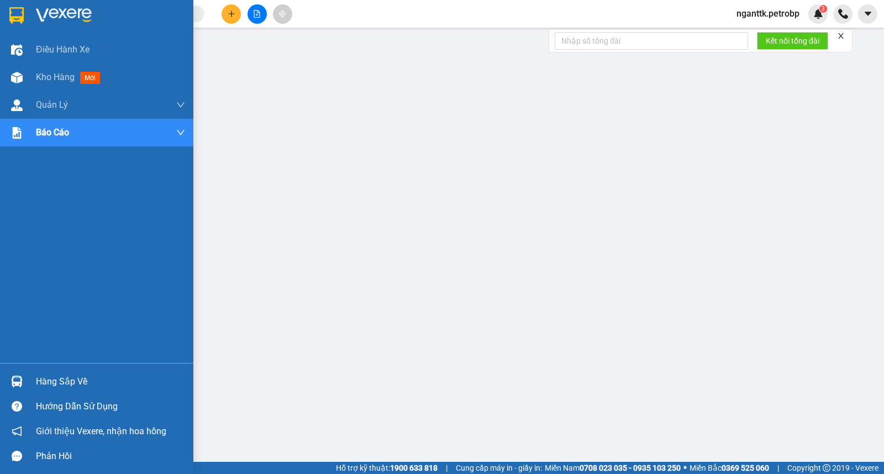
click at [39, 383] on div "Hàng sắp về" at bounding box center [110, 382] width 149 height 17
click at [20, 81] on img at bounding box center [17, 78] width 12 height 12
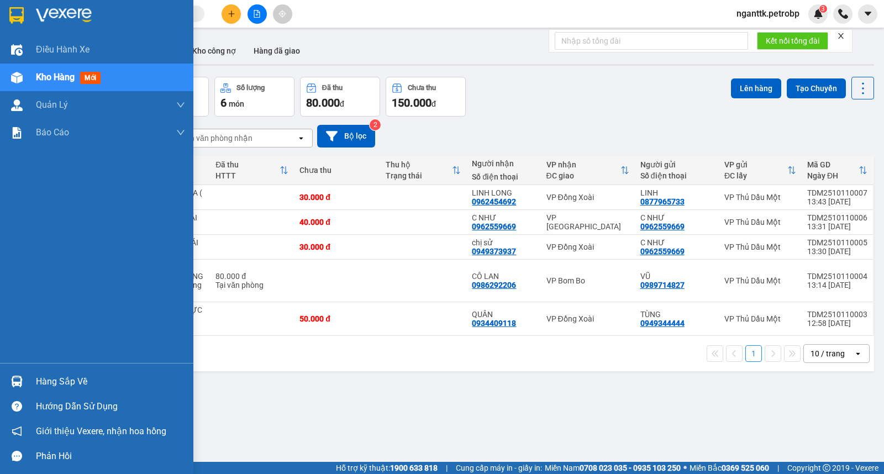
click at [55, 379] on div "Hàng sắp về" at bounding box center [110, 382] width 149 height 17
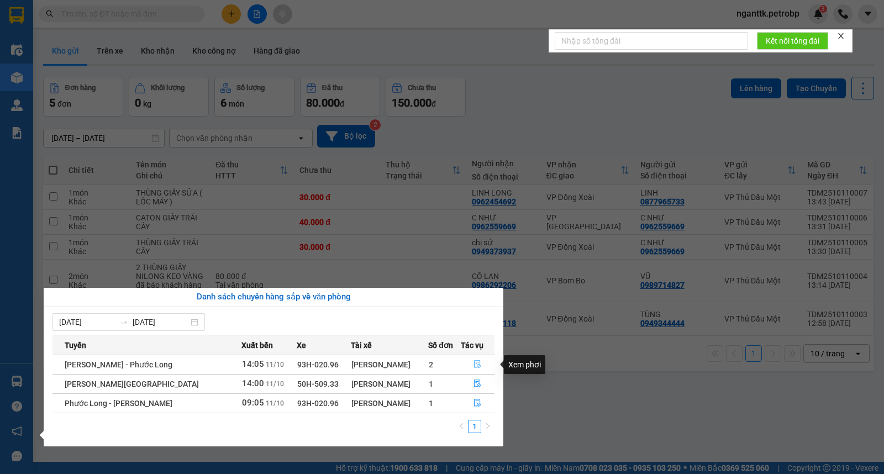
click at [472, 360] on button "button" at bounding box center [478, 365] width 33 height 18
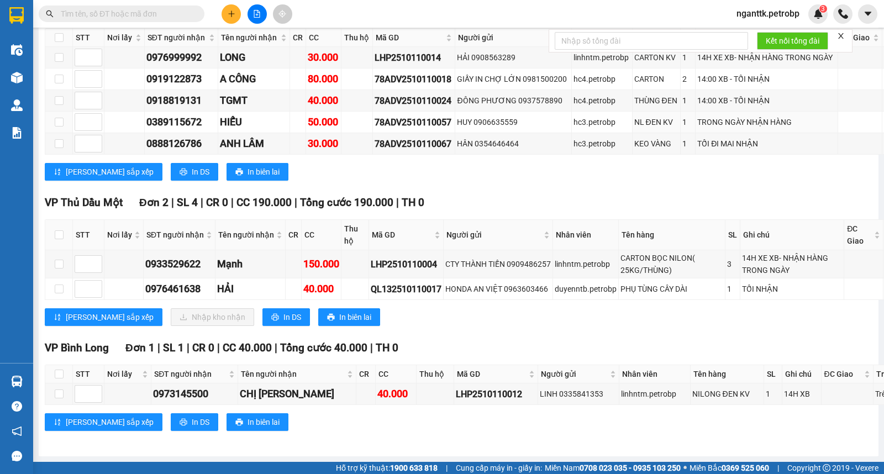
scroll to position [2825, 0]
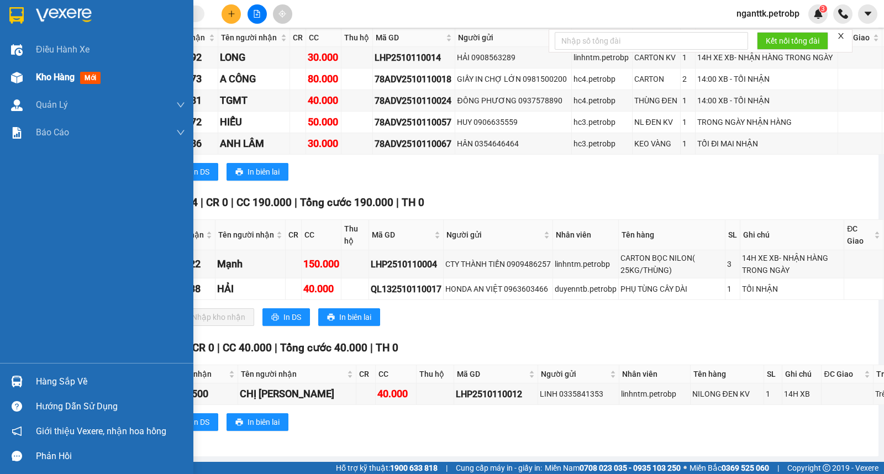
click at [56, 75] on span "Kho hàng" at bounding box center [55, 77] width 39 height 11
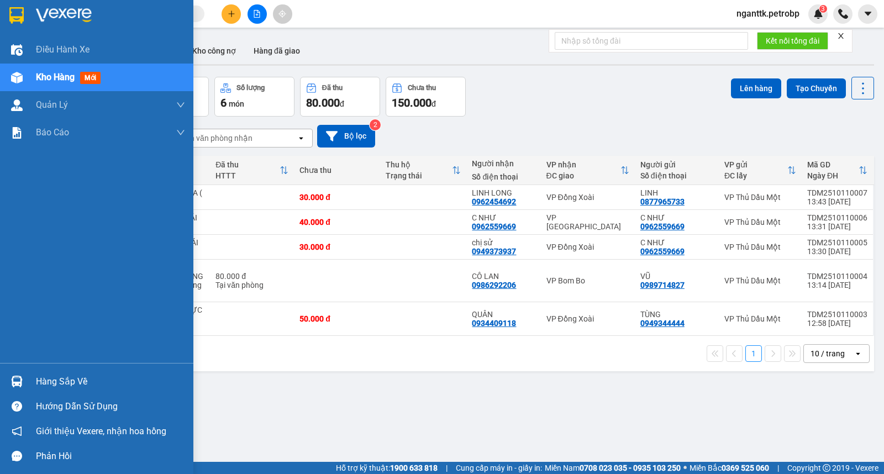
click at [36, 382] on div "Hàng sắp về" at bounding box center [110, 382] width 149 height 17
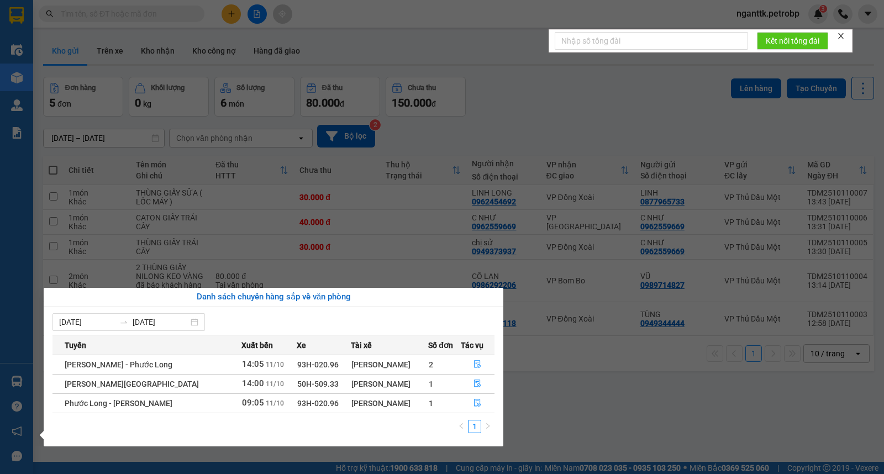
click at [355, 271] on section "Kết quả tìm kiếm ( 0 ) Bộ lọc No Data nganttk.petrobp 3 Điều hành xe Kho hàng m…" at bounding box center [442, 237] width 884 height 474
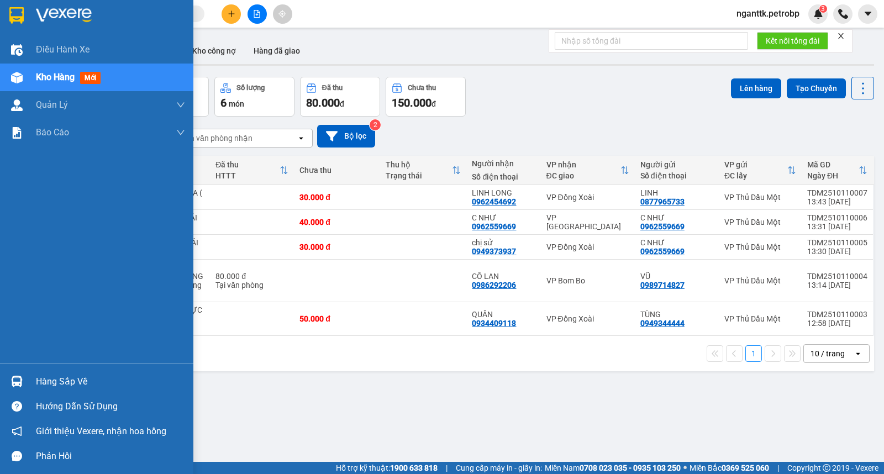
click at [0, 389] on div "Hàng sắp về" at bounding box center [96, 381] width 193 height 25
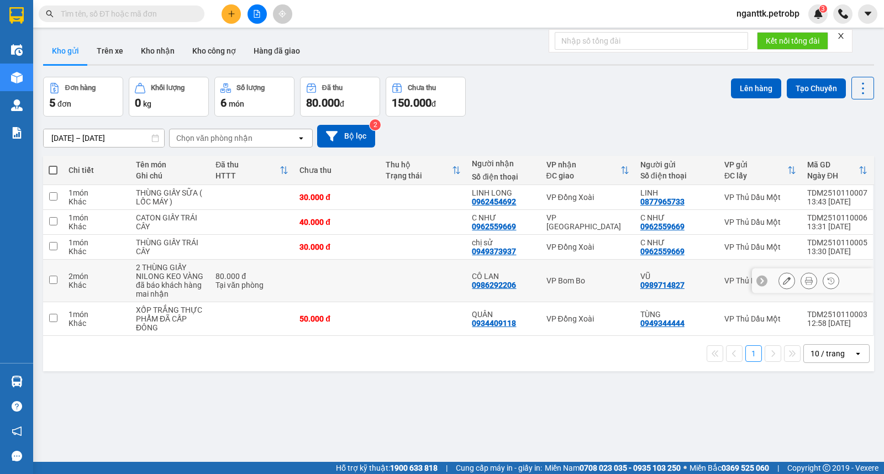
click at [385, 270] on section "Kết quả tìm kiếm ( 0 ) Bộ lọc No Data nganttk.petrobp 3 Điều hành xe Kho hàng m…" at bounding box center [442, 237] width 884 height 474
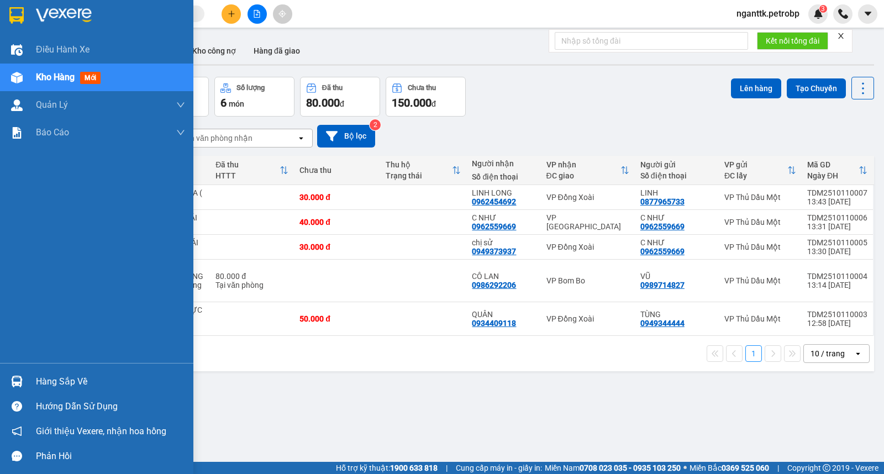
click at [13, 384] on img at bounding box center [17, 382] width 12 height 12
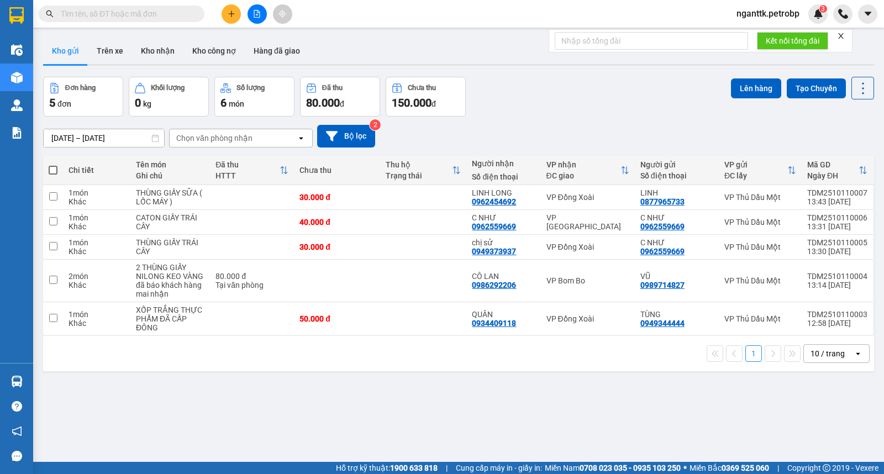
click at [552, 373] on section "Kết quả tìm kiếm ( 0 ) Bộ lọc No Data nganttk.petrobp 3 Điều hành xe Kho hàng m…" at bounding box center [442, 237] width 884 height 474
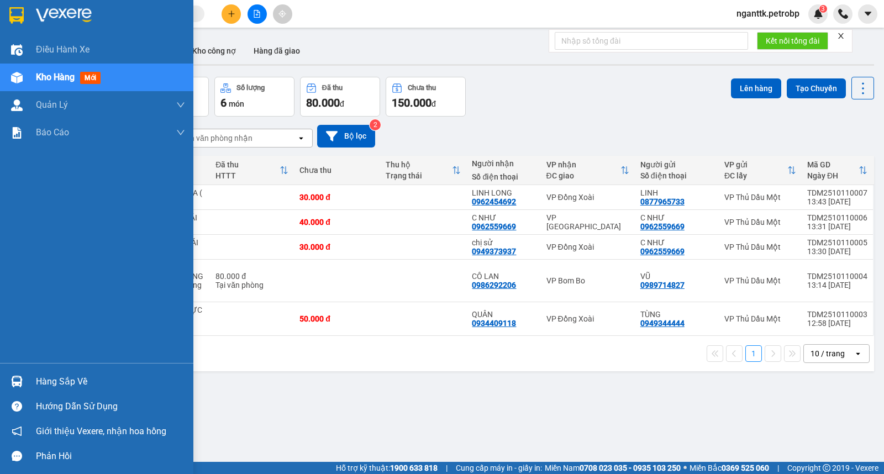
click at [50, 379] on div "Hàng sắp về" at bounding box center [110, 382] width 149 height 17
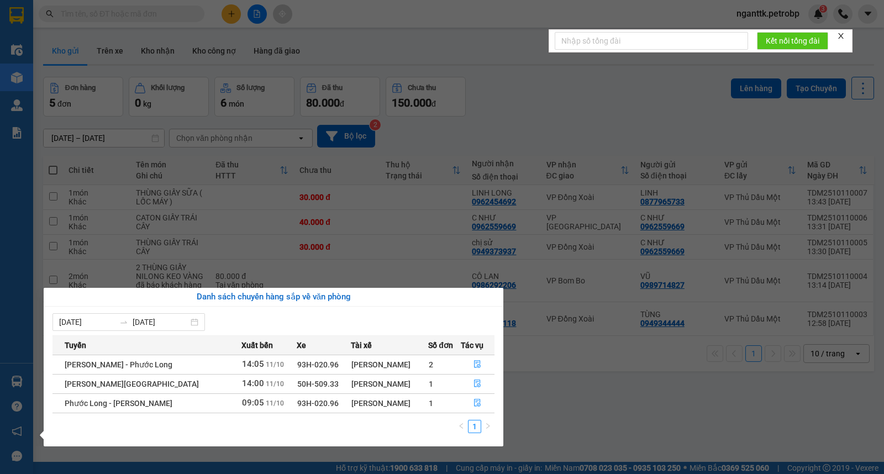
click at [516, 374] on section "Kết quả tìm kiếm ( 0 ) Bộ lọc No Data nganttk.petrobp 3 Điều hành xe Kho hàng m…" at bounding box center [442, 237] width 884 height 474
